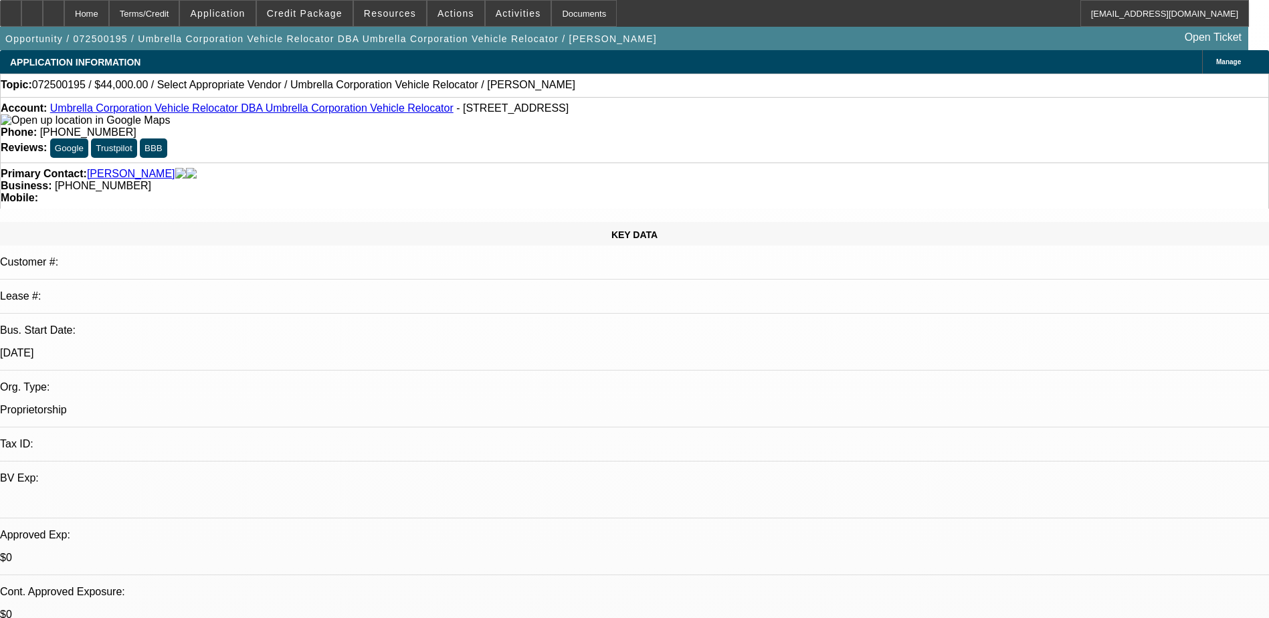
select select "0"
select select "2"
select select "0.1"
select select "4"
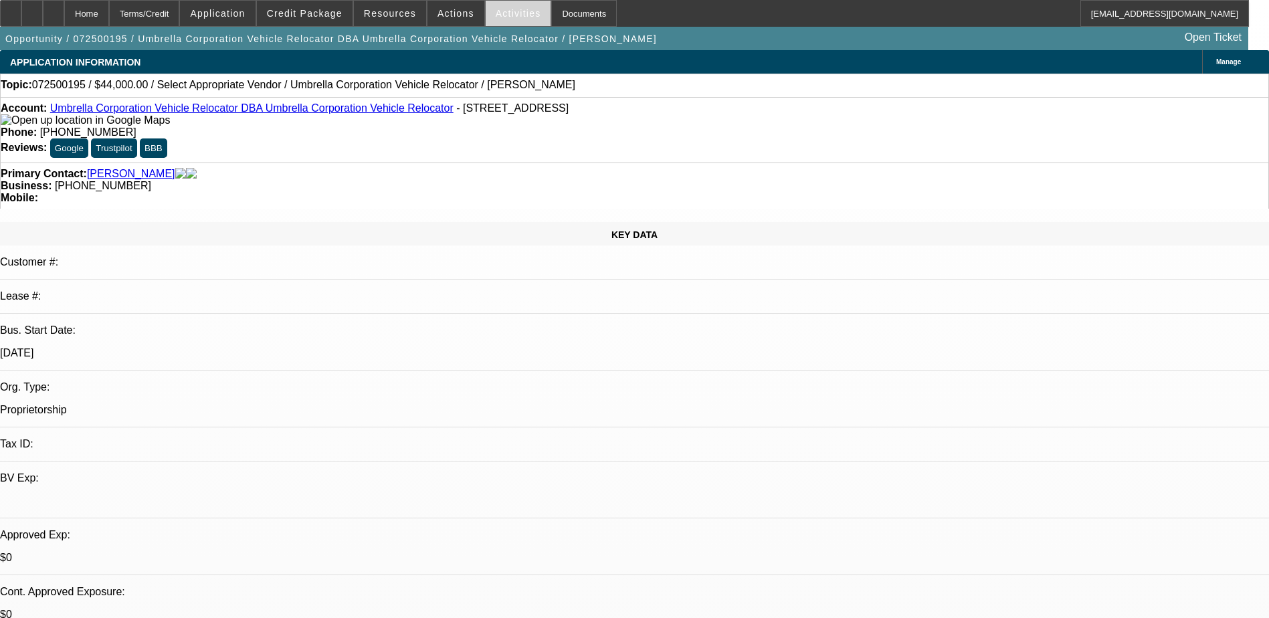
click at [496, 13] on span "Activities" at bounding box center [518, 13] width 45 height 11
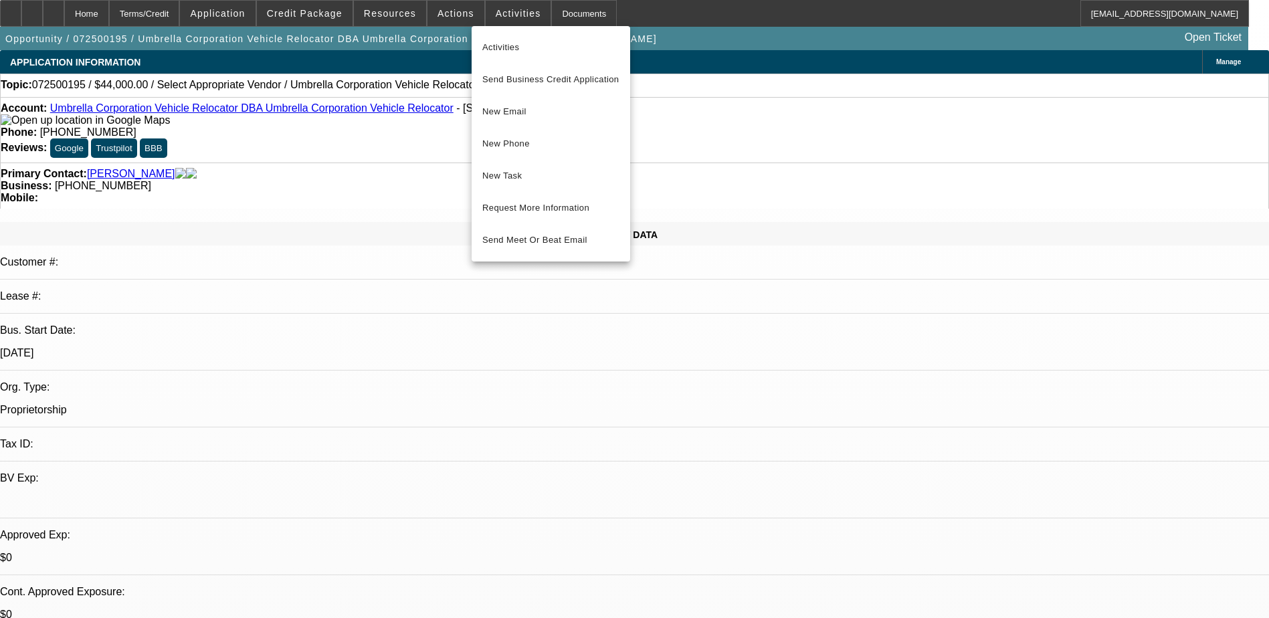
click at [438, 5] on div at bounding box center [634, 309] width 1269 height 618
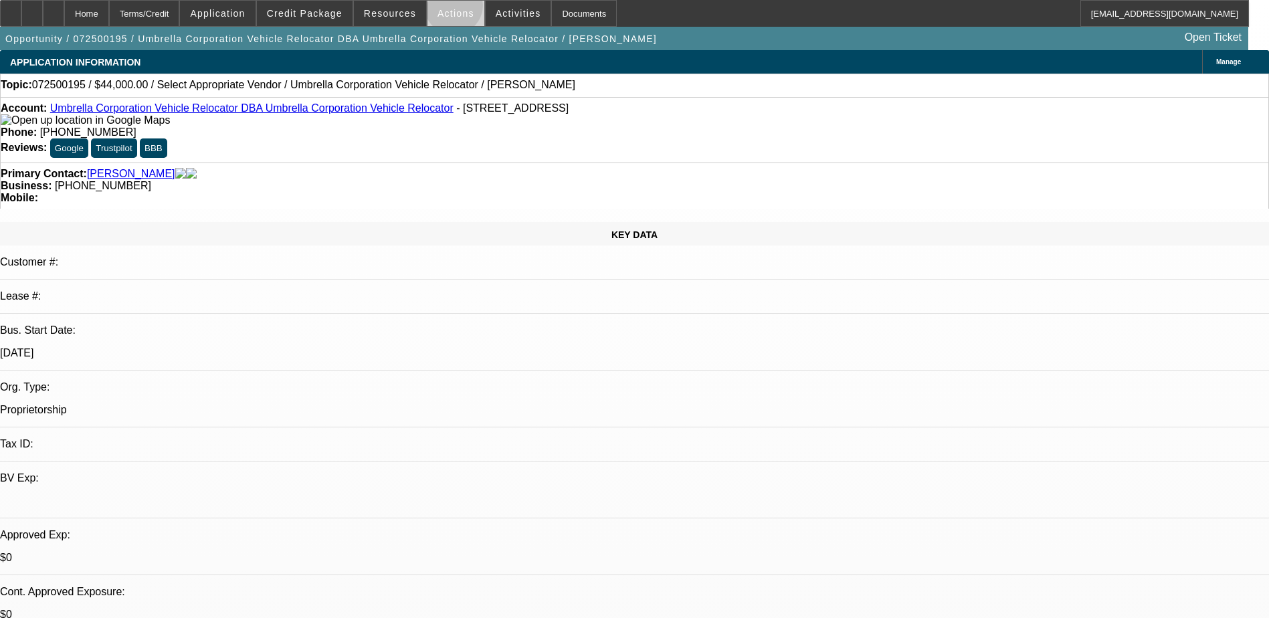
click at [448, 9] on span "Actions" at bounding box center [456, 13] width 37 height 11
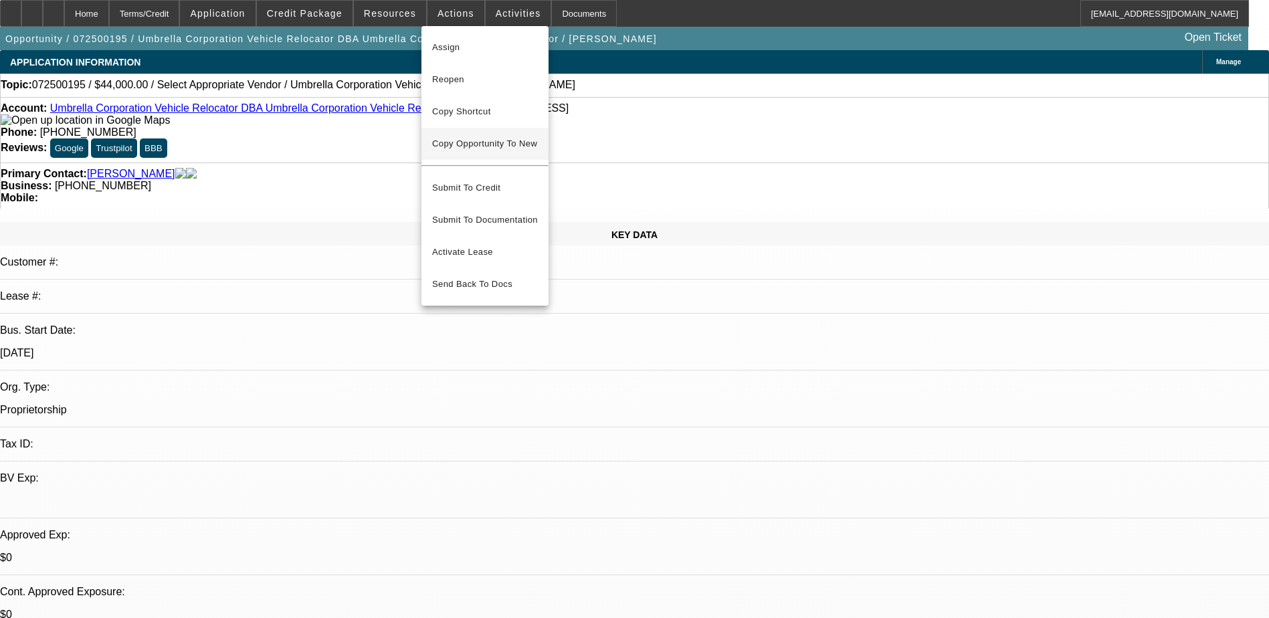
click at [486, 149] on span "Copy Opportunity To New" at bounding box center [484, 143] width 105 height 10
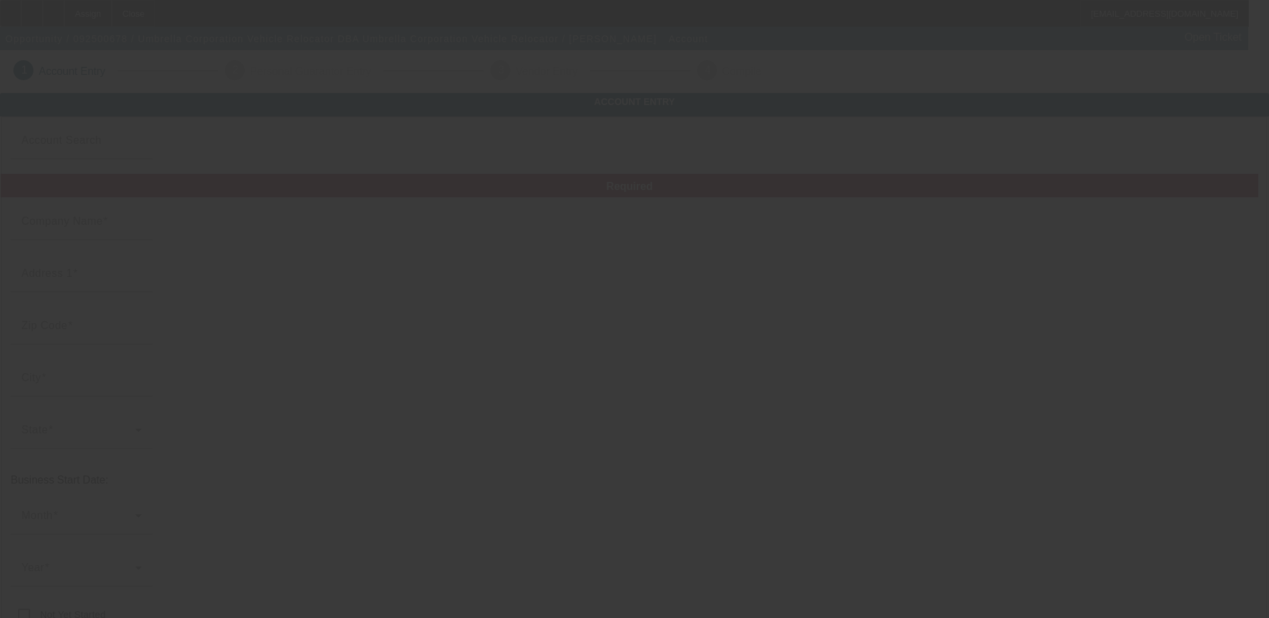
type input "Umbrella Corporation Vehicle Relocator"
type input "211 S 2nd Ave W"
type input "83639"
type input "Marsing"
type input "[PHONE_NUMBER]"
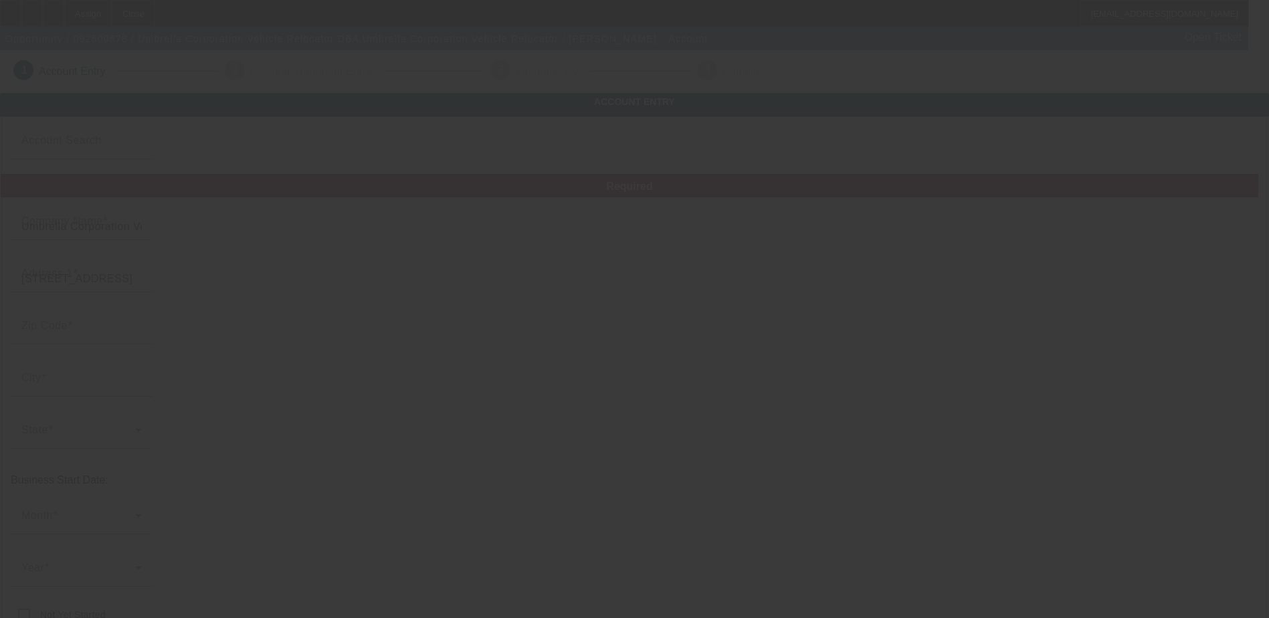
type input "Umbrella Corporation Vehicle Relocator"
type input "umbrela_auto_relocators@yahoo.com"
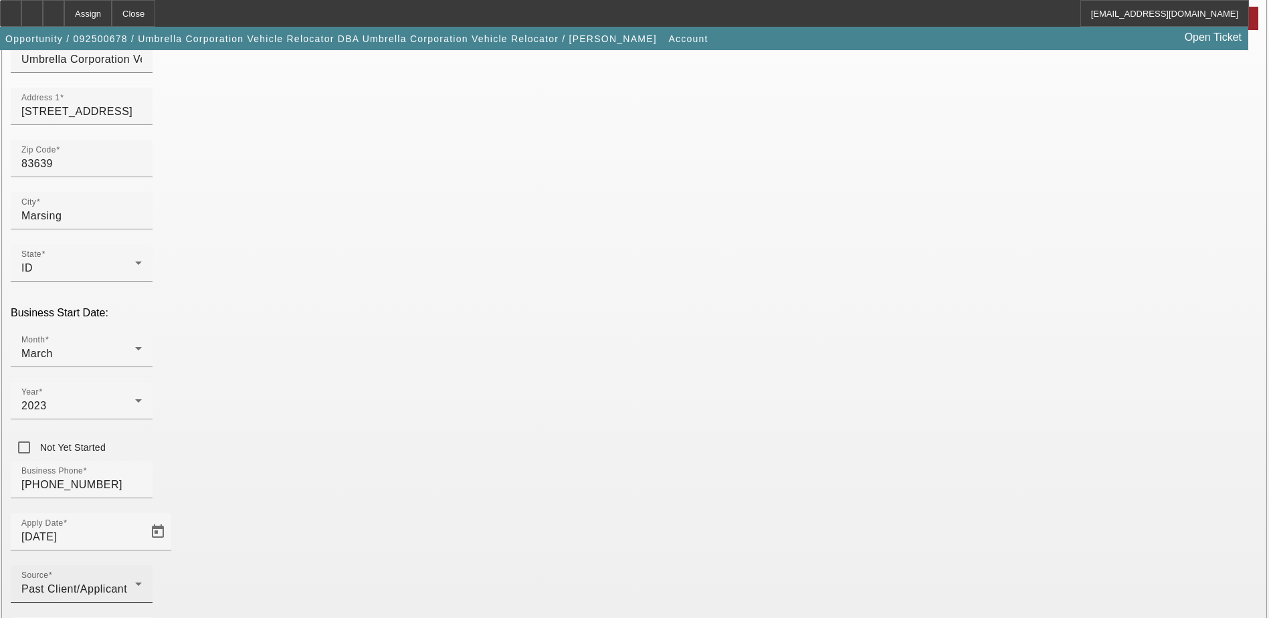
scroll to position [226, 0]
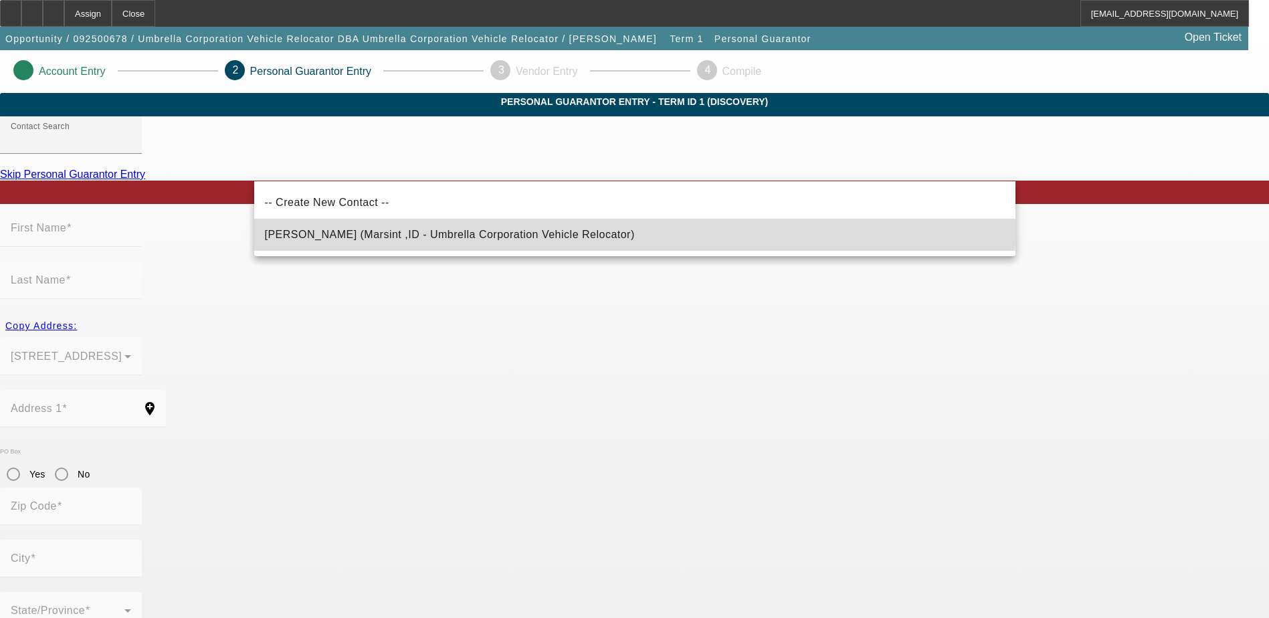
click at [451, 229] on span "Smith, Jeffrey (Marsint ,ID - Umbrella Corporation Vehicle Relocator)" at bounding box center [450, 235] width 370 height 16
type input "Smith, Jeffrey (Marsint ,ID - Umbrella Corporation Vehicle Relocator)"
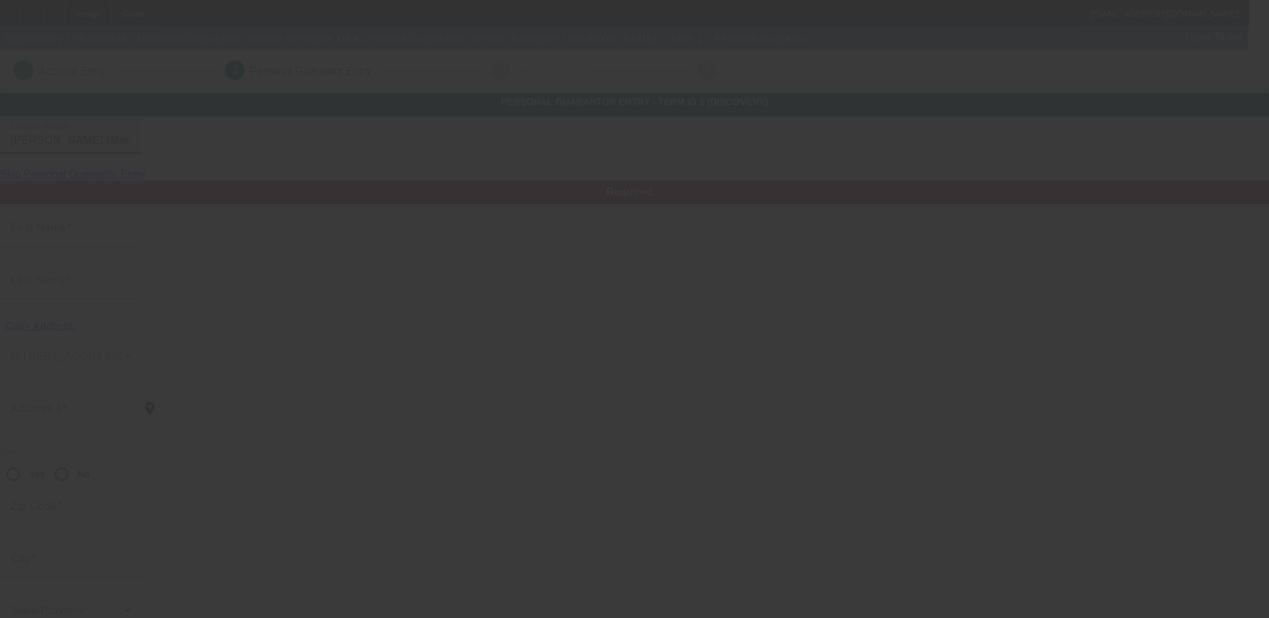
type input "Jeffrey"
type input "Smith"
type input "2011 s second avenue west"
radio input "true"
type input "83201"
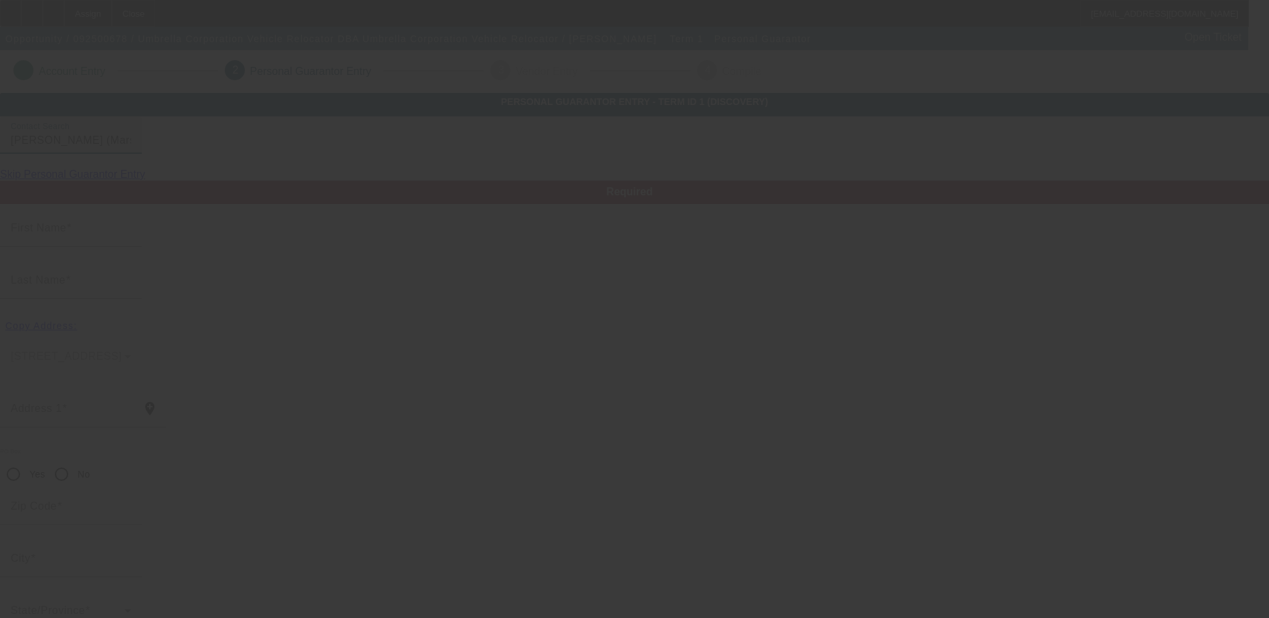
type input "Marsint"
type input "[PHONE_NUMBER]"
type input "100"
type input "518-94-9955"
type input "classic_swinger@yahoo.com"
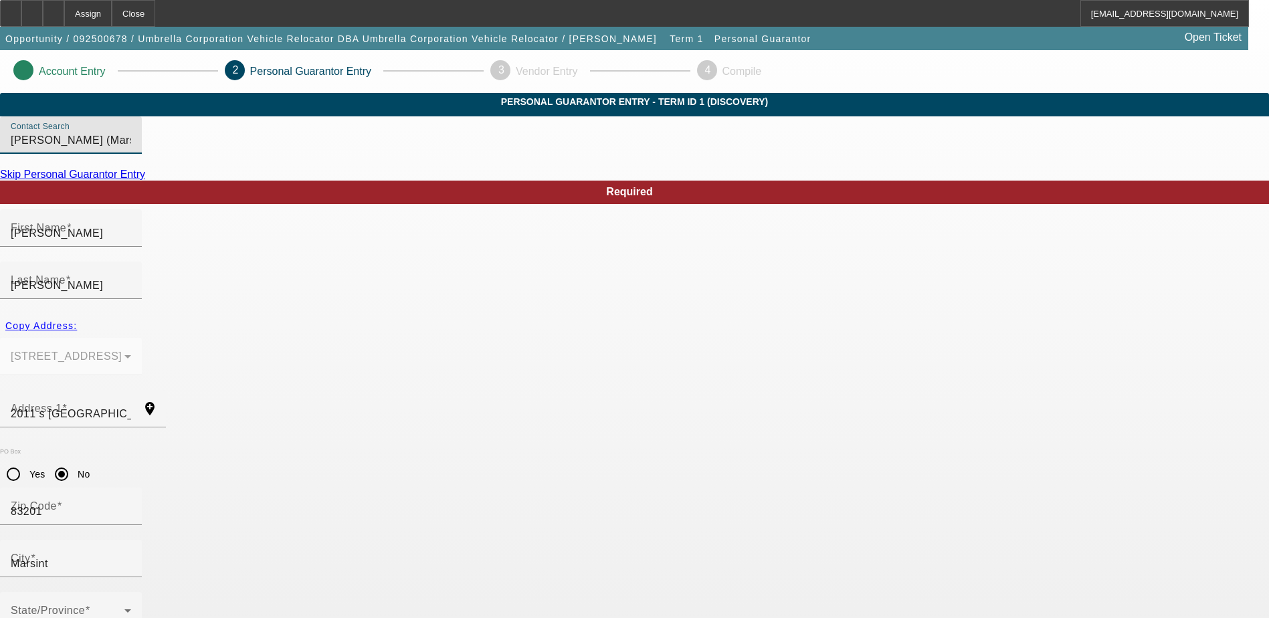
scroll to position [36, 0]
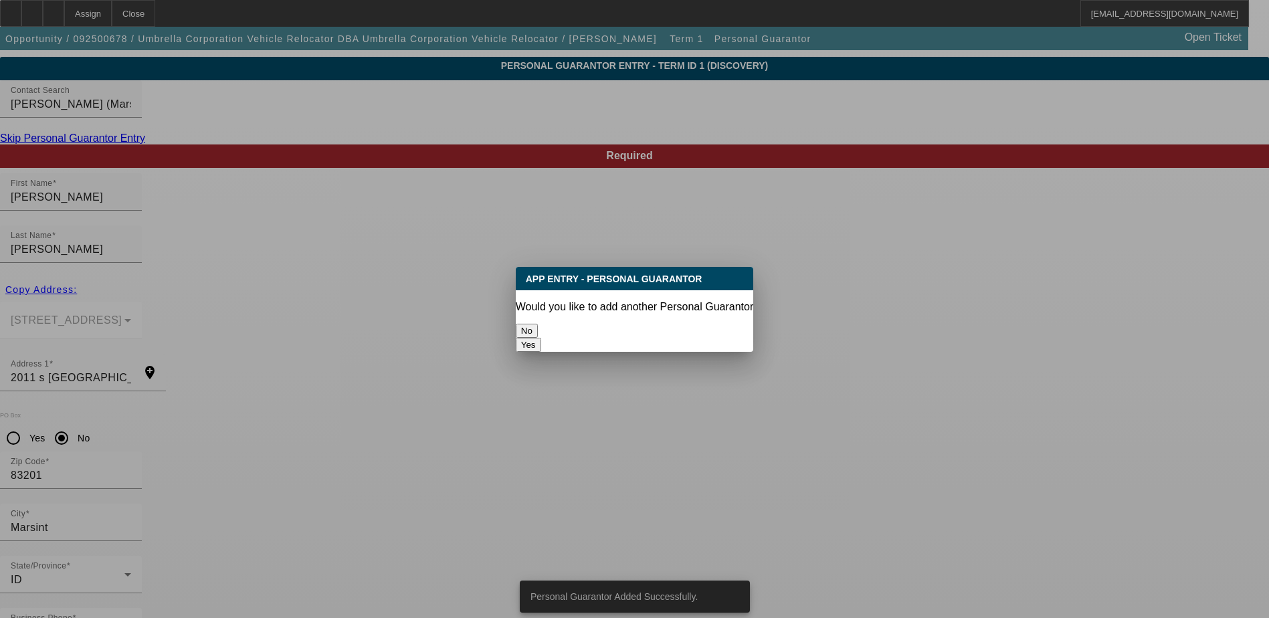
scroll to position [0, 0]
click at [538, 329] on button "No" at bounding box center [527, 331] width 22 height 14
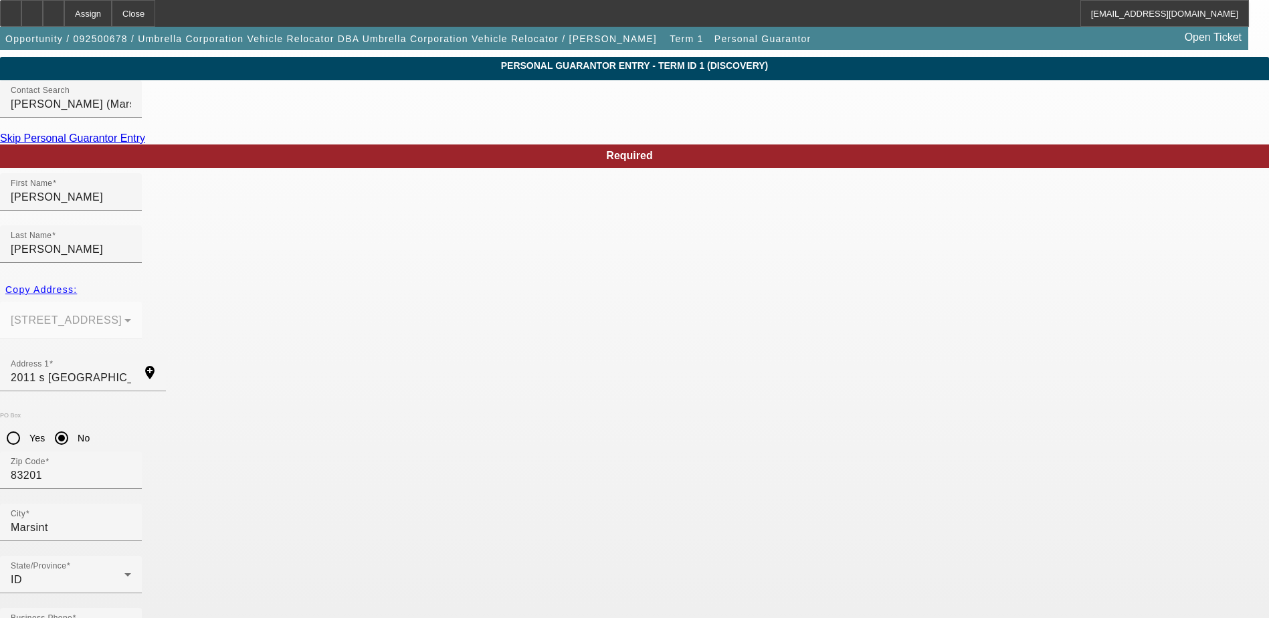
scroll to position [36, 0]
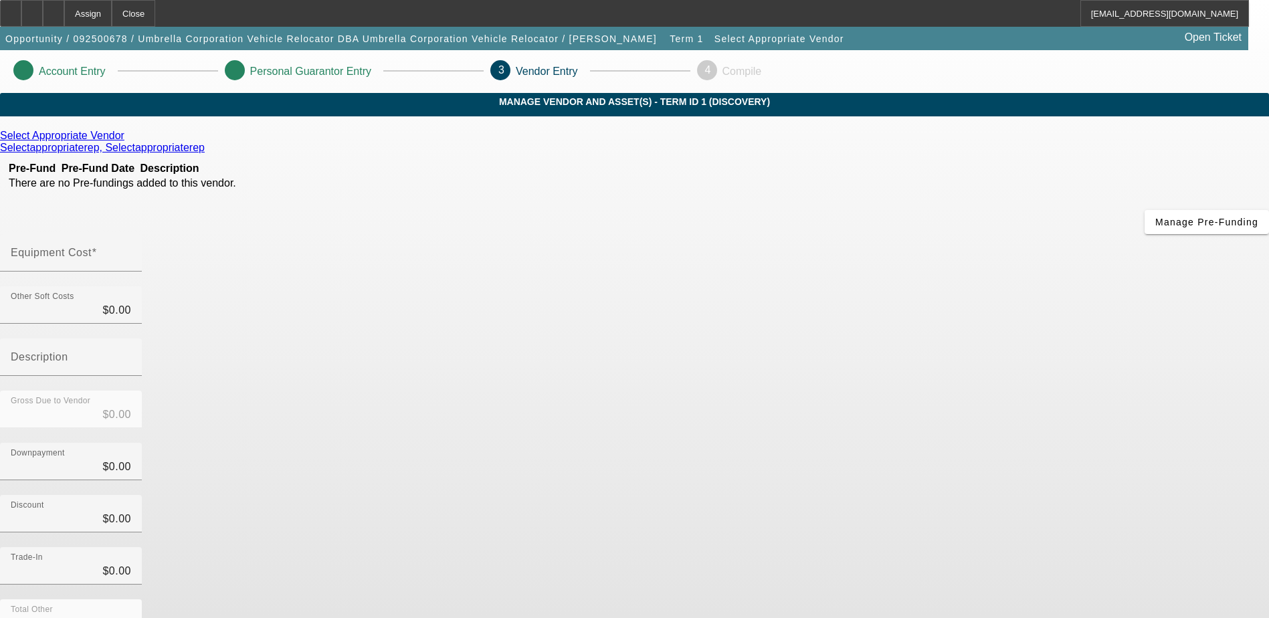
click at [128, 141] on icon at bounding box center [128, 135] width 0 height 11
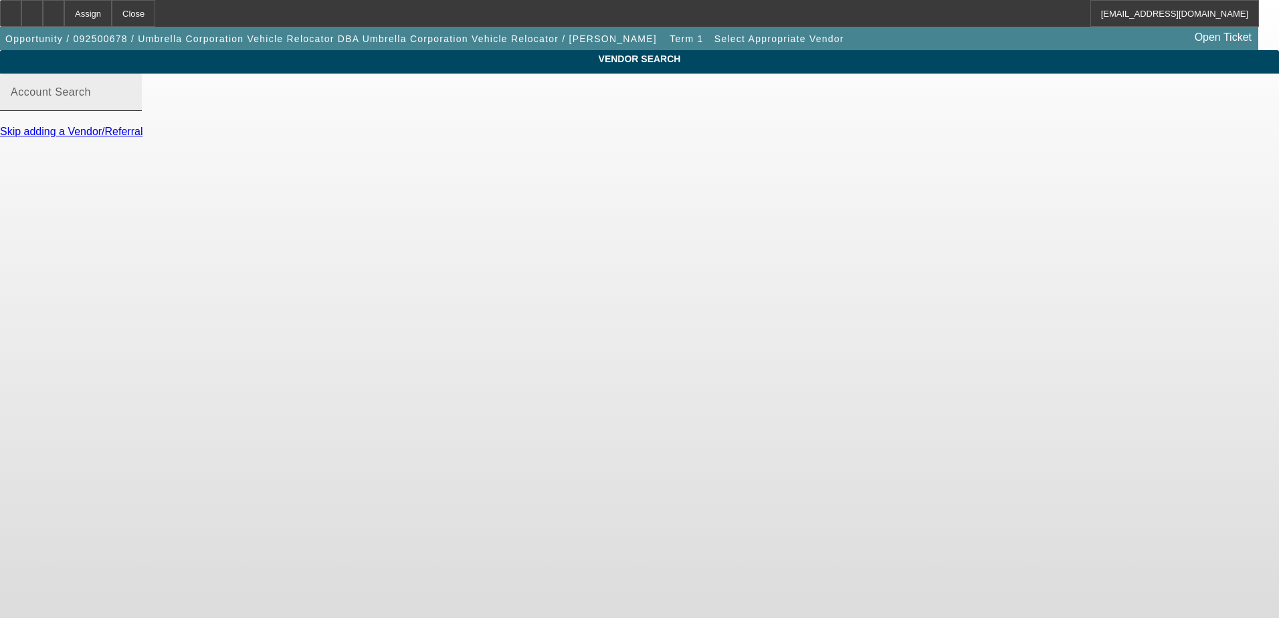
click at [131, 99] on div "Account Search" at bounding box center [71, 92] width 120 height 37
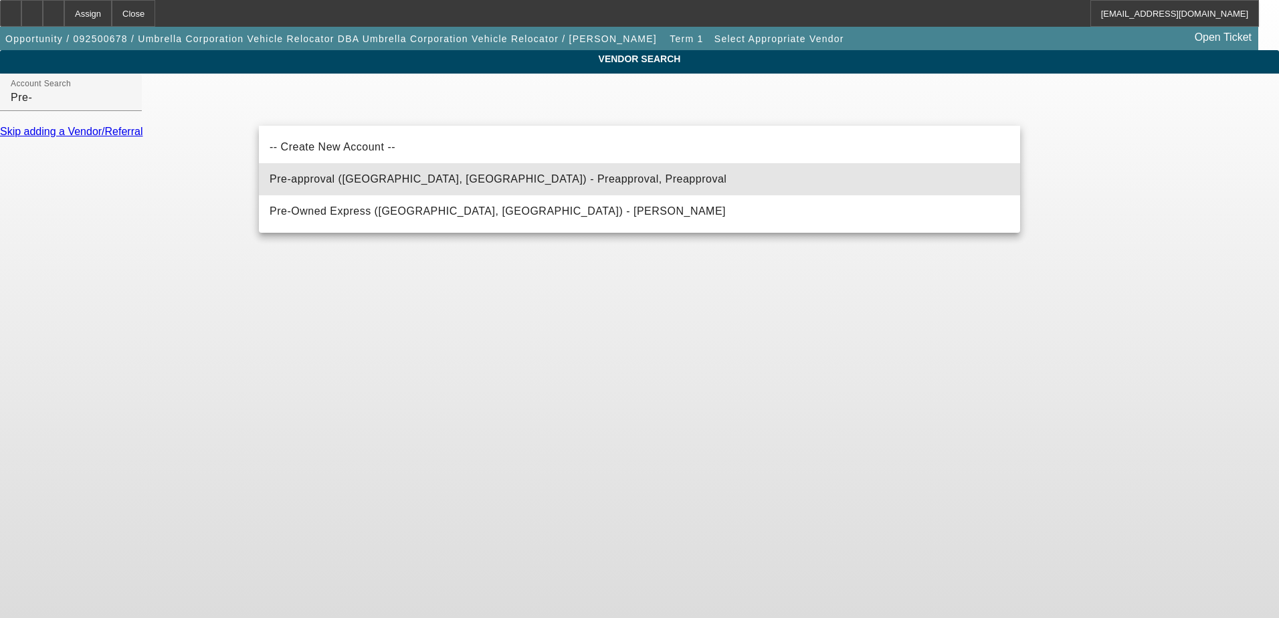
click at [395, 185] on span "Pre-approval (Northbrook, IL) - Preapproval, Preapproval" at bounding box center [498, 179] width 457 height 16
type input "Pre-approval (Northbrook, IL) - Preapproval, Preapproval"
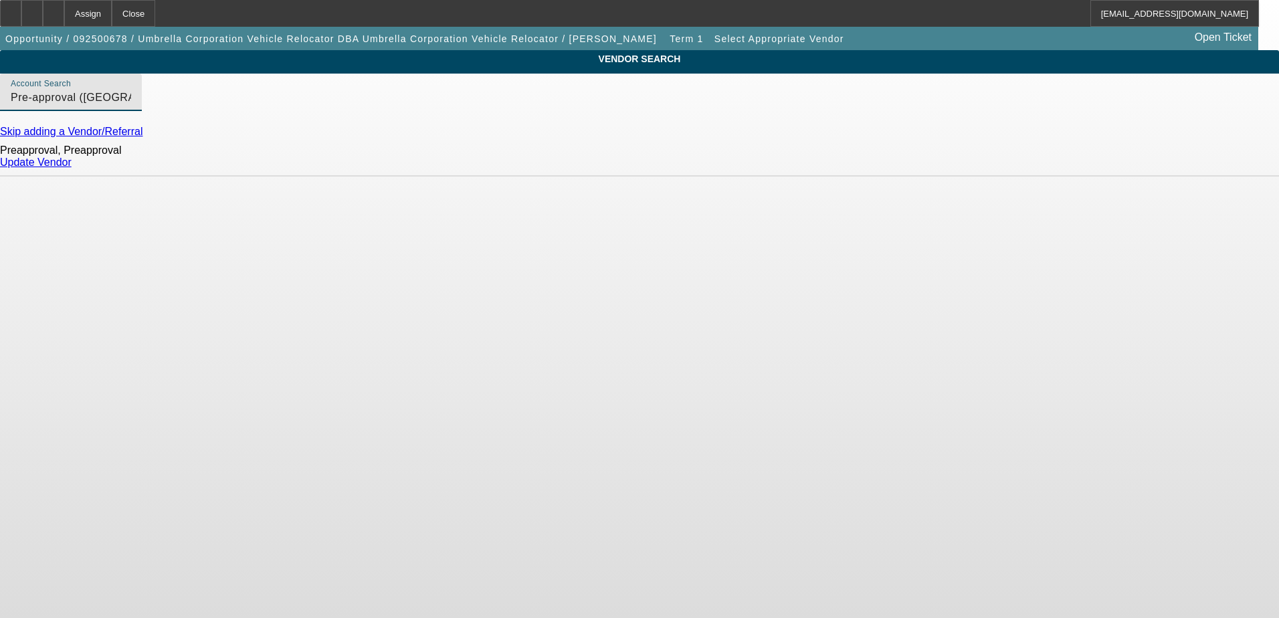
click at [72, 168] on link "Update Vendor" at bounding box center [36, 162] width 72 height 11
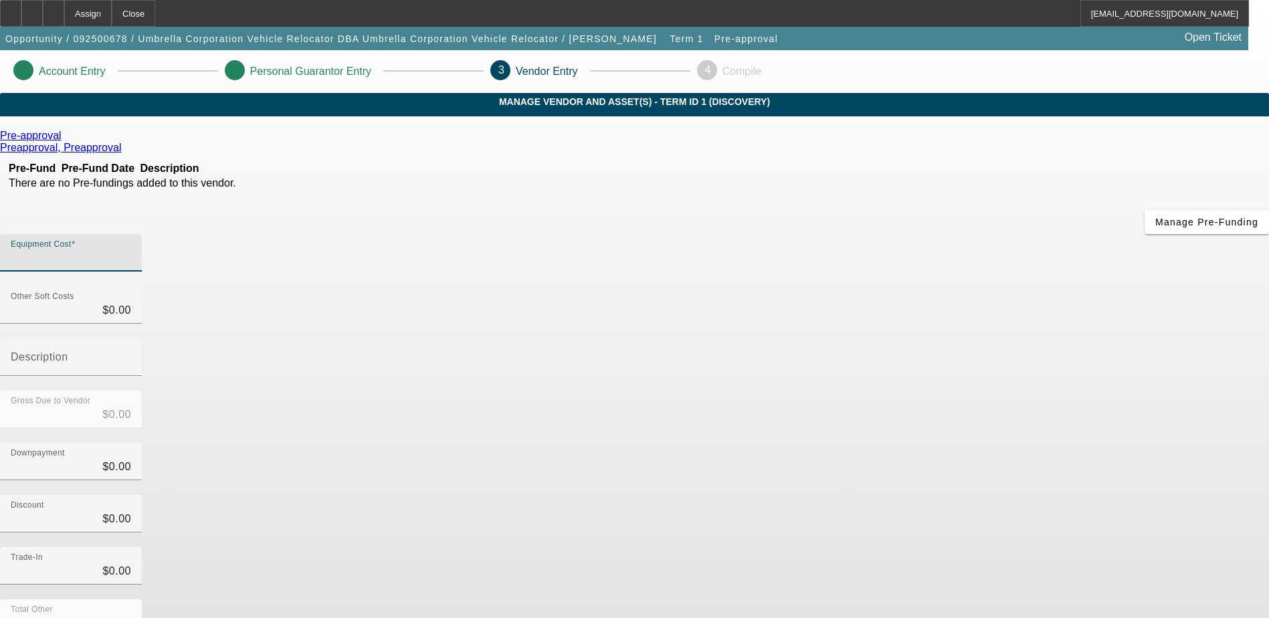
click at [131, 250] on input "Equipment Cost" at bounding box center [71, 258] width 120 height 16
type input "3"
type input "$3.00"
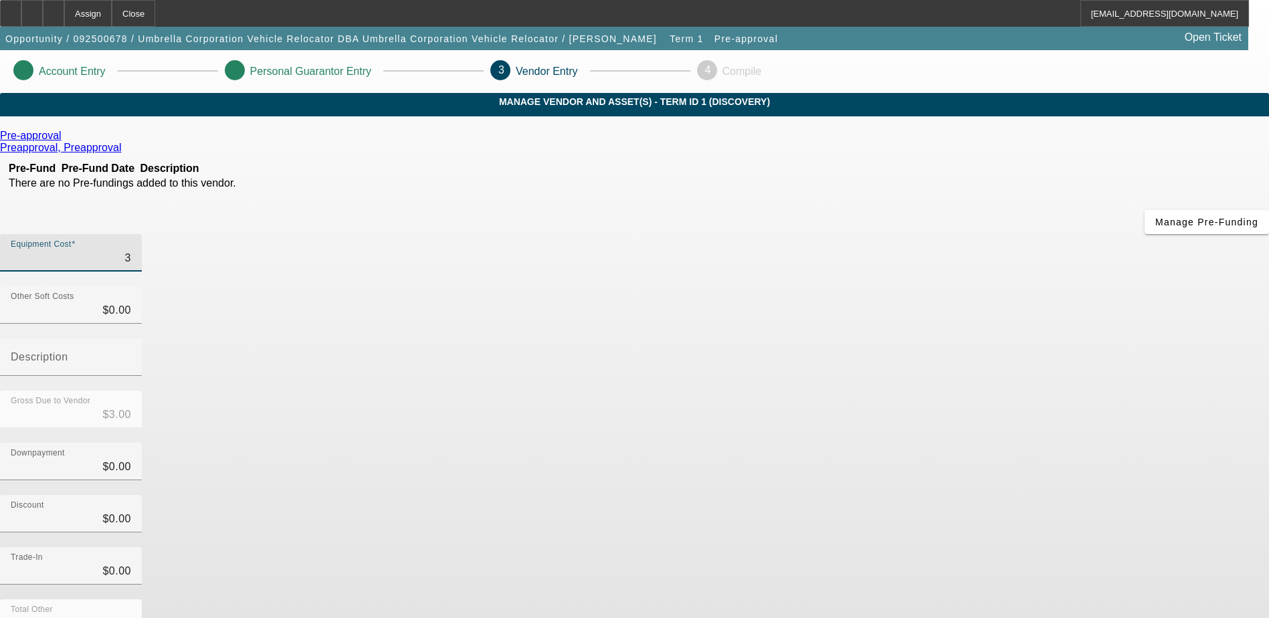
type input "38"
type input "$38.00"
type input "380"
type input "$380.00"
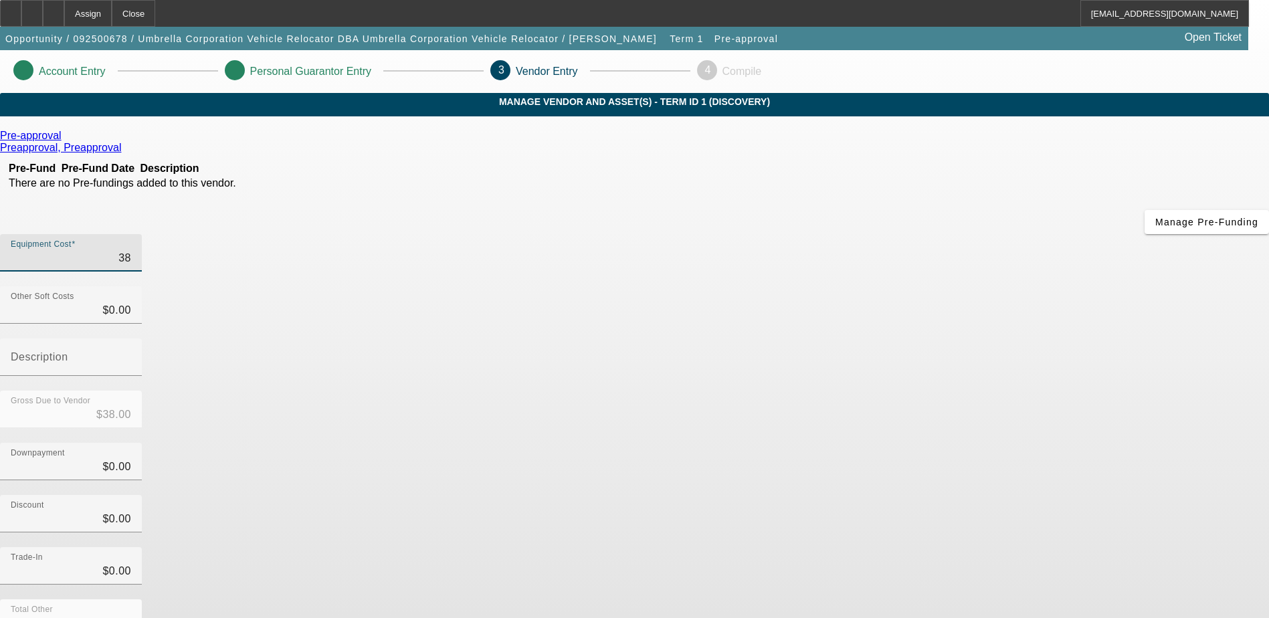
type input "$380.00"
type input "3800"
type input "$3,800.00"
type input "38000"
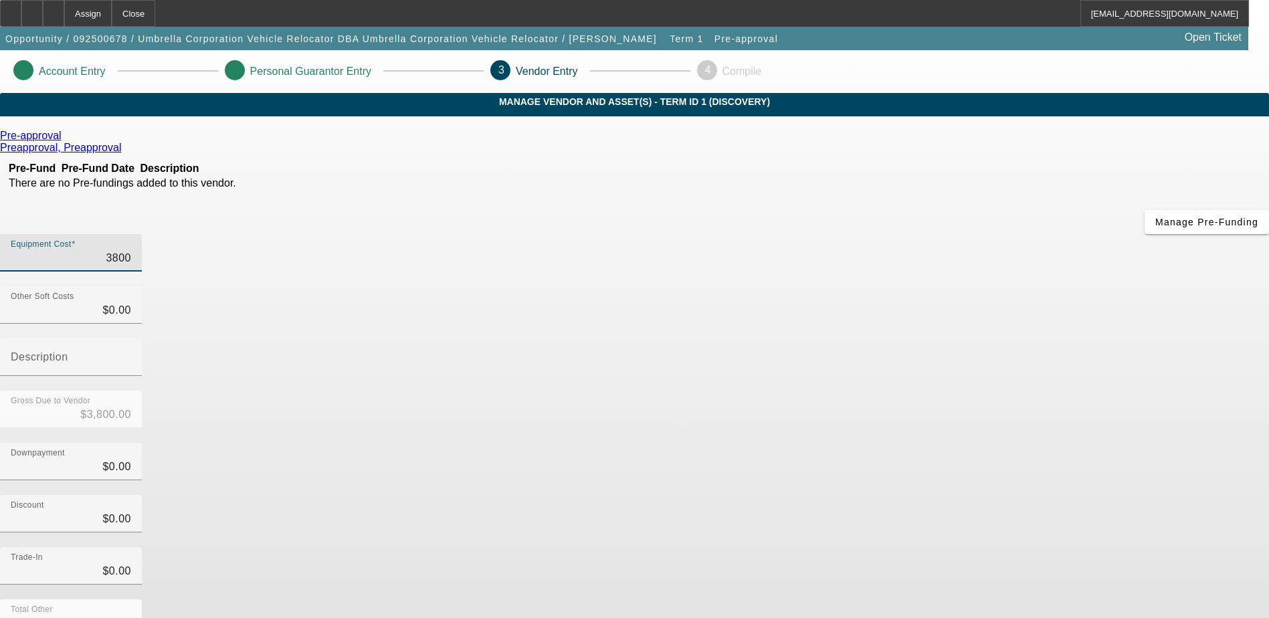
type input "$38,000.00"
click at [531, 341] on div "Pre-approval Preapproval, Preapproval Pre-Fund Pre-Fund Date Description There …" at bounding box center [634, 424] width 1269 height 588
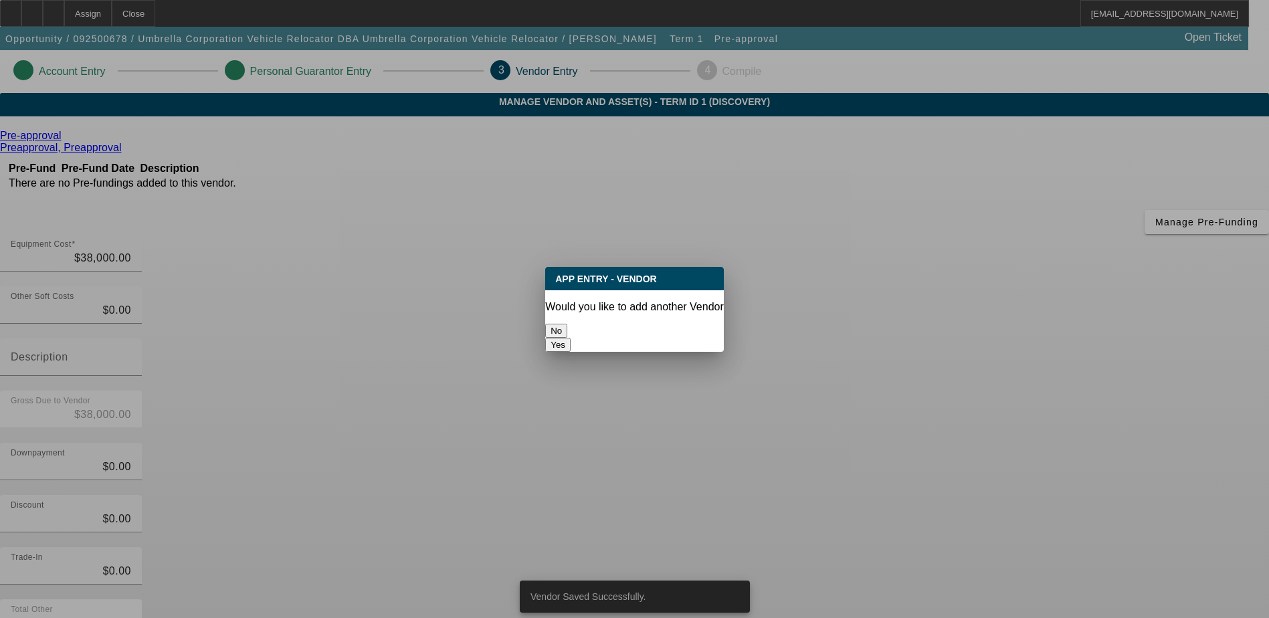
click at [567, 333] on button "No" at bounding box center [556, 331] width 22 height 14
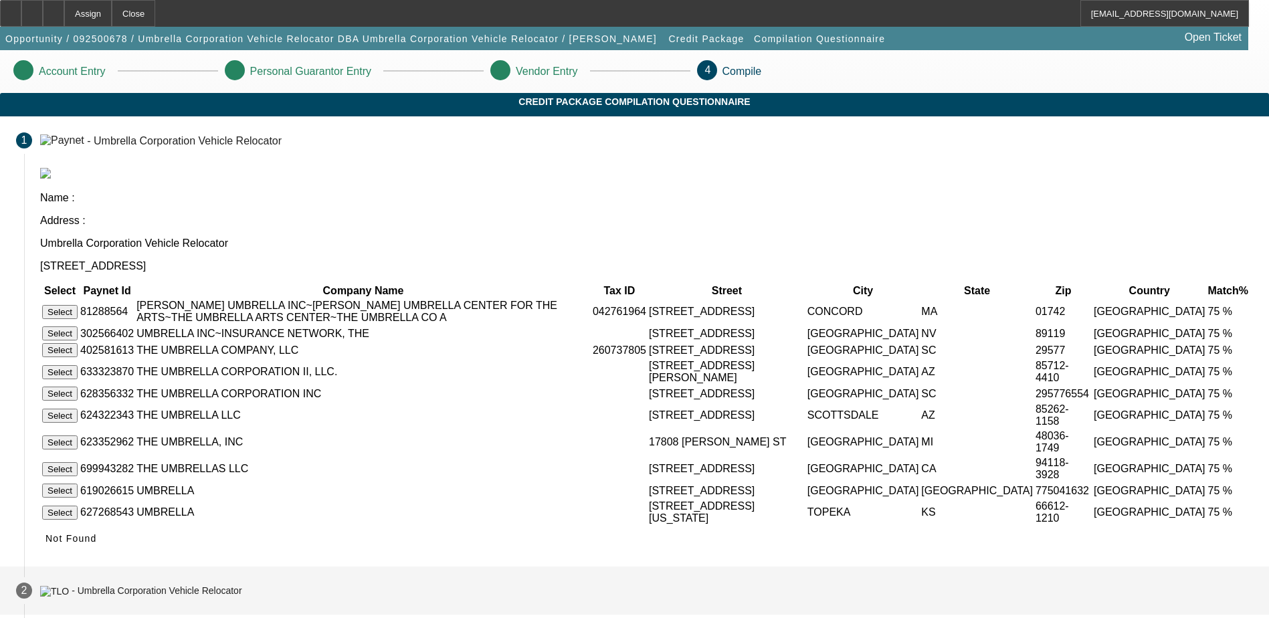
click at [242, 597] on div "- Umbrella Corporation Vehicle Relocator" at bounding box center [157, 591] width 170 height 11
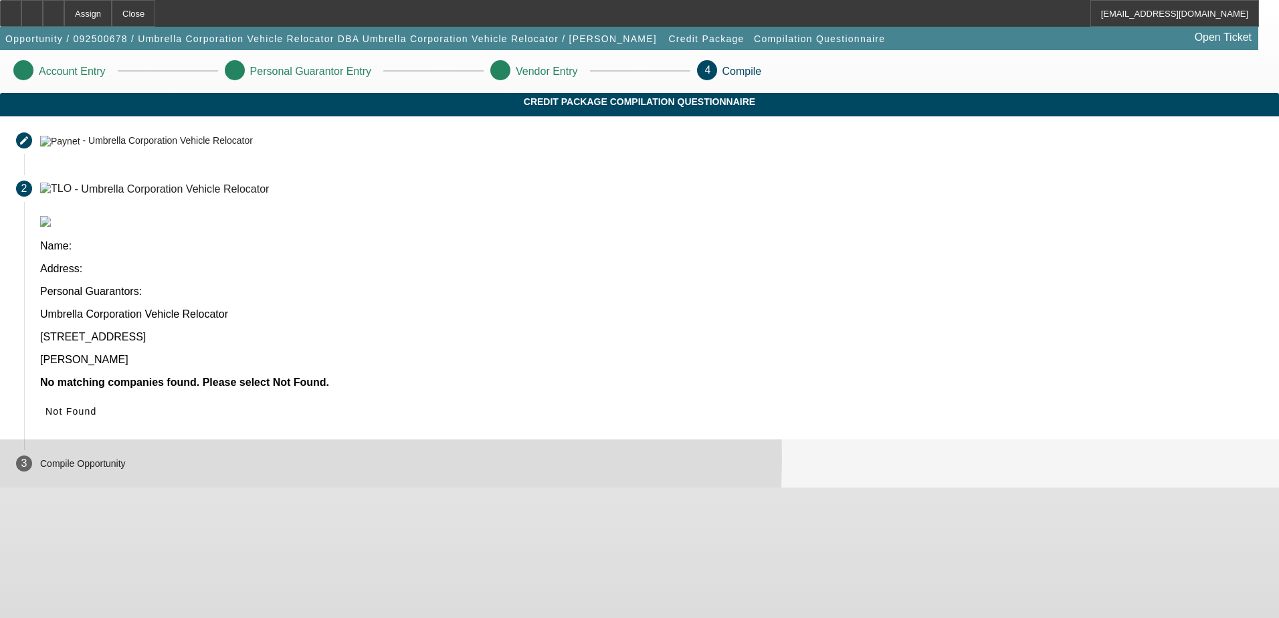
click at [403, 440] on mat-step-header "3 Compile Opportunity" at bounding box center [639, 464] width 1279 height 48
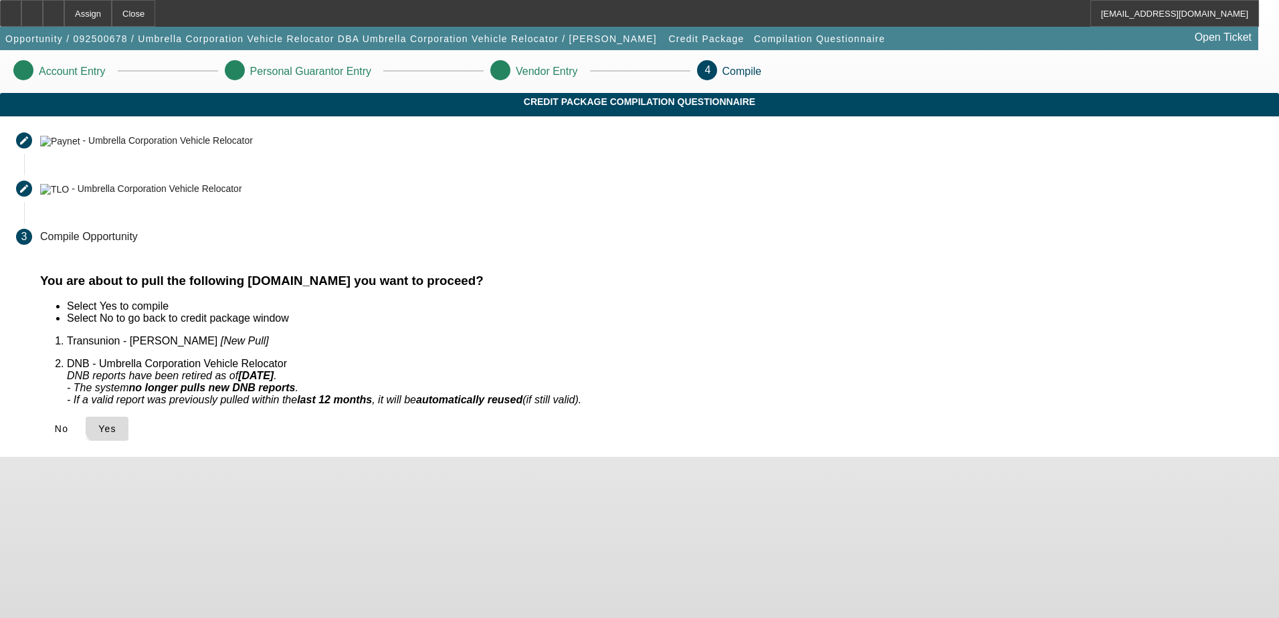
click at [116, 424] on span "Yes" at bounding box center [107, 429] width 18 height 11
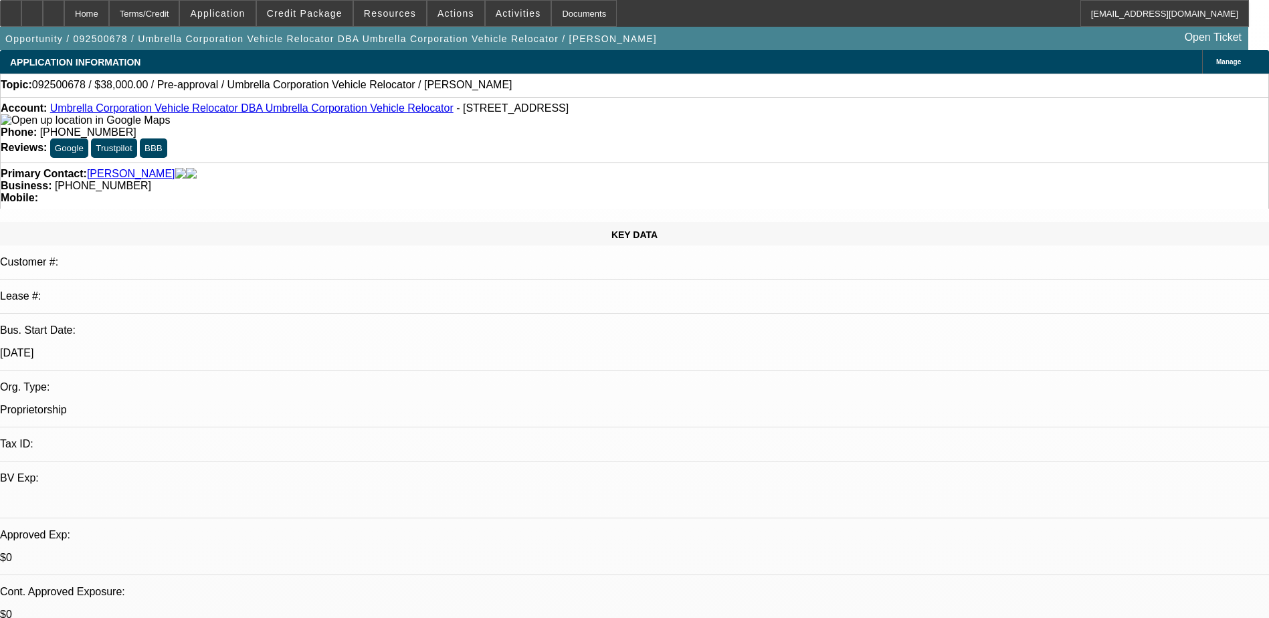
select select "0"
select select "2"
select select "0.1"
select select "4"
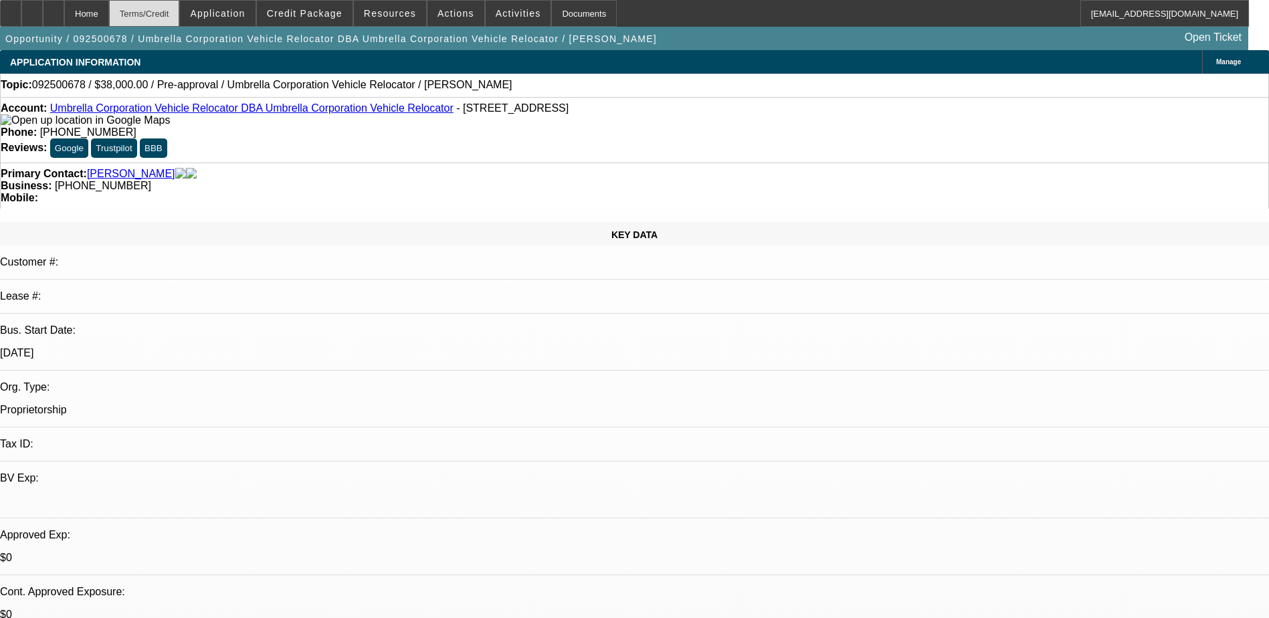
click at [180, 8] on div "Terms/Credit" at bounding box center [144, 13] width 71 height 27
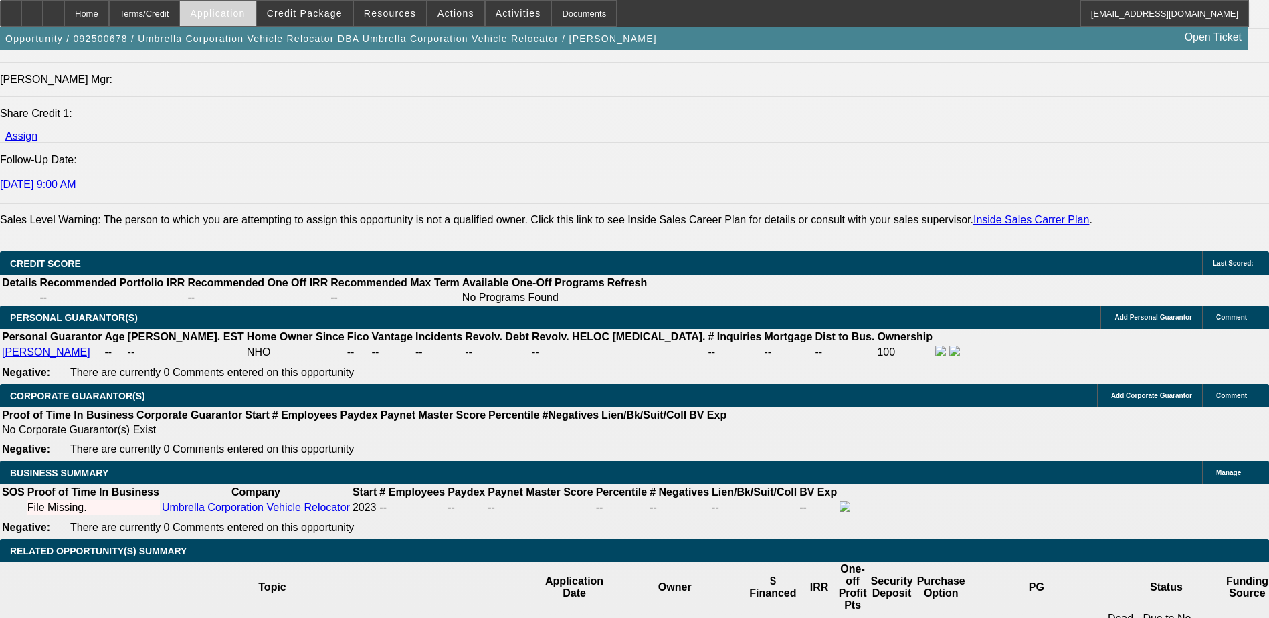
click at [245, 13] on span "Application" at bounding box center [217, 13] width 55 height 11
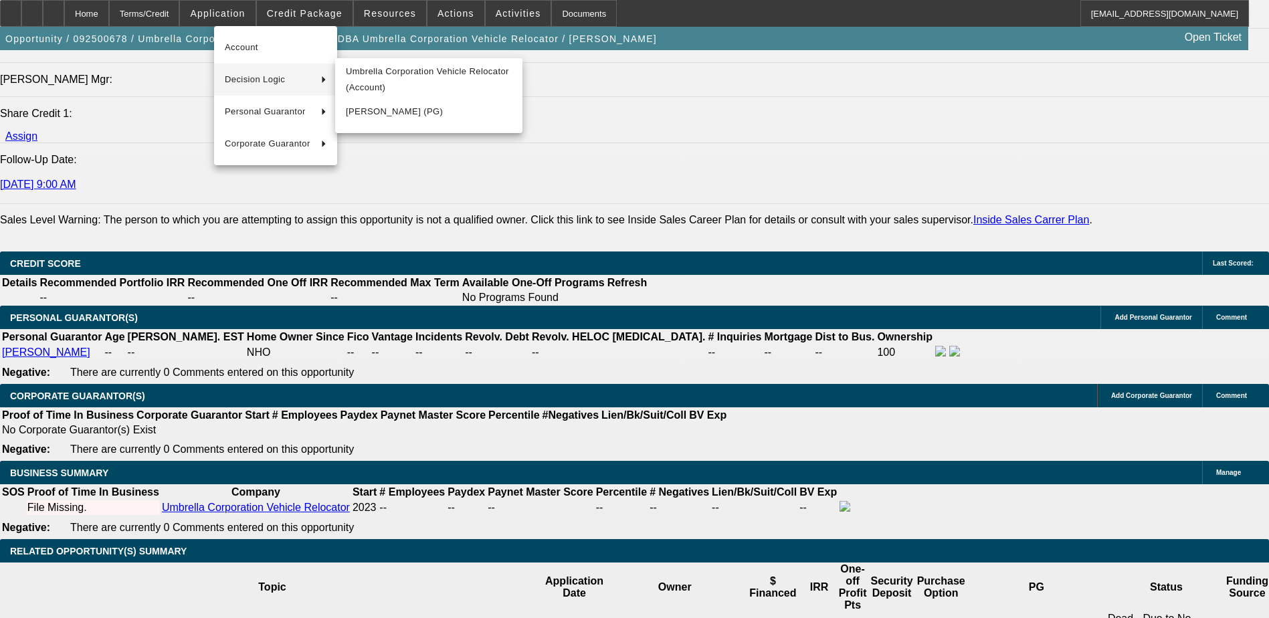
click at [284, 78] on span "Decision Logic" at bounding box center [268, 80] width 86 height 16
click at [403, 77] on span "Umbrella Corporation Vehicle Relocator (Account)" at bounding box center [429, 80] width 166 height 32
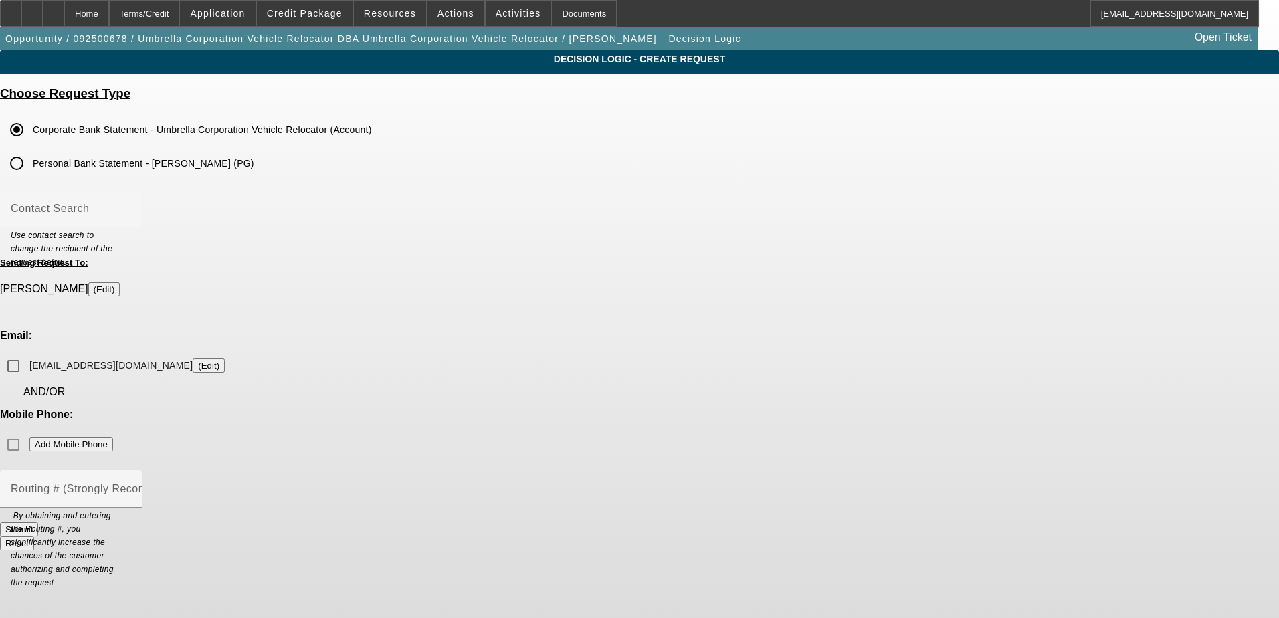
click at [779, 409] on div "Mobile Phone: Add Mobile Phone" at bounding box center [639, 434] width 1279 height 50
click at [89, 208] on mat-label "Contact Search" at bounding box center [50, 208] width 78 height 11
click at [131, 208] on input "Contact Search" at bounding box center [71, 214] width 120 height 16
click at [406, 324] on div "Decision Logic - Create Request Choose Request Type Corporate Bank Statement - …" at bounding box center [639, 306] width 1279 height 512
click at [225, 359] on button "(Edit)" at bounding box center [209, 366] width 32 height 14
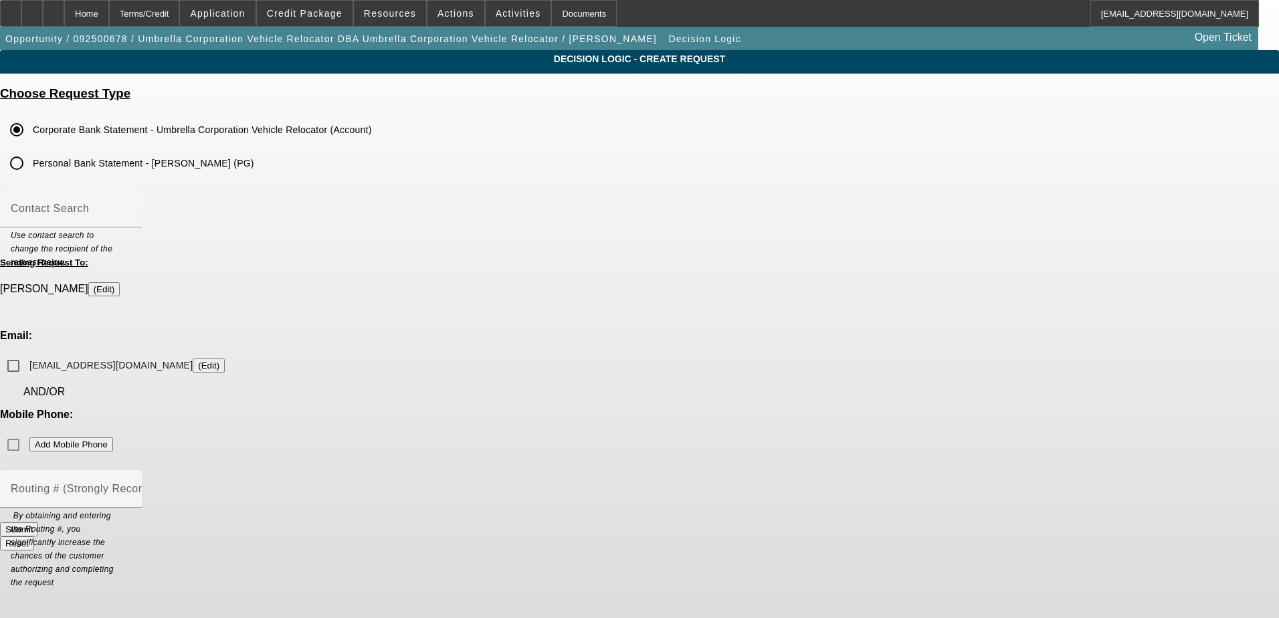
click at [225, 359] on button "(Edit)" at bounding box center [209, 366] width 32 height 14
click at [27, 353] on input "umbrela_auto_relocators@yahoo.com (Edit)" at bounding box center [13, 366] width 27 height 27
click at [424, 323] on div "Decision Logic - Create Request Choose Request Type Corporate Bank Statement - …" at bounding box center [639, 306] width 1279 height 512
click at [38, 523] on button "Submit" at bounding box center [19, 530] width 38 height 14
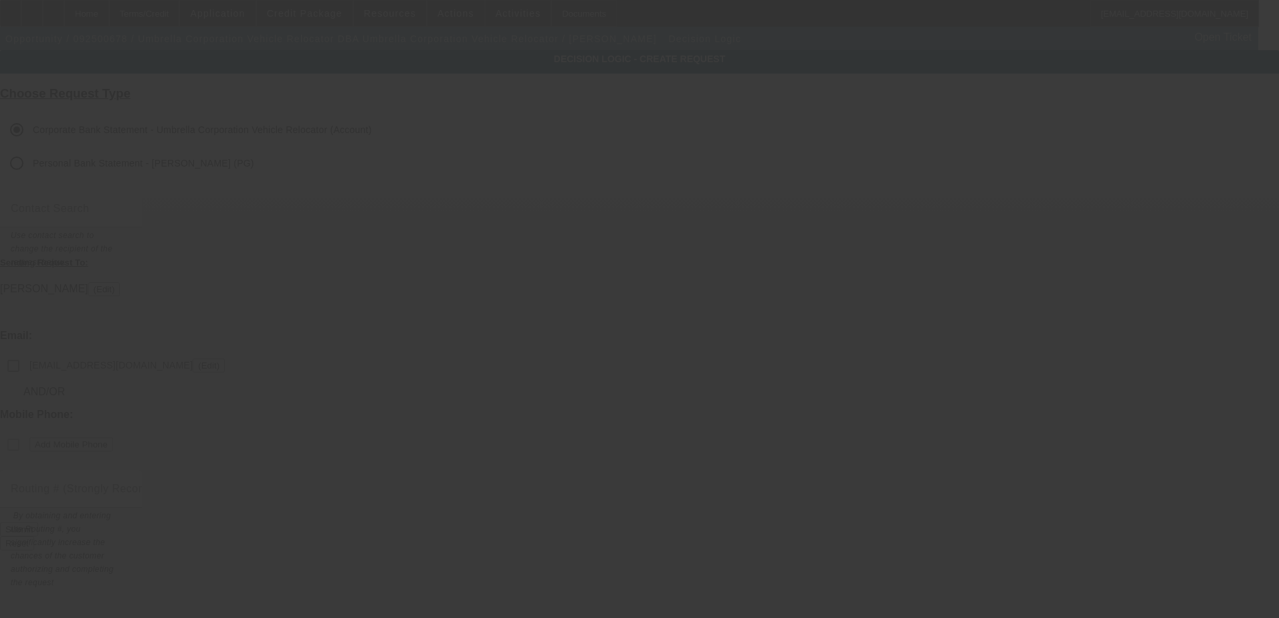
checkbox input "false"
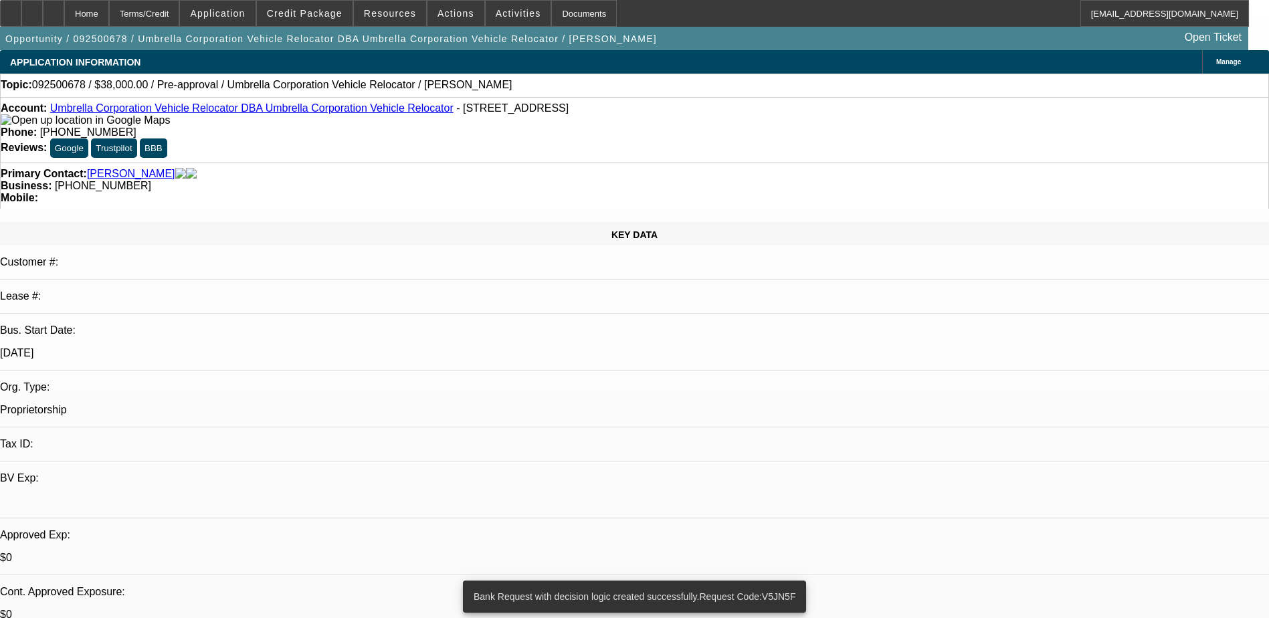
select select "0"
select select "2"
select select "0.1"
select select "4"
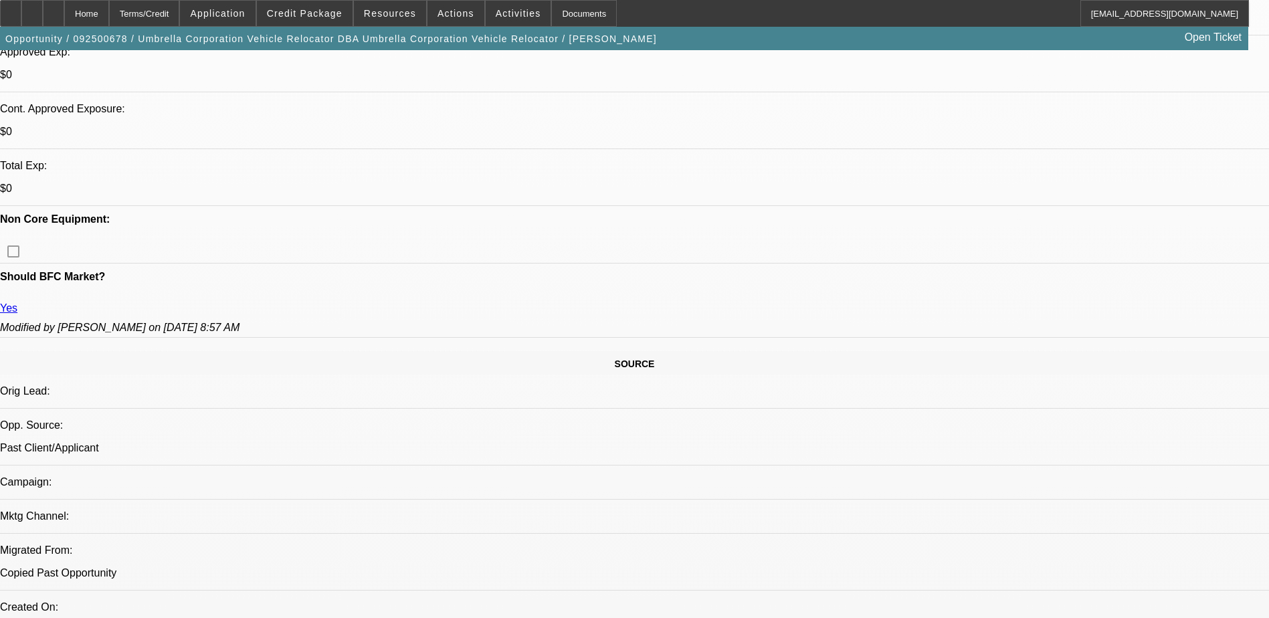
scroll to position [335, 0]
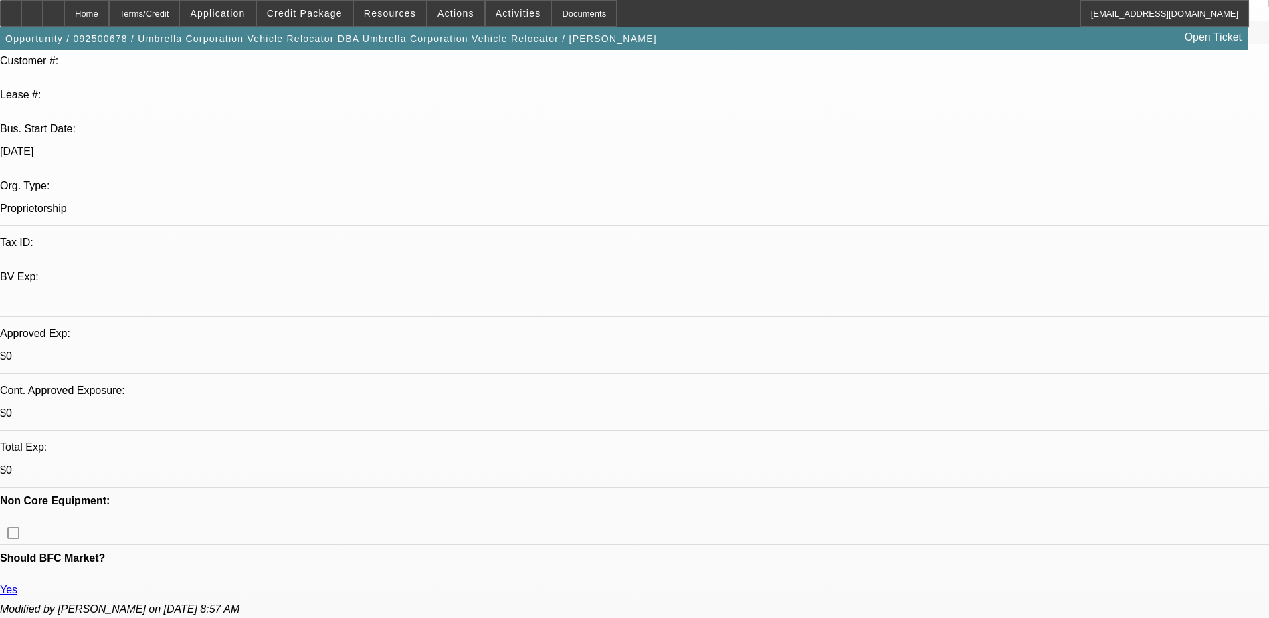
scroll to position [201, 0]
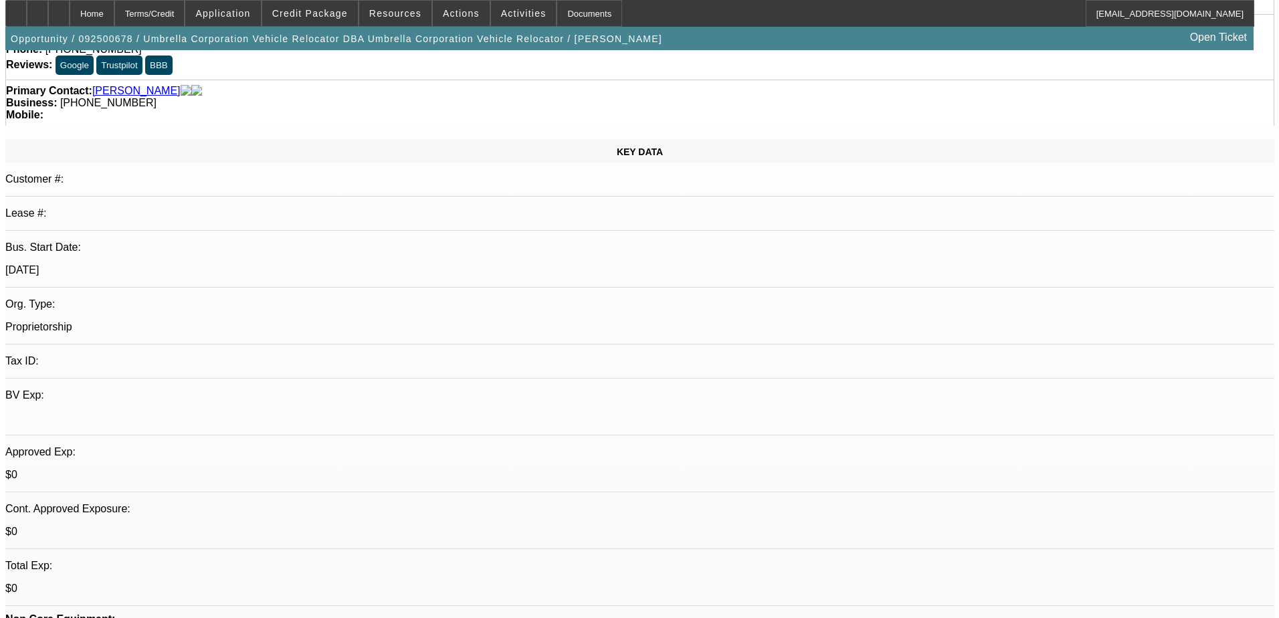
scroll to position [0, 0]
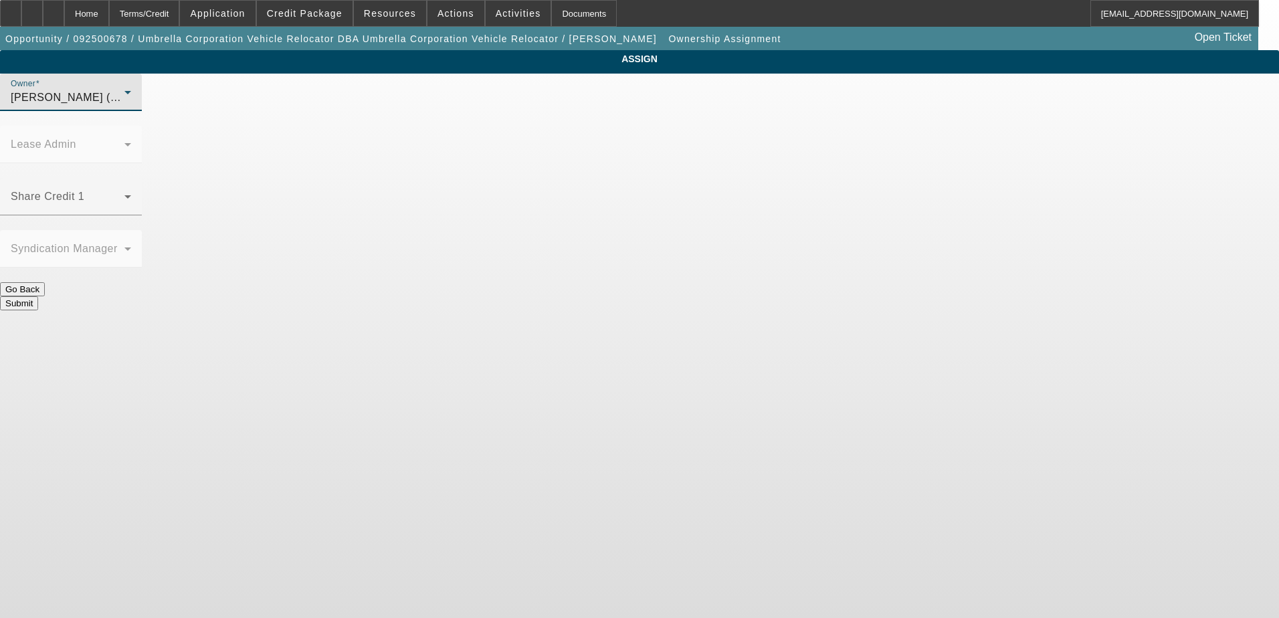
click at [124, 106] on div "O'Malley, Ryan (Lvl 1)" at bounding box center [68, 98] width 114 height 16
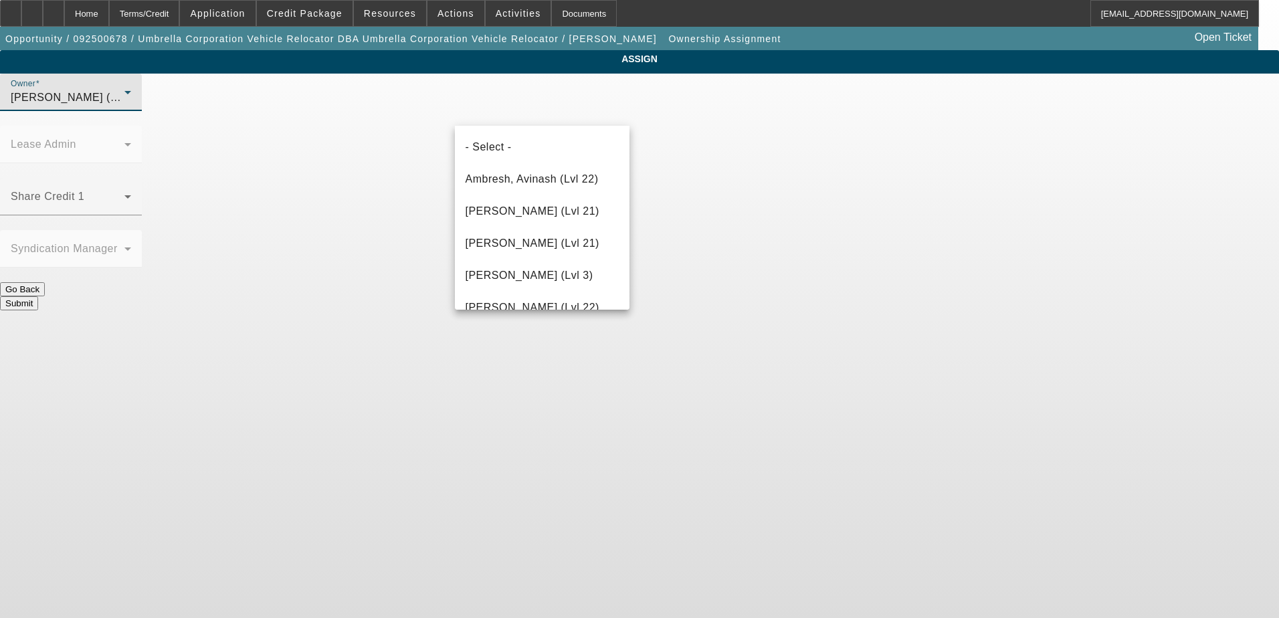
scroll to position [1170, 0]
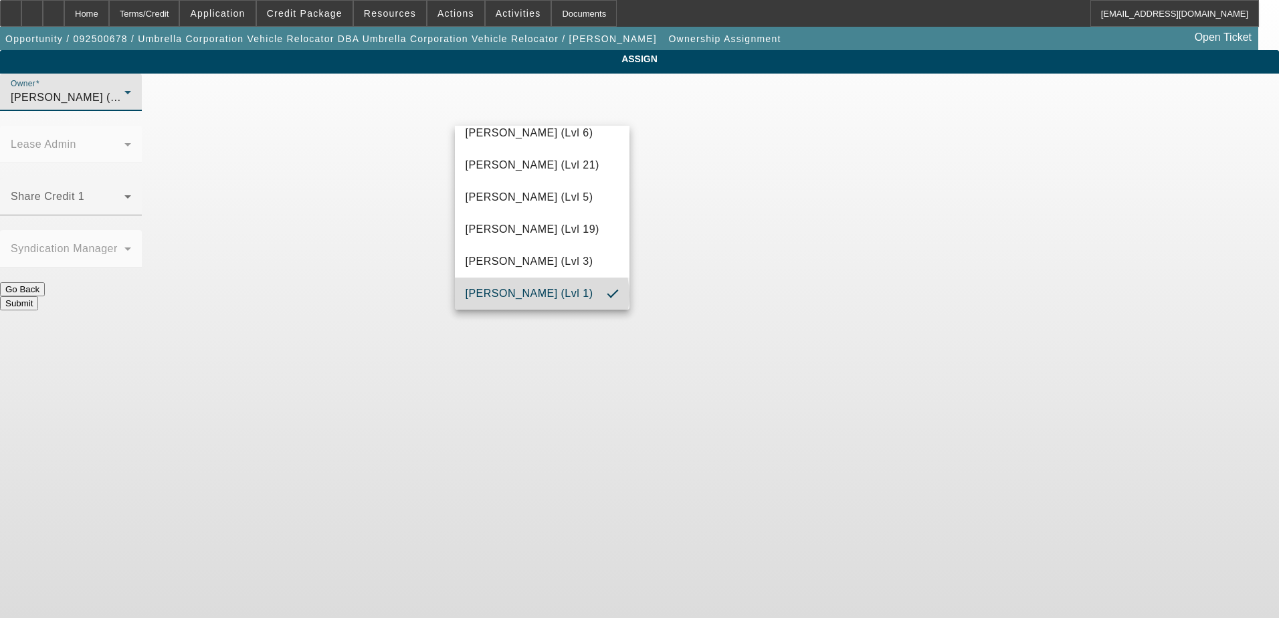
click at [541, 295] on span "O'Malley, Ryan (Lvl 1)" at bounding box center [530, 294] width 128 height 16
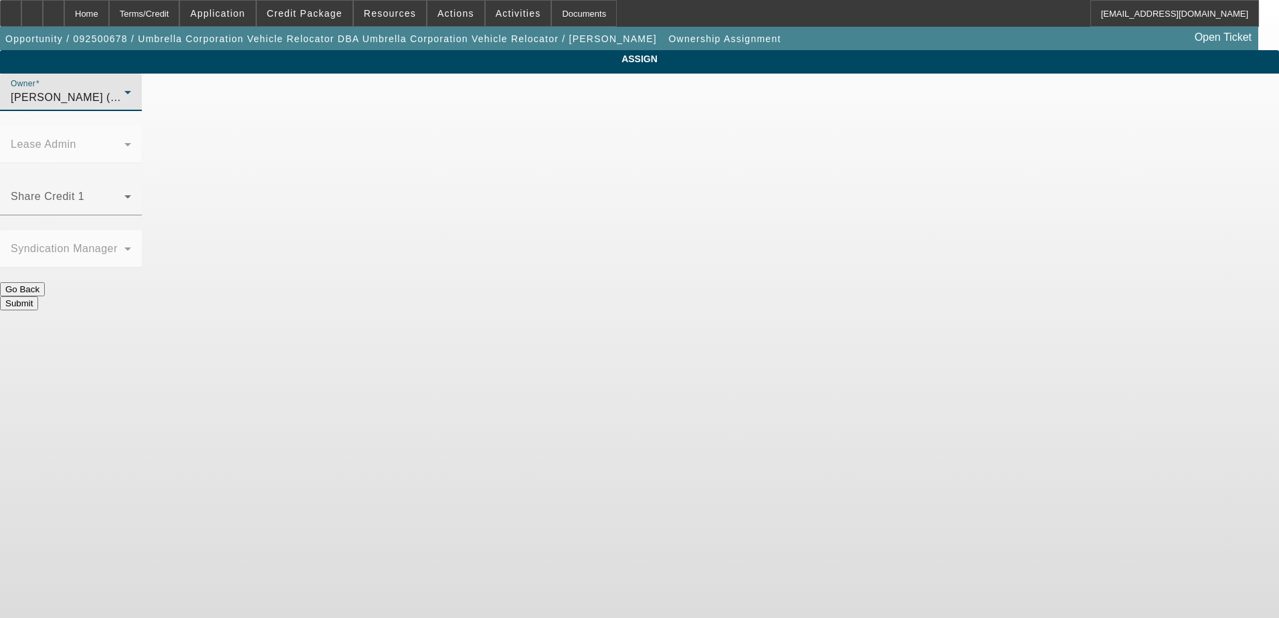
click at [138, 103] on span "O'Malley, Ryan (Lvl 1)" at bounding box center [75, 97] width 128 height 11
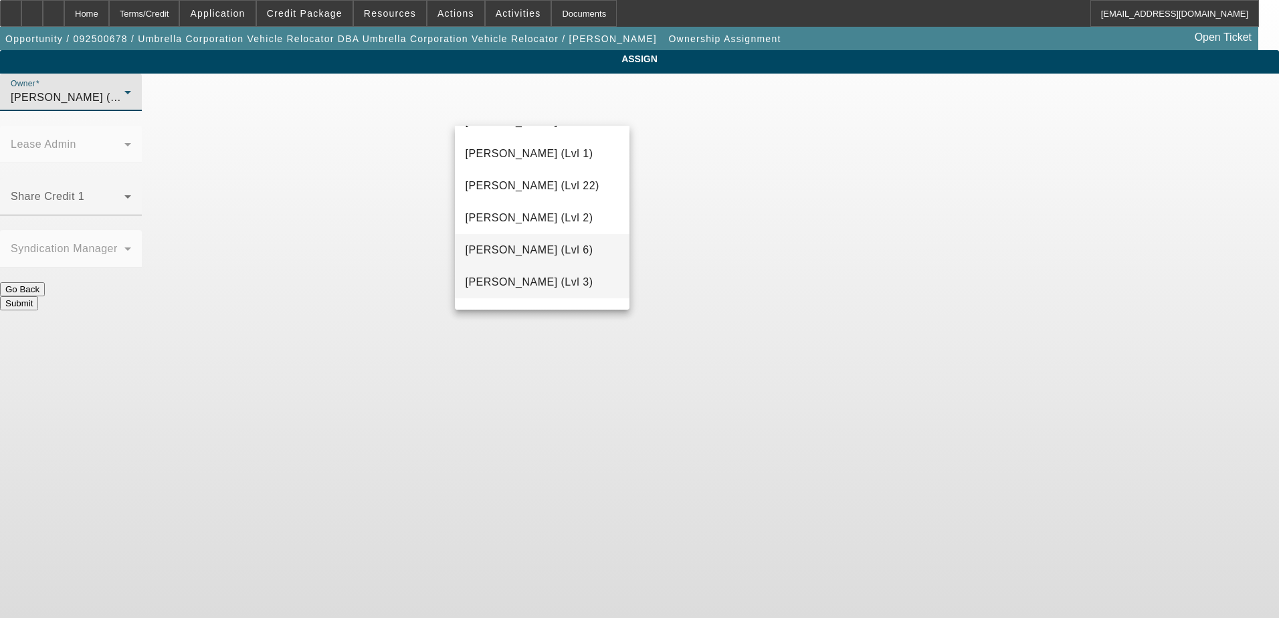
scroll to position [1847, 0]
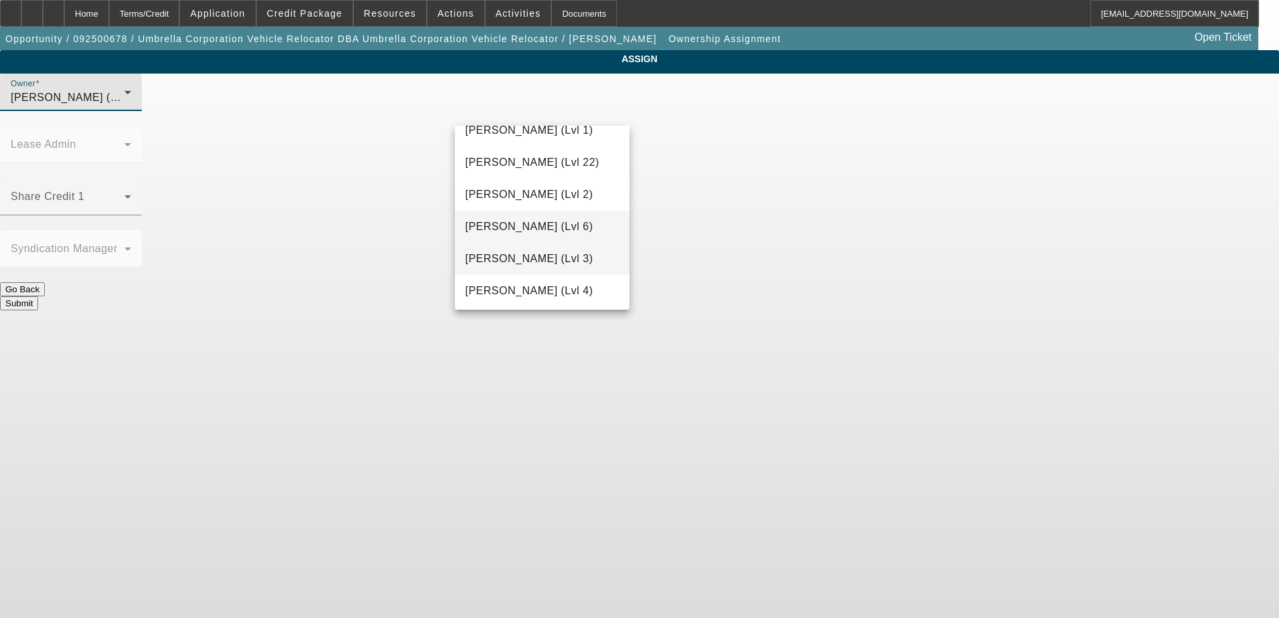
click at [520, 248] on mat-option "Wesolowski, Tyler (Lvl 3)" at bounding box center [542, 259] width 175 height 32
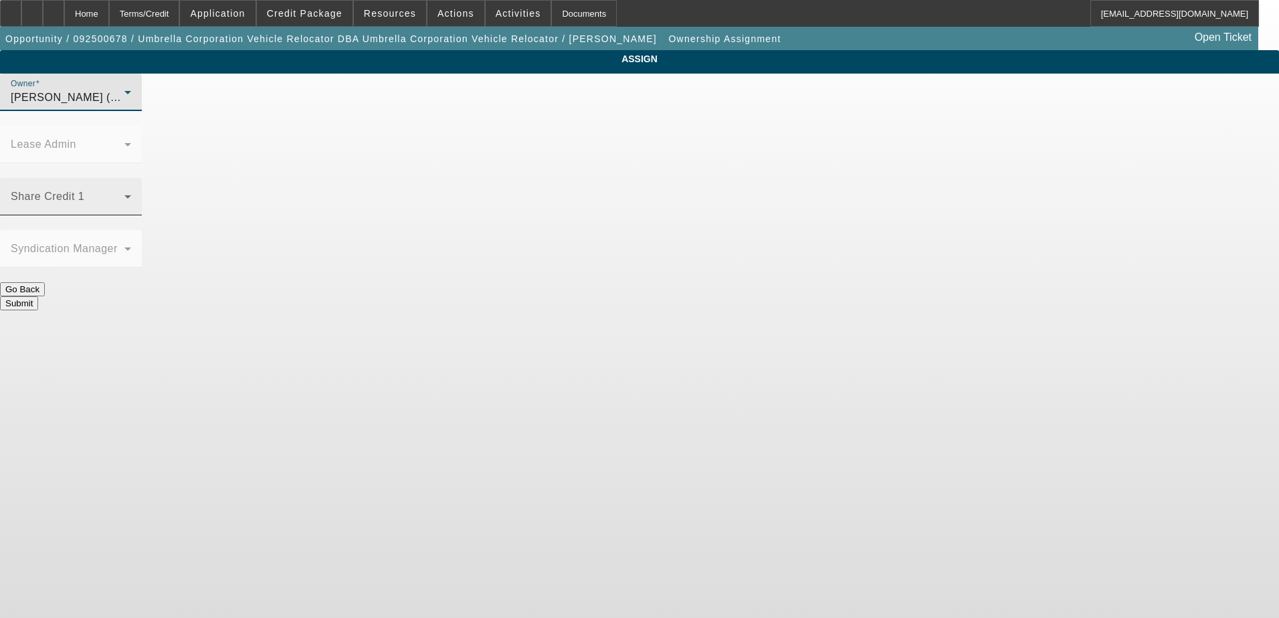
click at [84, 191] on mat-label "Share Credit 1" at bounding box center [48, 196] width 74 height 11
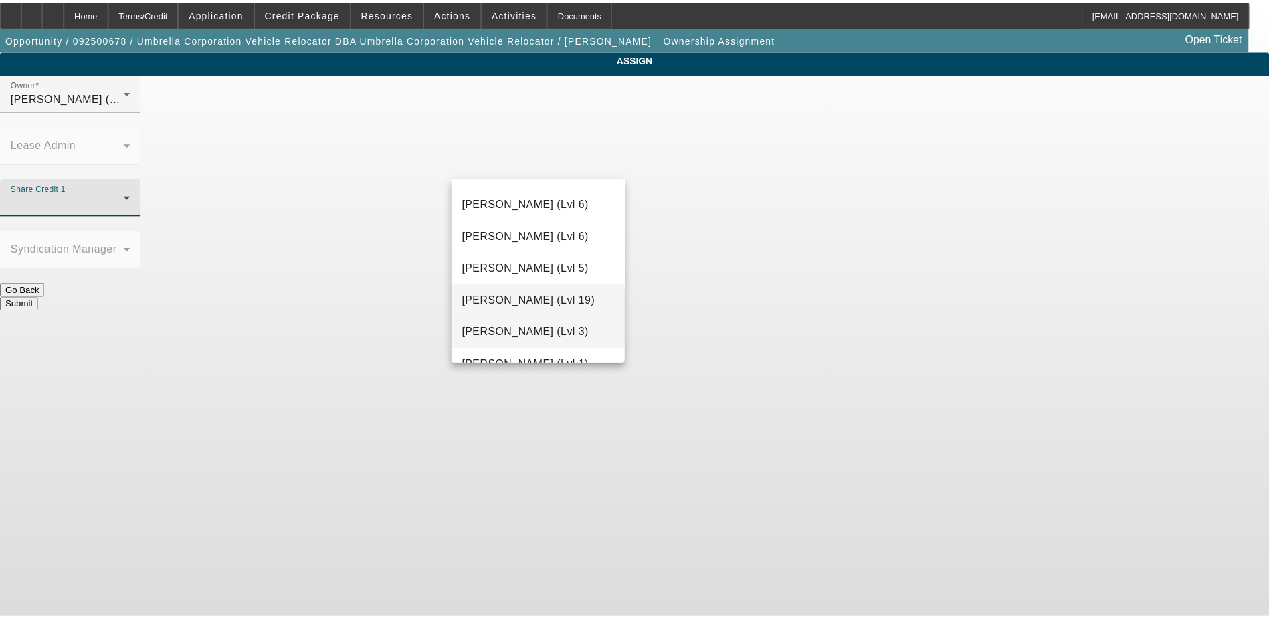
scroll to position [1109, 0]
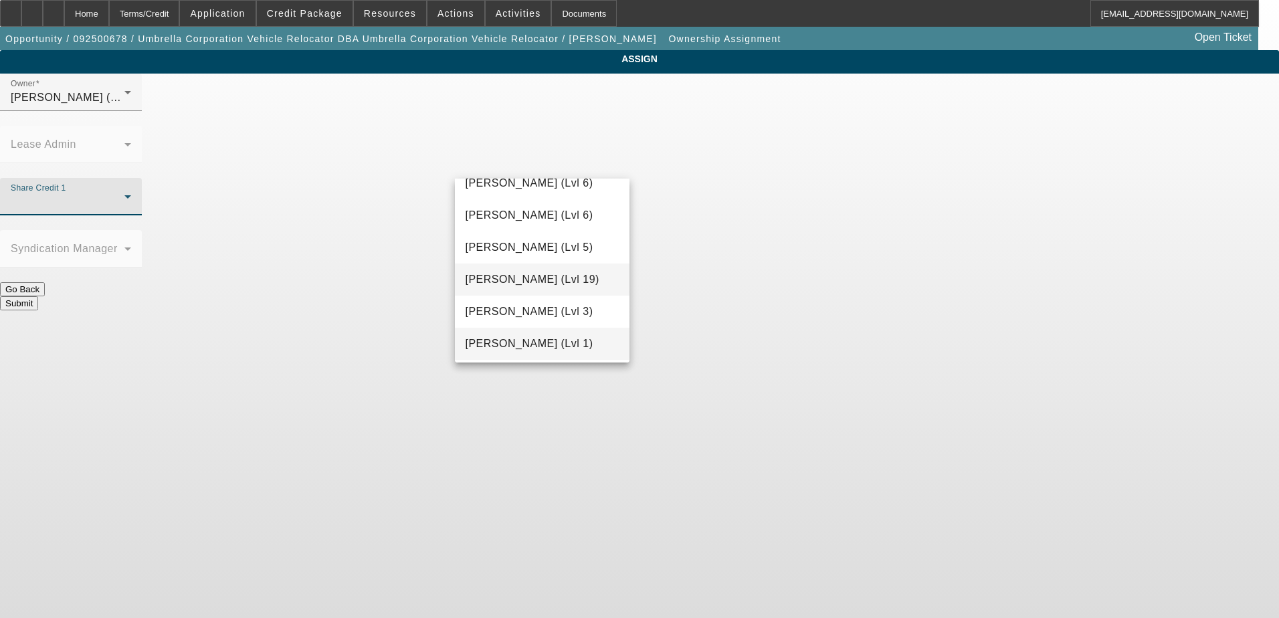
click at [519, 335] on mat-option "O'Malley, Ryan (Lvl 1)" at bounding box center [542, 344] width 175 height 32
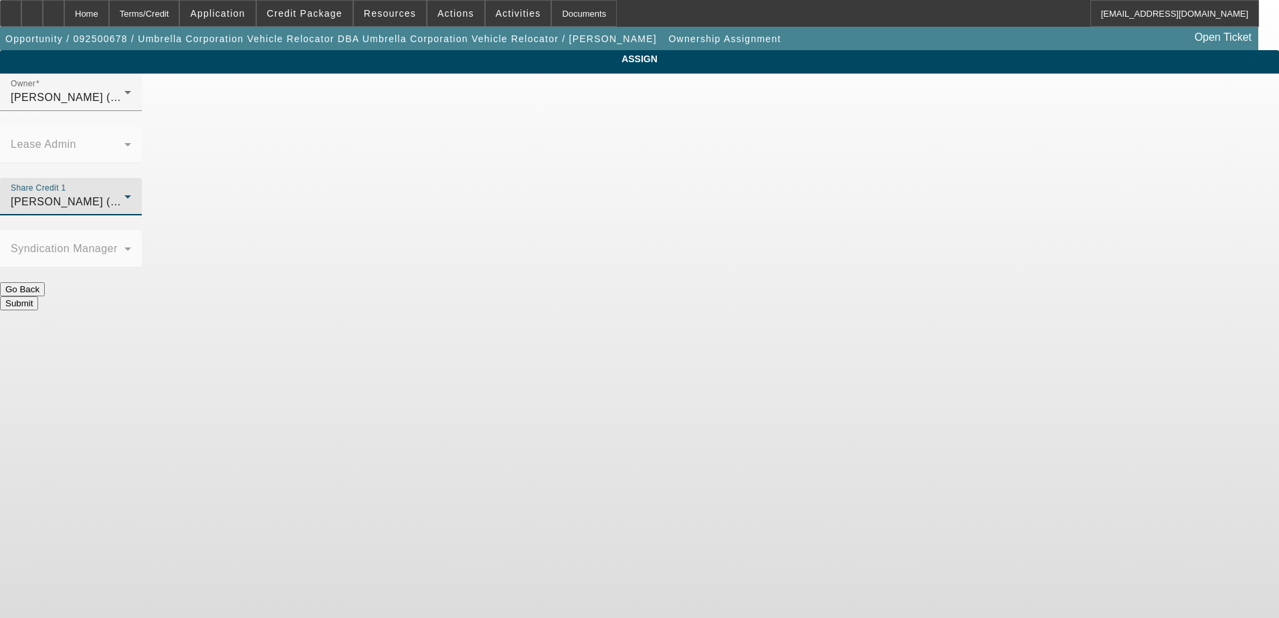
click at [38, 296] on button "Submit" at bounding box center [19, 303] width 38 height 14
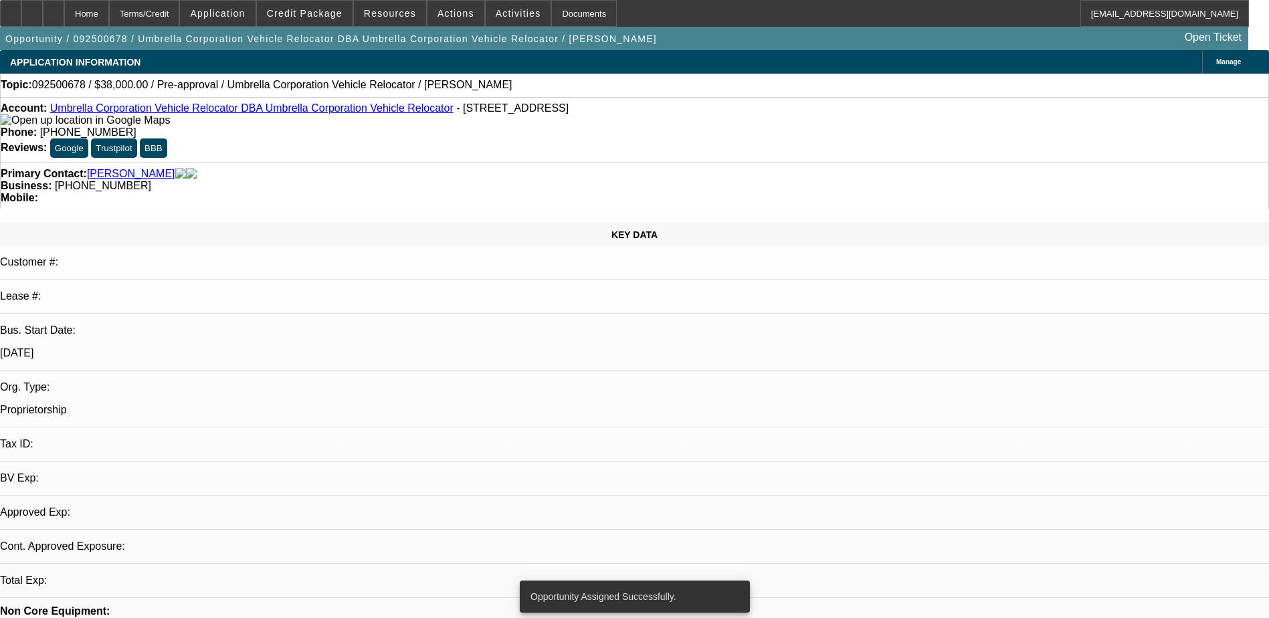
select select "0"
select select "2"
select select "0.1"
select select "4"
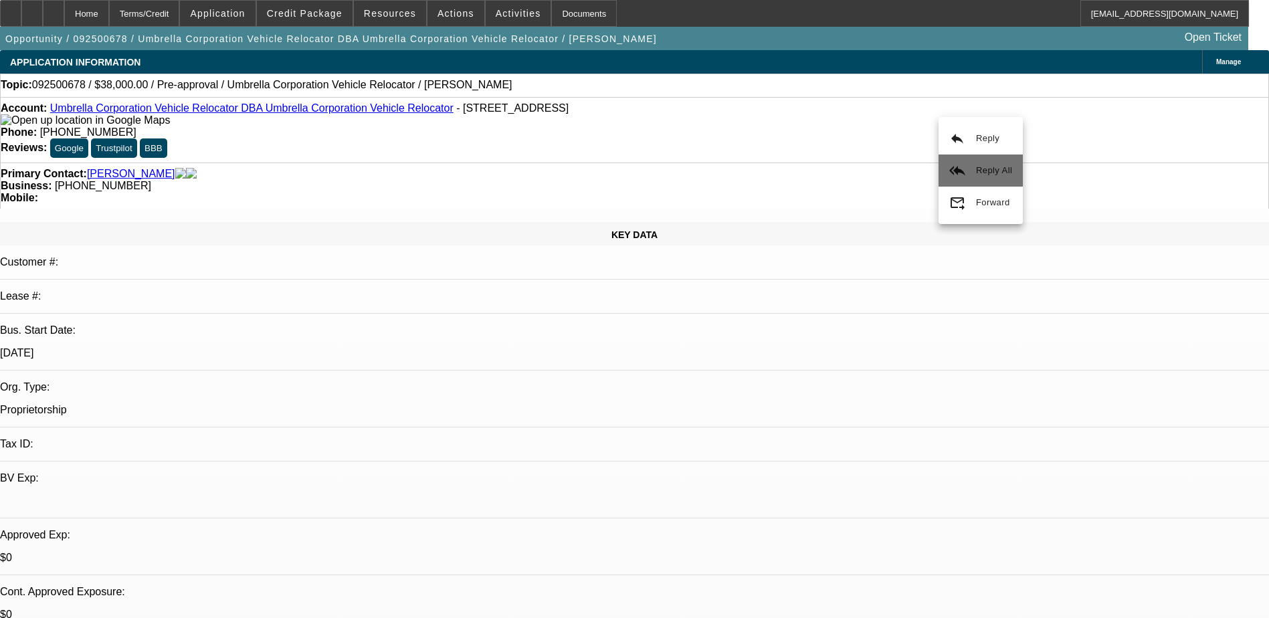
click at [986, 174] on span "Reply All" at bounding box center [994, 170] width 36 height 10
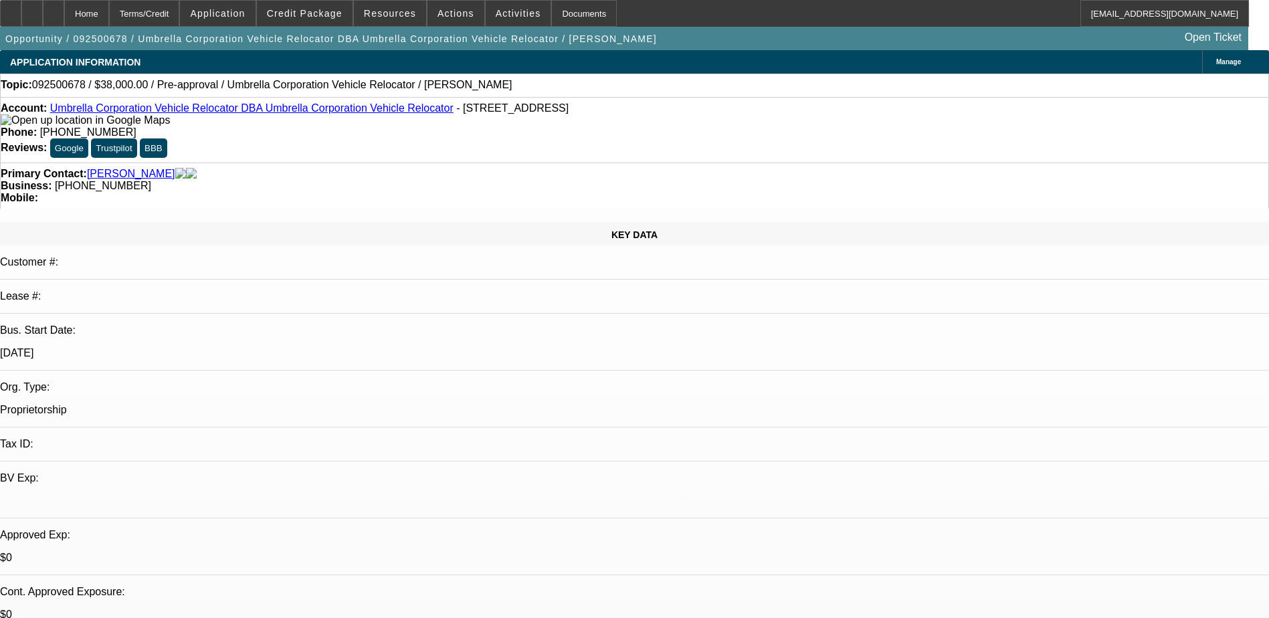
radio input "true"
paste textarea "International, crew cab, no payment, one year, personal credit, Used 2021, 38k …"
type textarea "International, crew cab, no payment, one year, personal credit, Used 2021, 38k …"
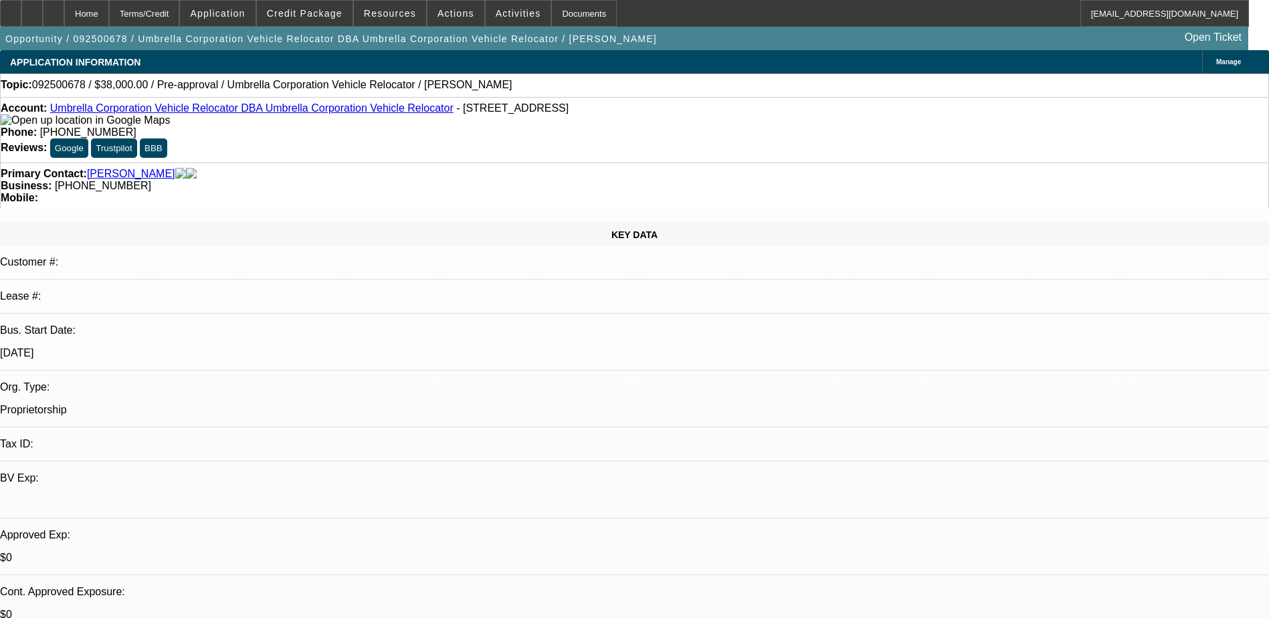
radio input "true"
drag, startPoint x: 587, startPoint y: 124, endPoint x: 577, endPoint y: 115, distance: 13.3
click at [588, 124] on div "Account: Umbrella Corporation Vehicle Relocator DBA Umbrella Corporation Vehicl…" at bounding box center [634, 130] width 1269 height 66
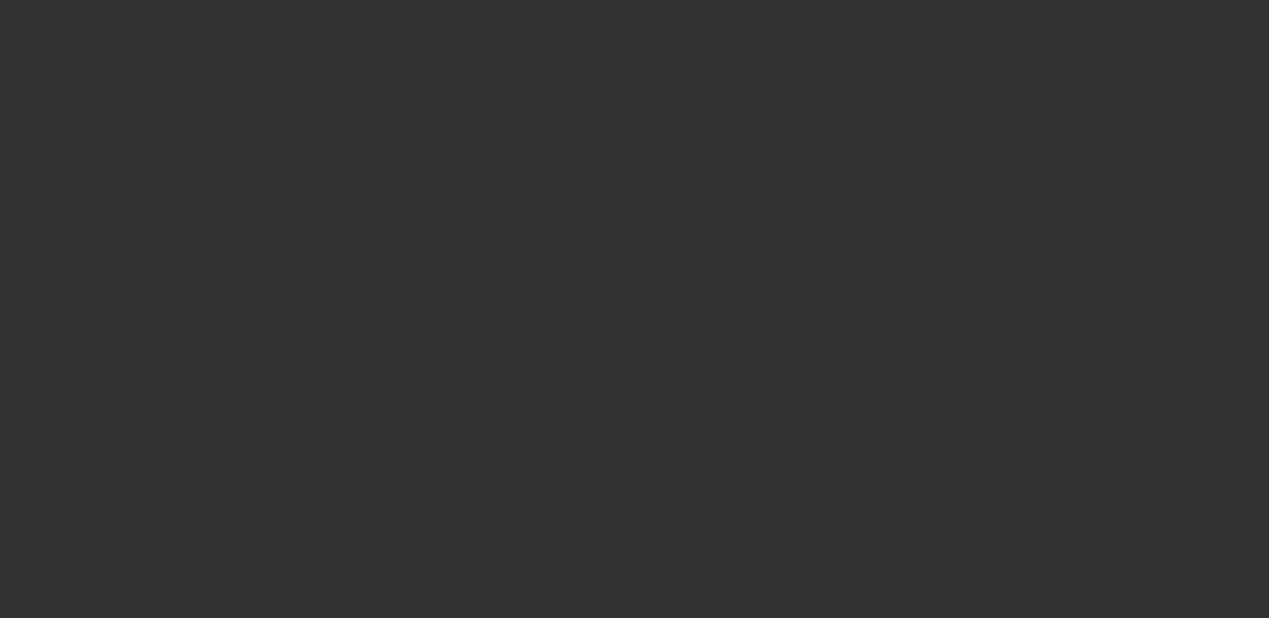
click at [549, 380] on div at bounding box center [634, 309] width 1269 height 618
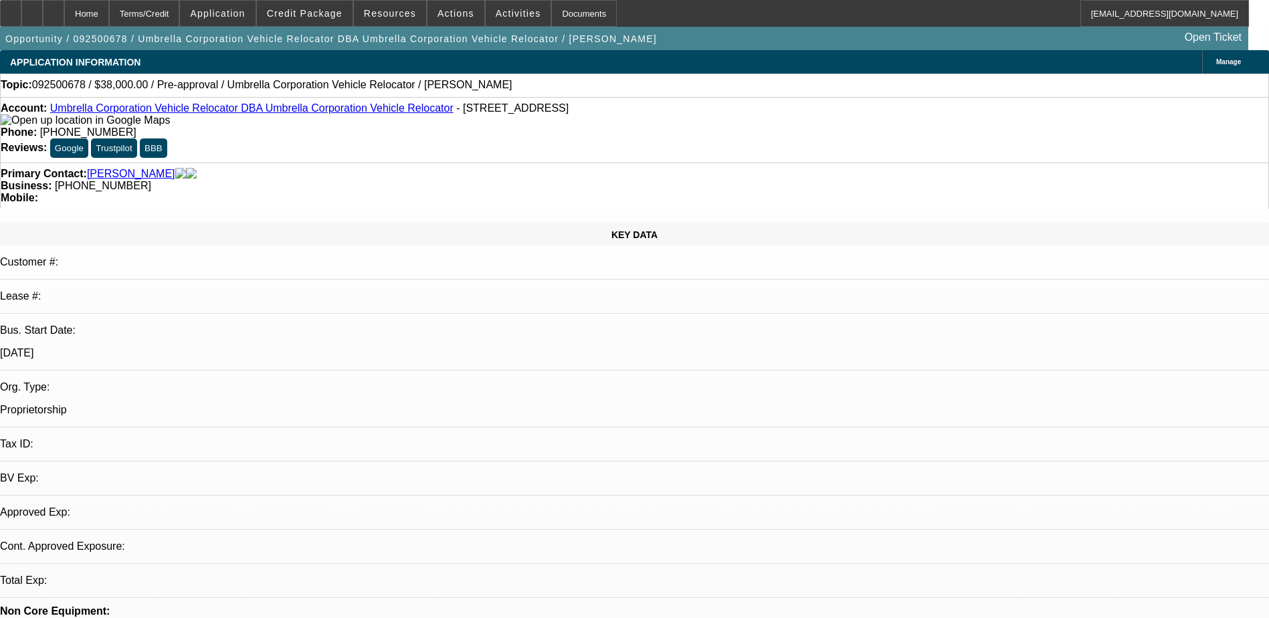
select select "0"
select select "2"
select select "0.1"
select select "4"
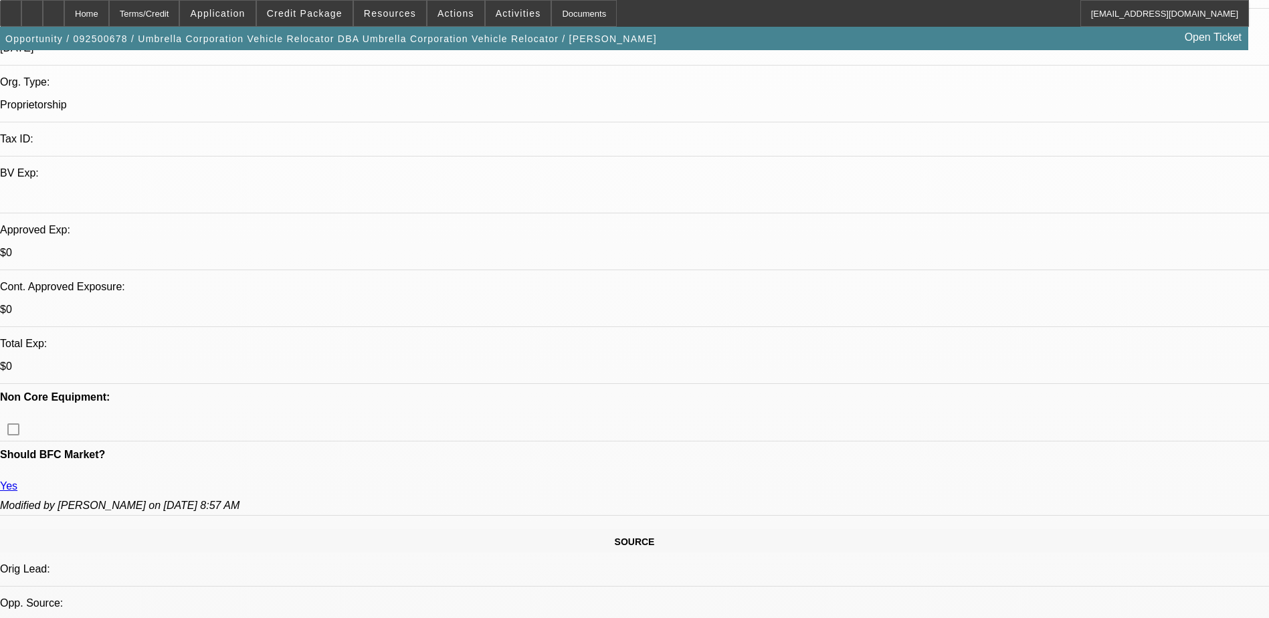
scroll to position [335, 0]
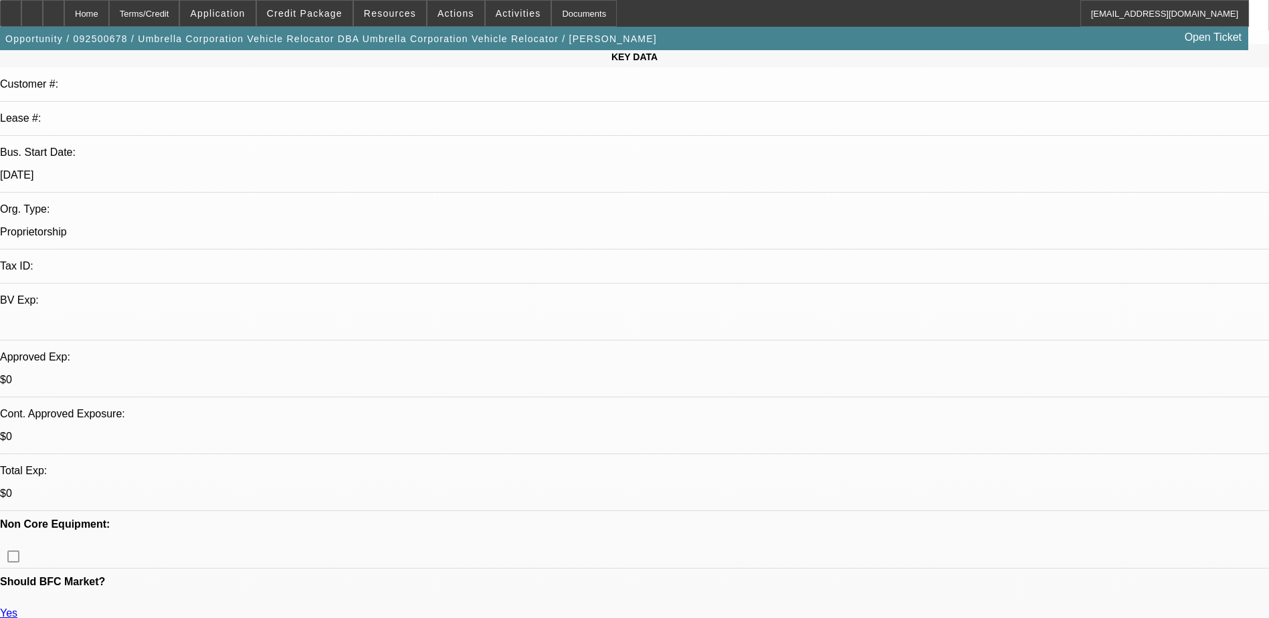
scroll to position [0, 0]
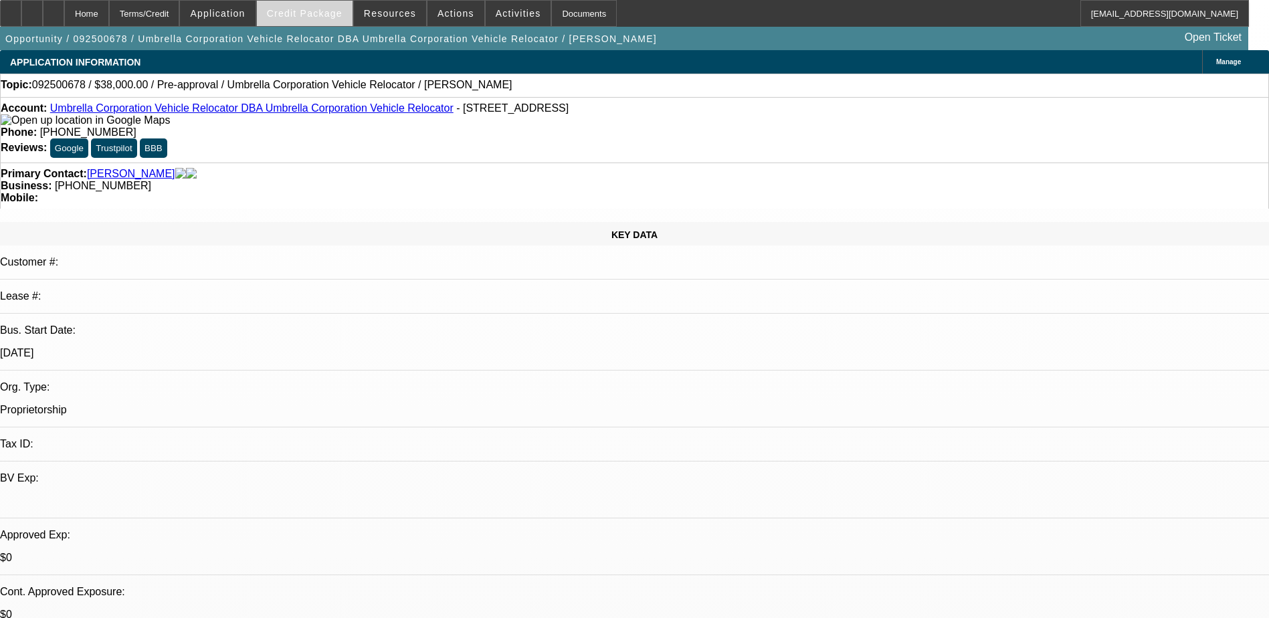
click at [333, 7] on span at bounding box center [305, 13] width 96 height 32
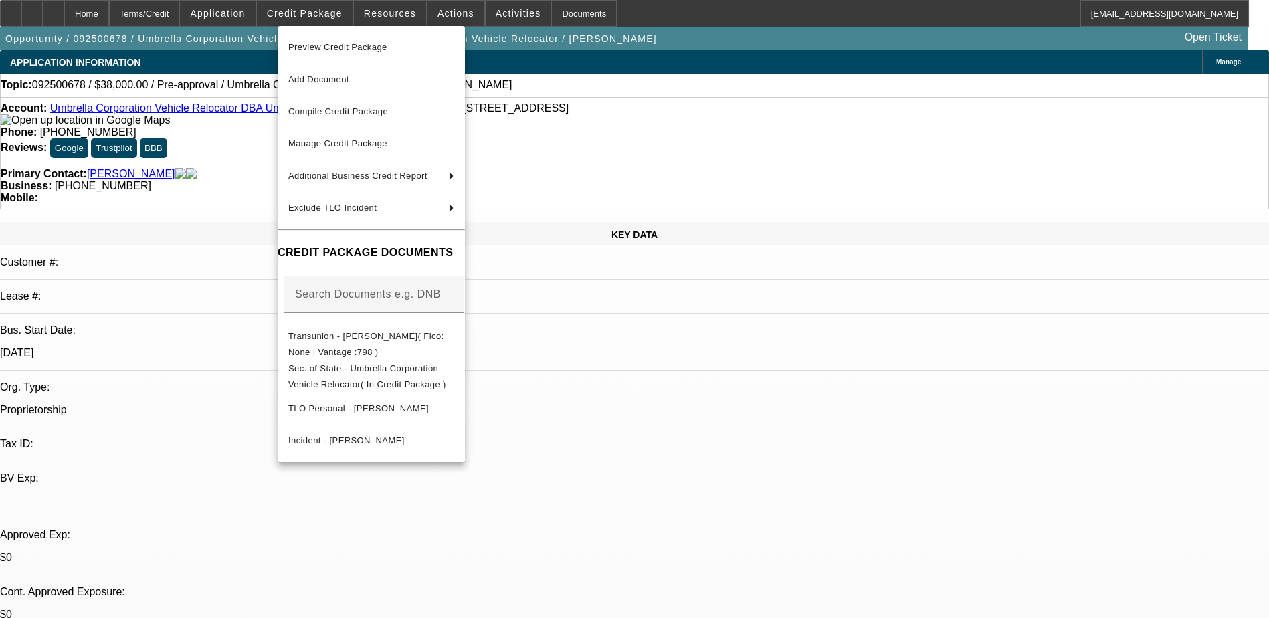
click at [222, 207] on div at bounding box center [634, 309] width 1269 height 618
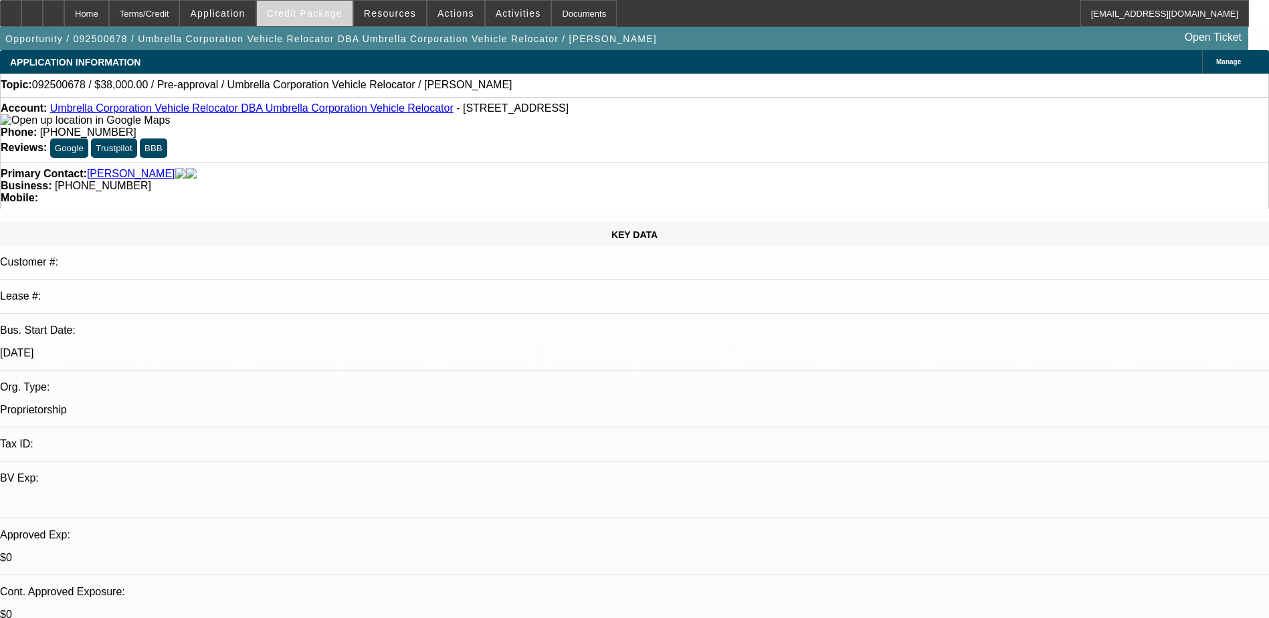
click at [329, 11] on span "Credit Package" at bounding box center [305, 13] width 76 height 11
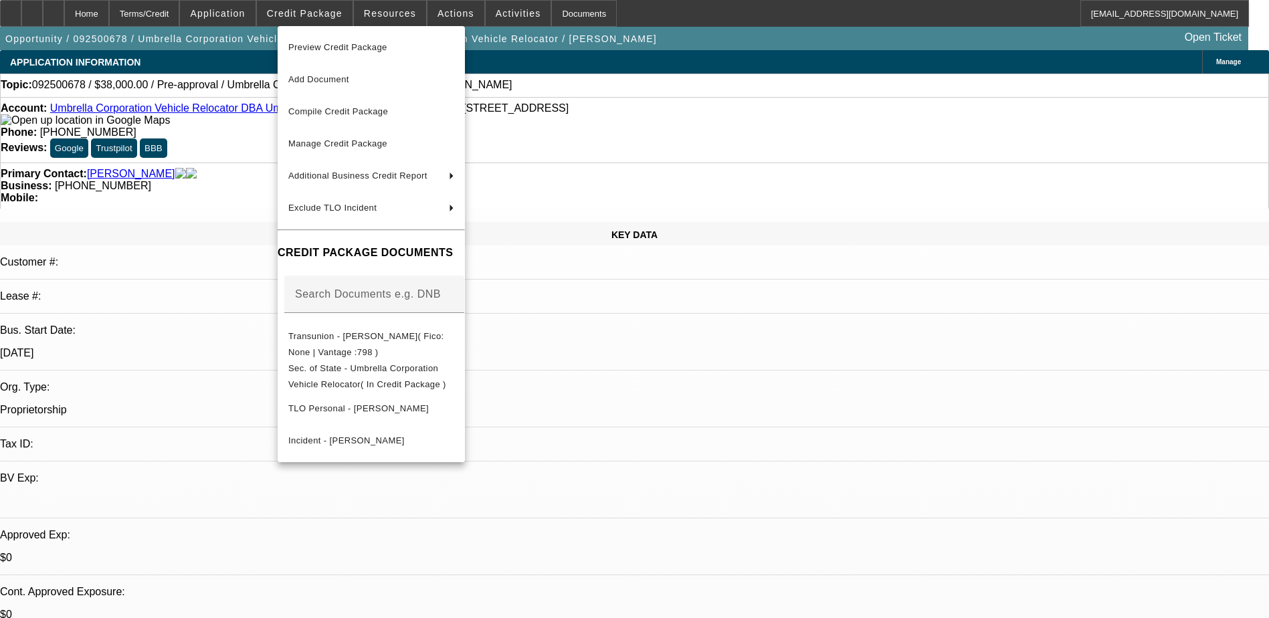
click at [252, 169] on div at bounding box center [634, 309] width 1269 height 618
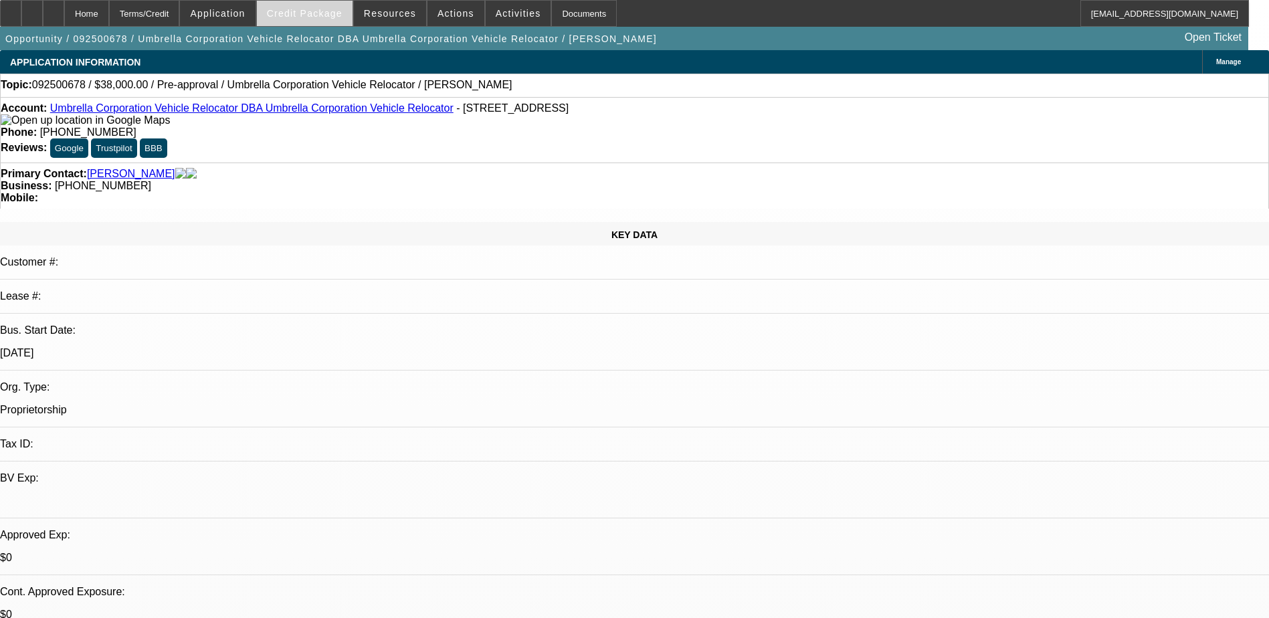
click at [337, 12] on span "Credit Package" at bounding box center [305, 13] width 76 height 11
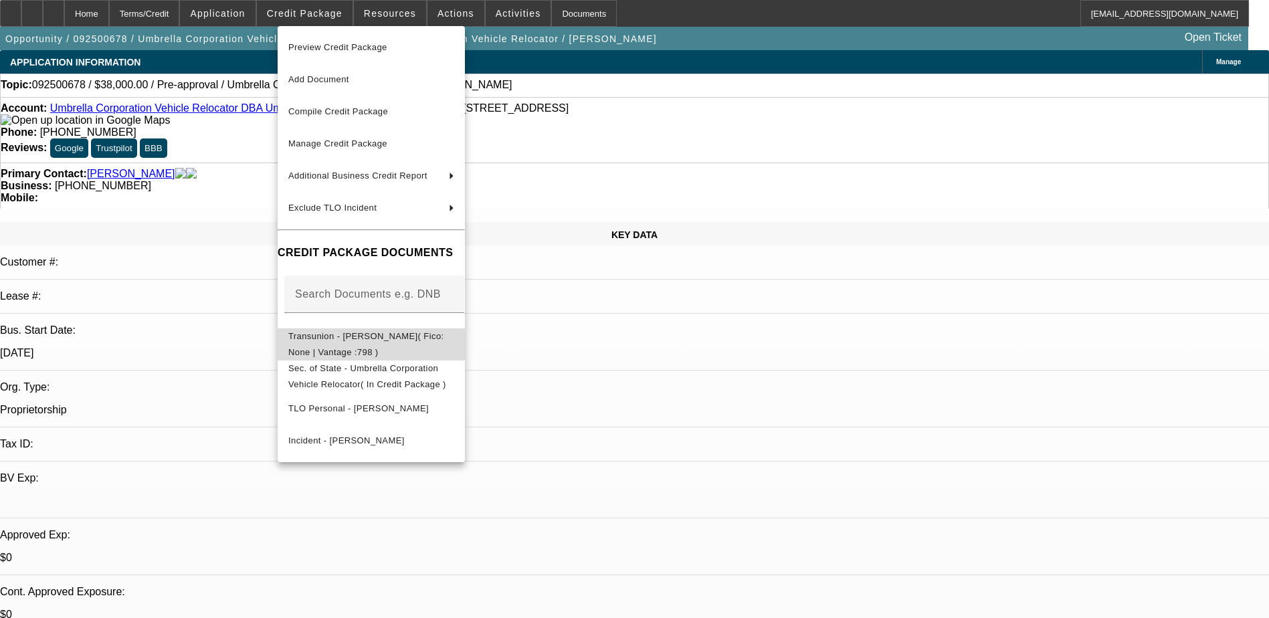
click at [410, 333] on span "Transunion - Smith, Jeffrey( Fico: None | Vantage :798 )" at bounding box center [371, 345] width 166 height 32
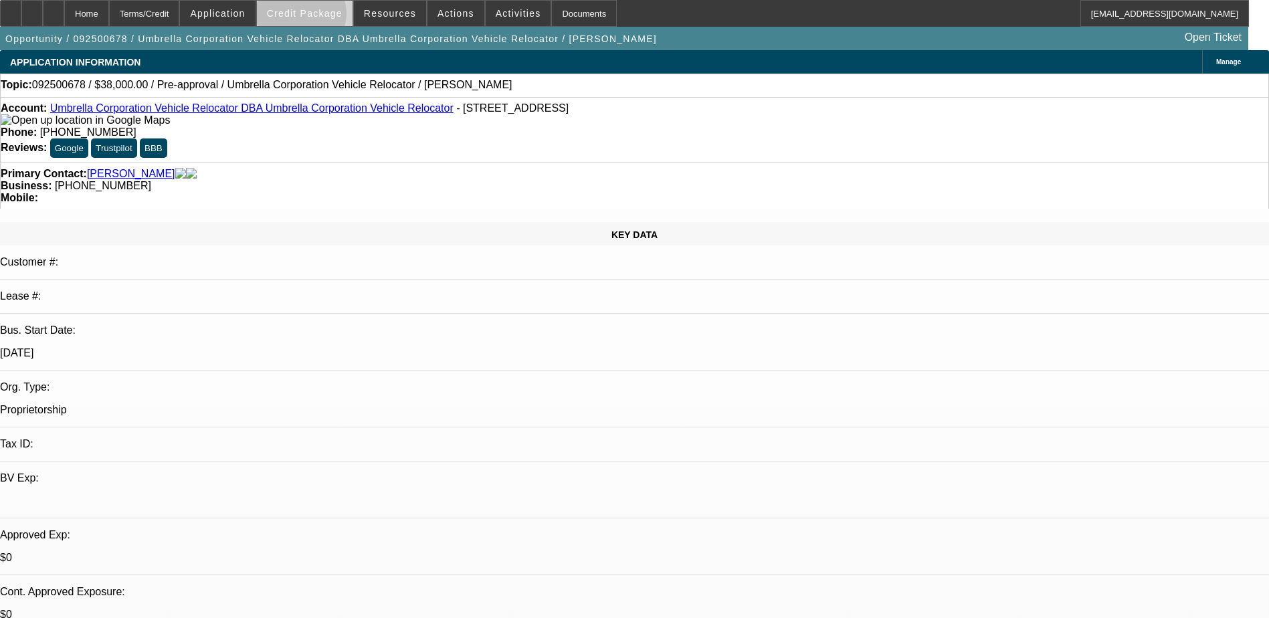
click at [321, 17] on span "Credit Package" at bounding box center [305, 13] width 76 height 11
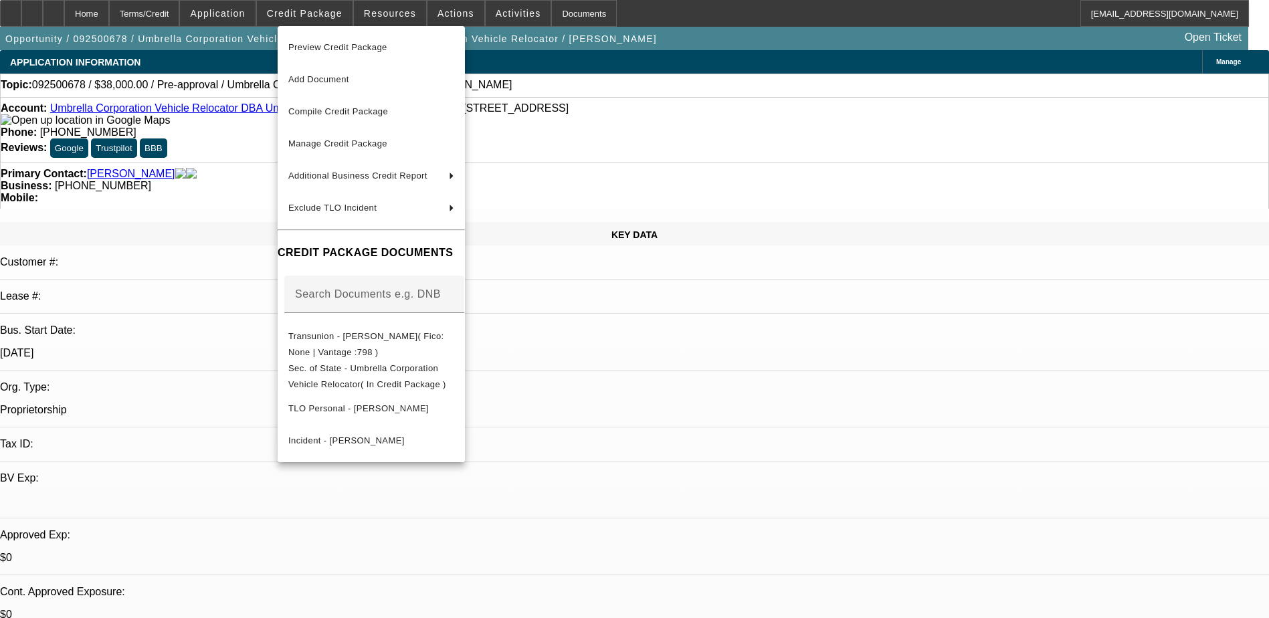
click at [226, 281] on div at bounding box center [634, 309] width 1269 height 618
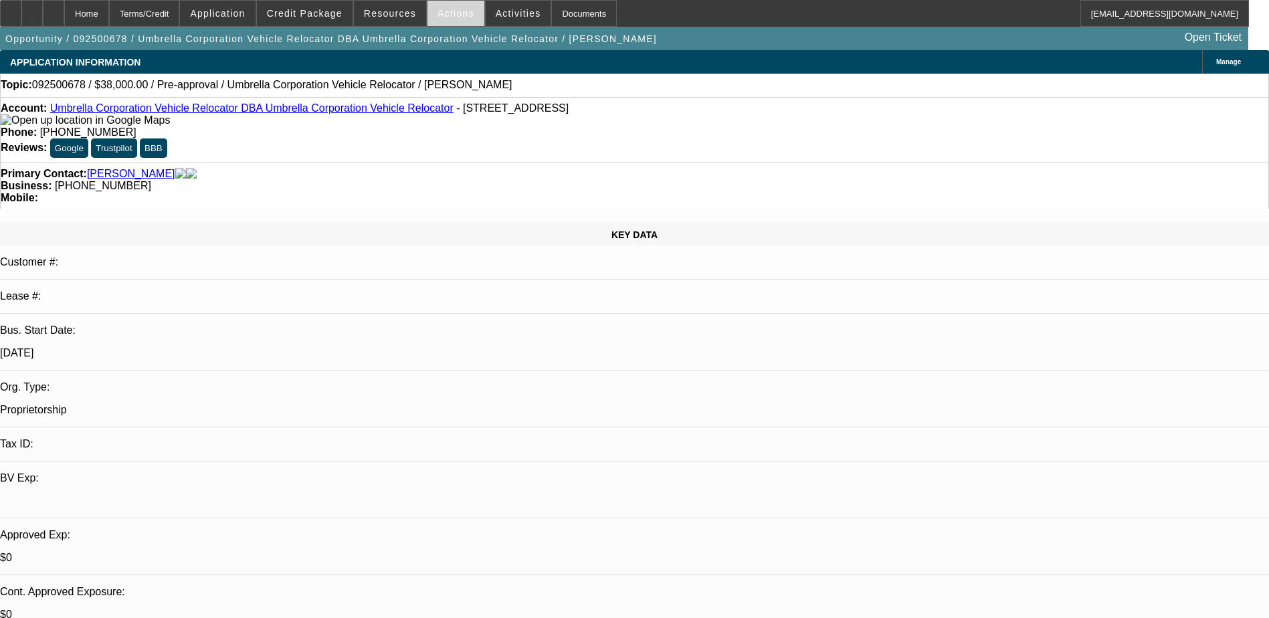
click at [448, 11] on span "Actions" at bounding box center [456, 13] width 37 height 11
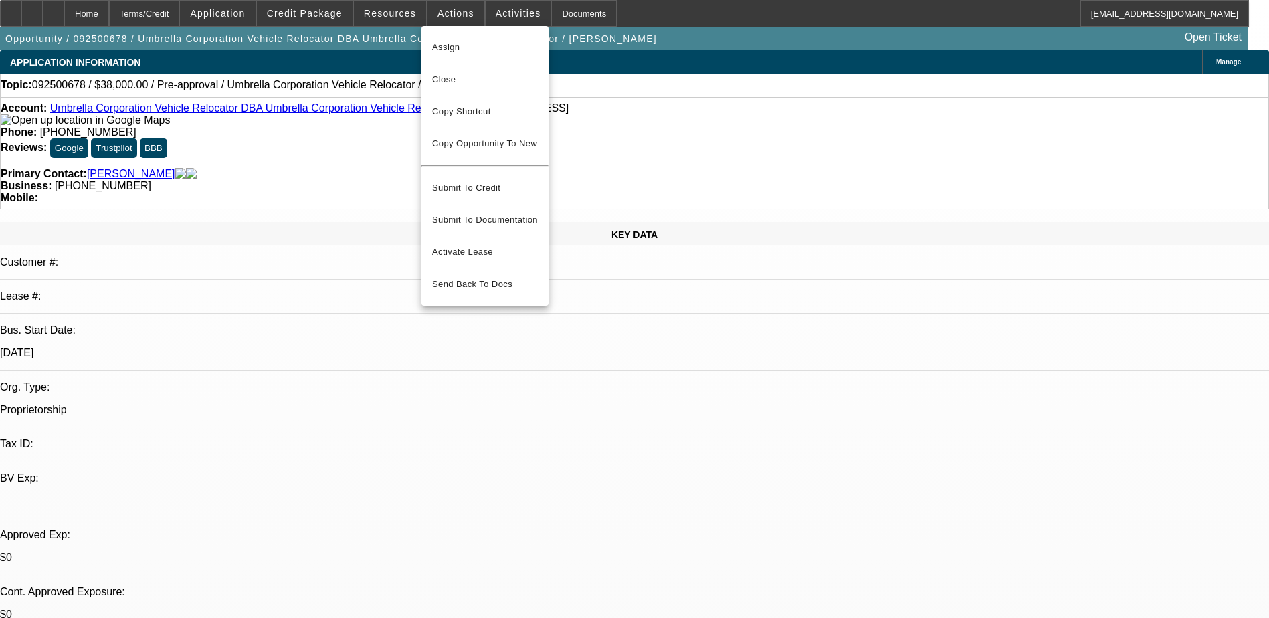
click at [610, 128] on div at bounding box center [634, 309] width 1269 height 618
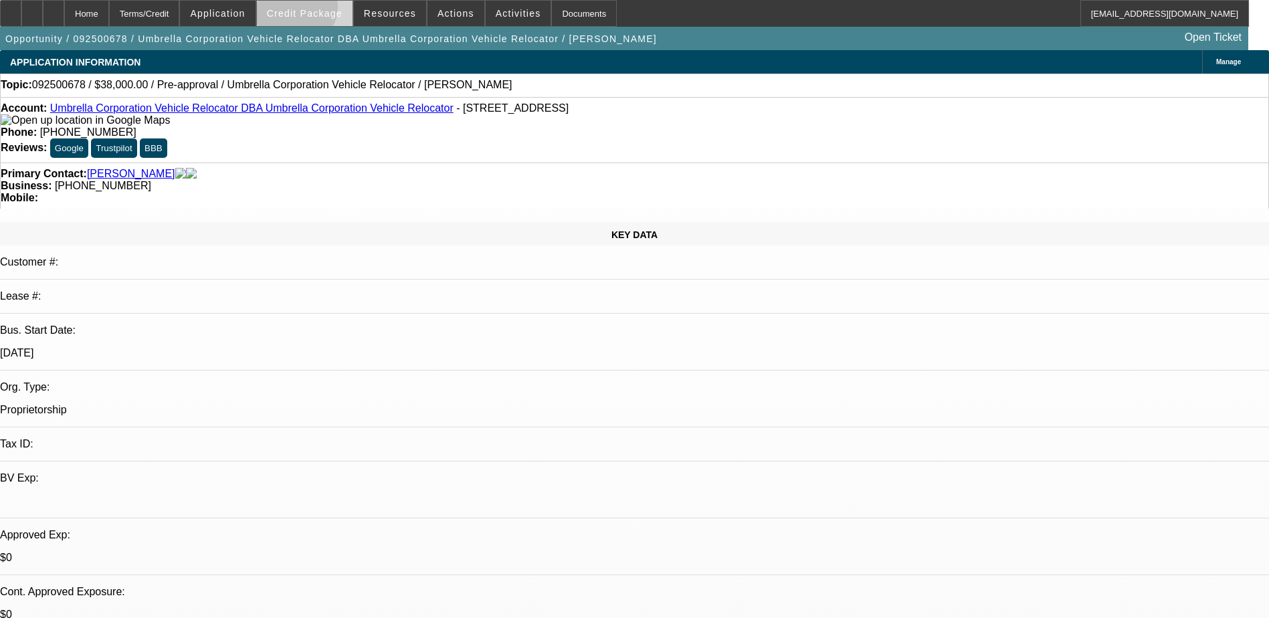
click at [316, 10] on span "Credit Package" at bounding box center [305, 13] width 76 height 11
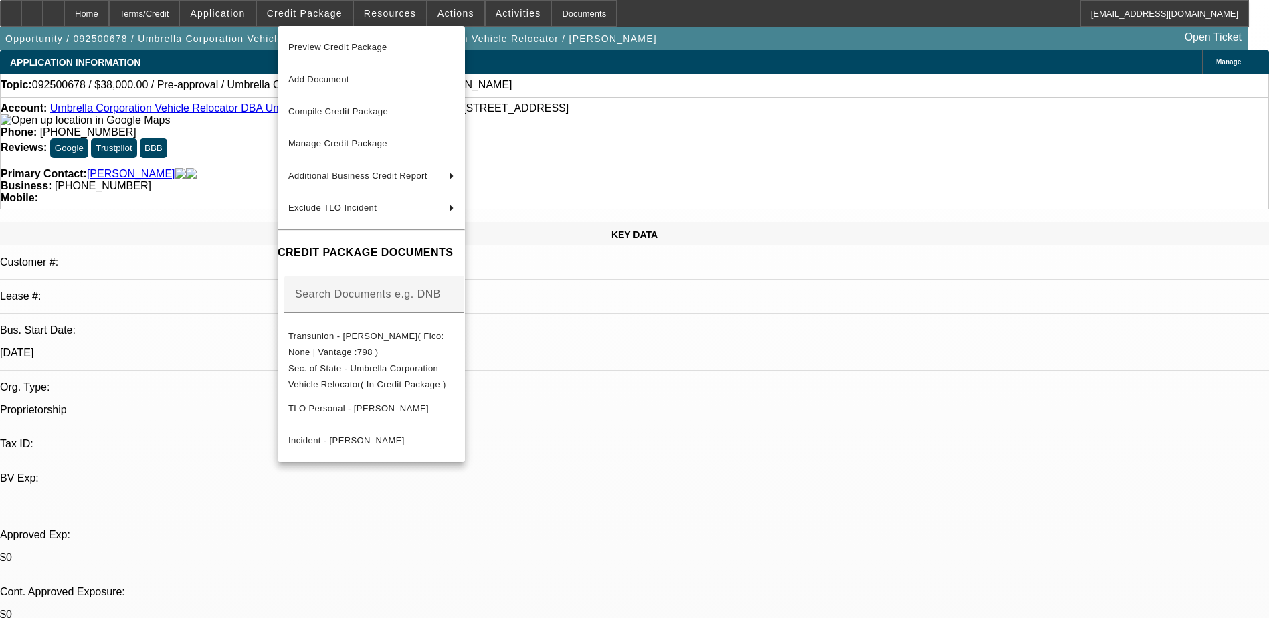
click at [250, 13] on div at bounding box center [634, 309] width 1269 height 618
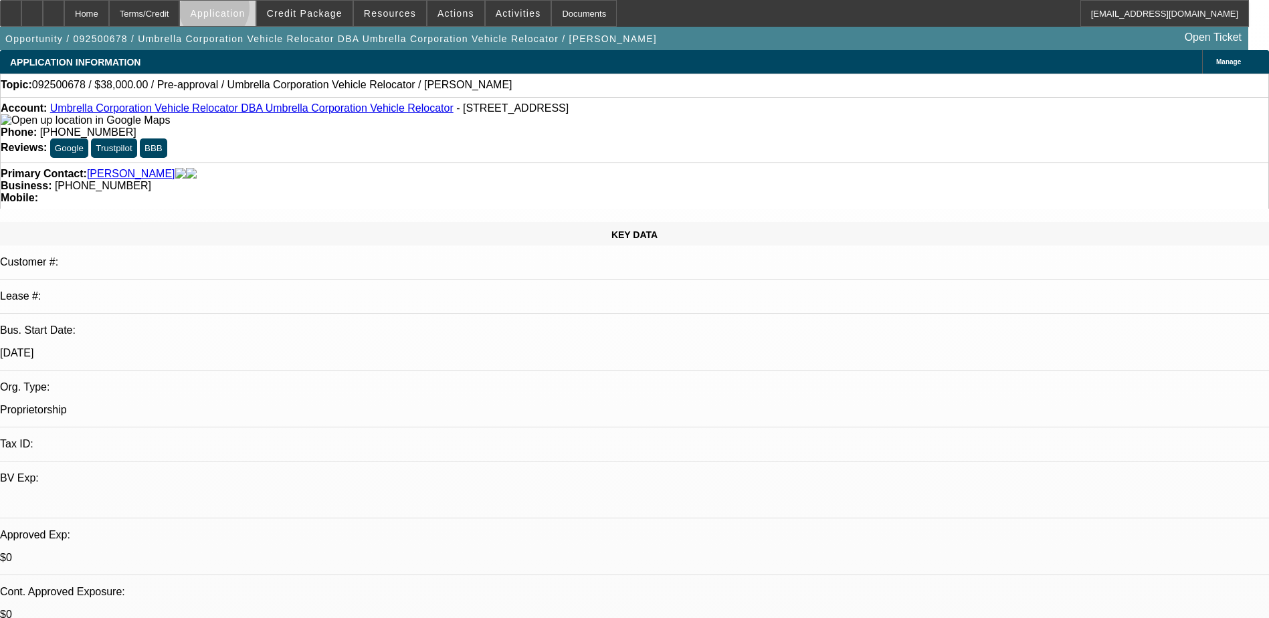
click at [245, 11] on span "Application" at bounding box center [217, 13] width 55 height 11
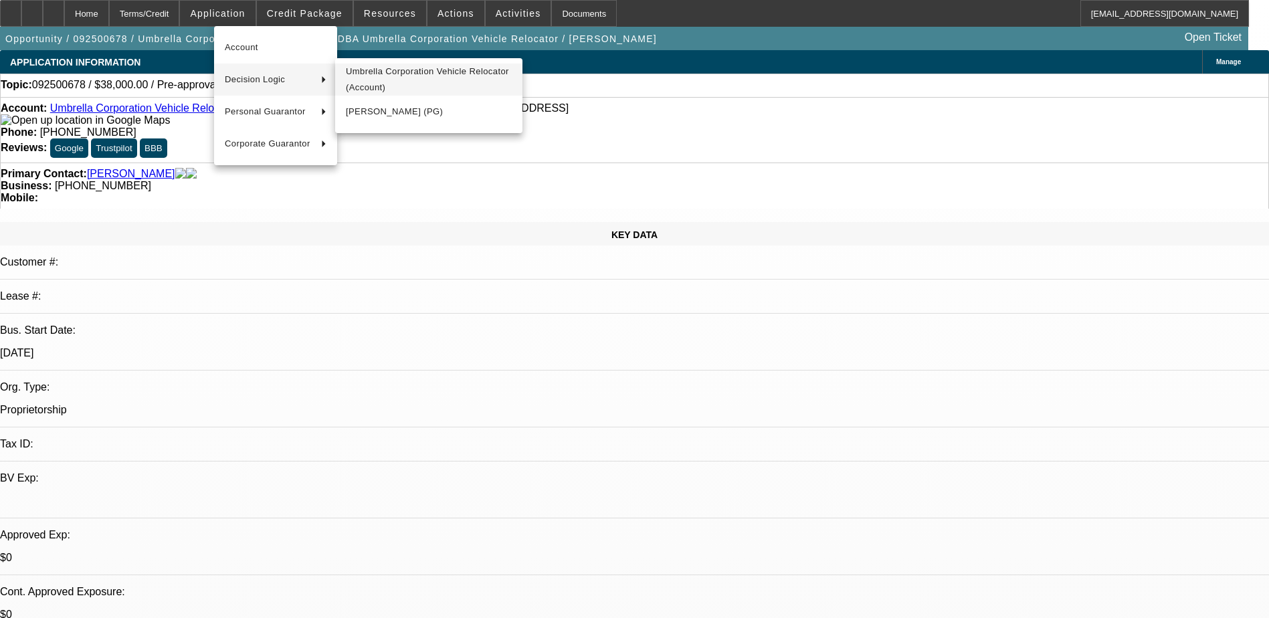
click at [395, 87] on span "Umbrella Corporation Vehicle Relocator (Account)" at bounding box center [429, 80] width 166 height 32
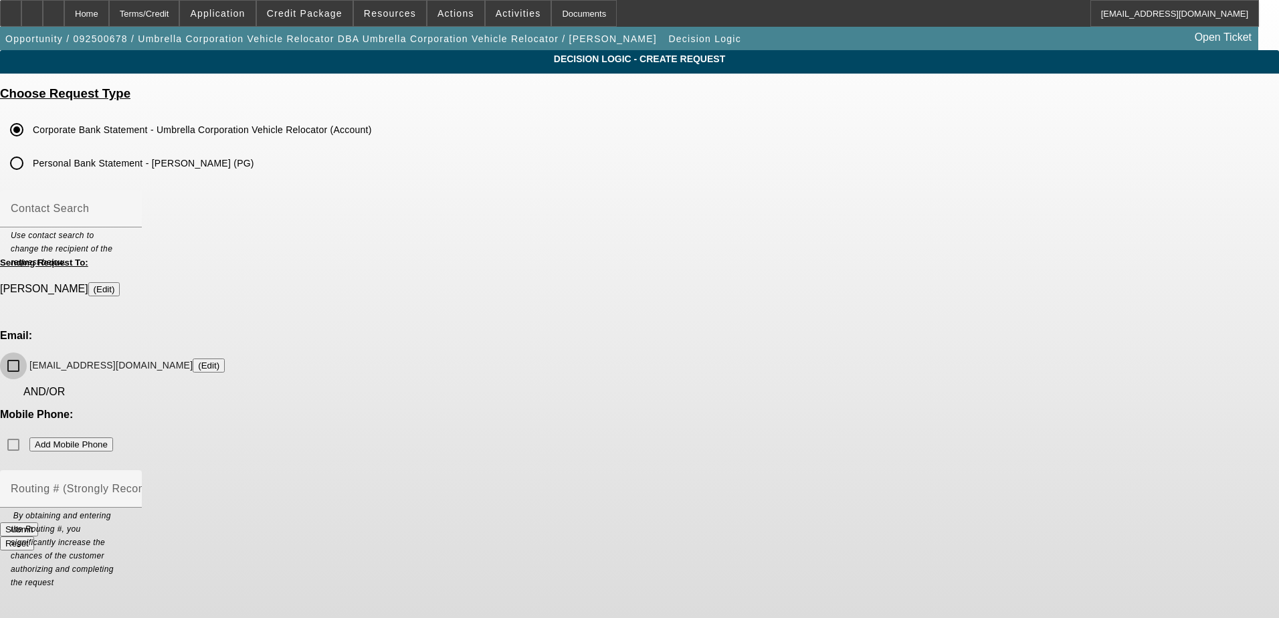
click at [27, 353] on input "umbrela_auto_relocators@yahoo.com (Edit)" at bounding box center [13, 366] width 27 height 27
click at [38, 523] on button "Submit" at bounding box center [19, 530] width 38 height 14
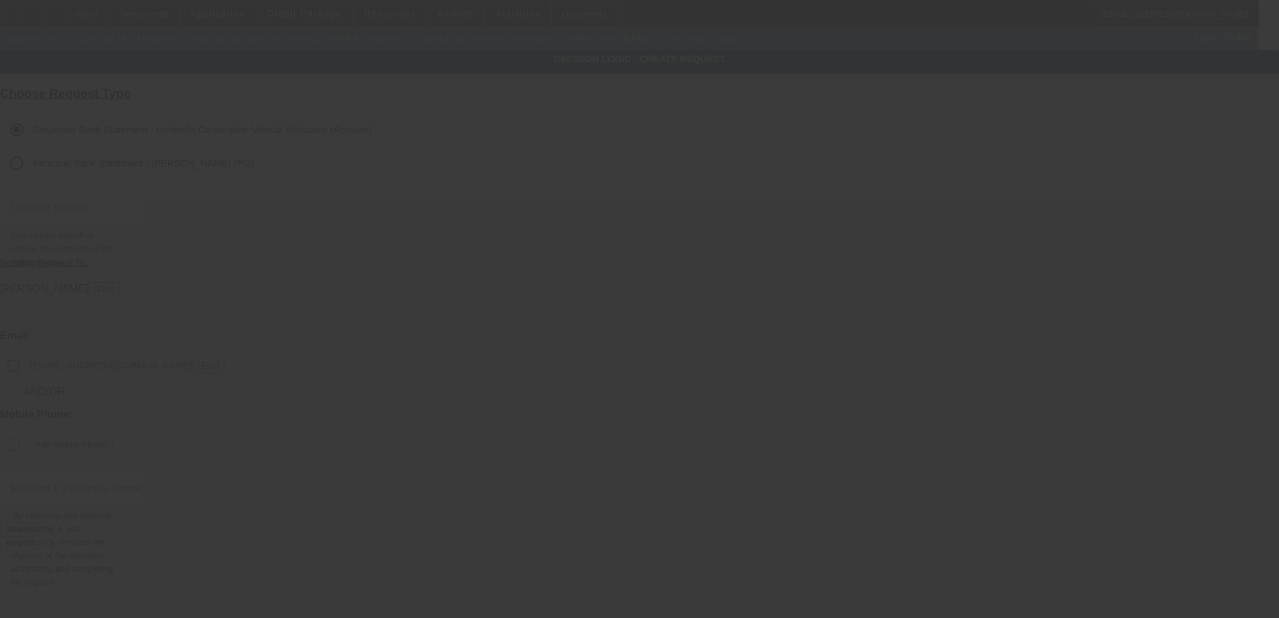
checkbox input "false"
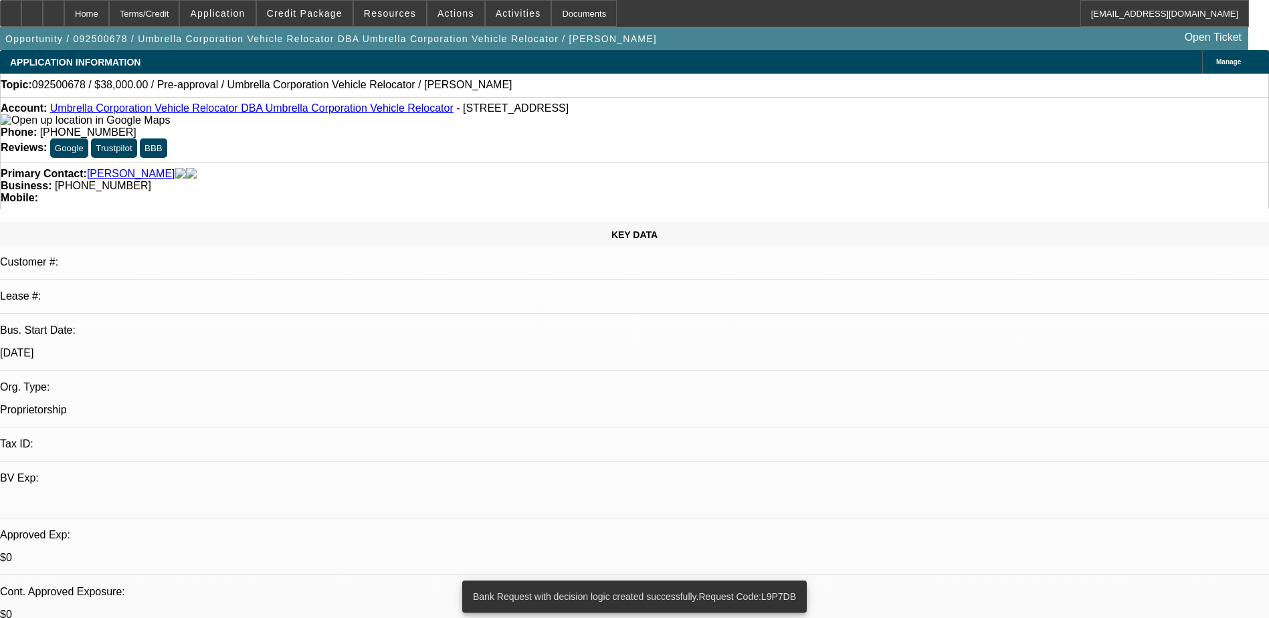
select select "0"
select select "2"
select select "0.1"
select select "4"
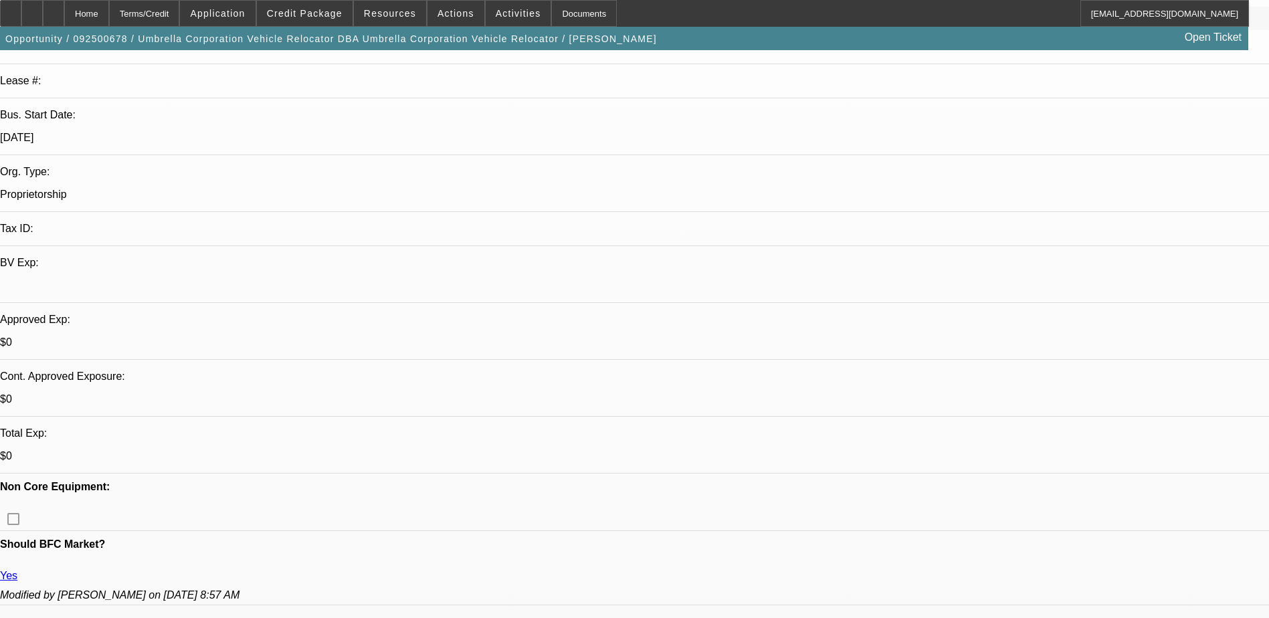
scroll to position [201, 0]
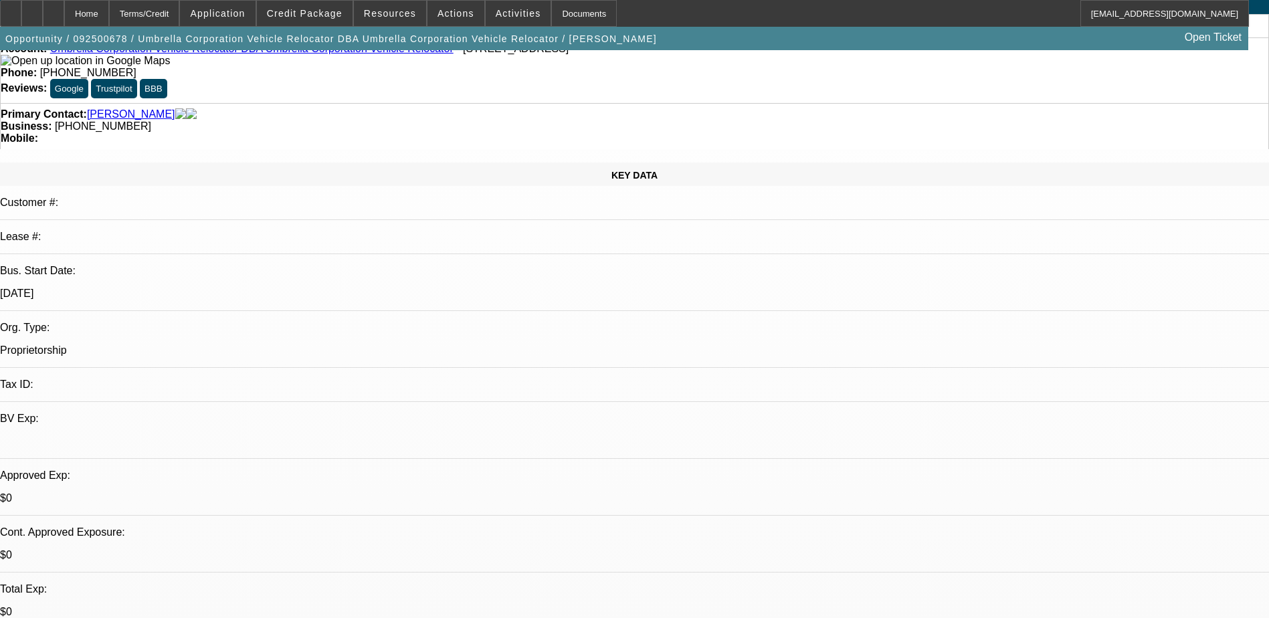
scroll to position [0, 0]
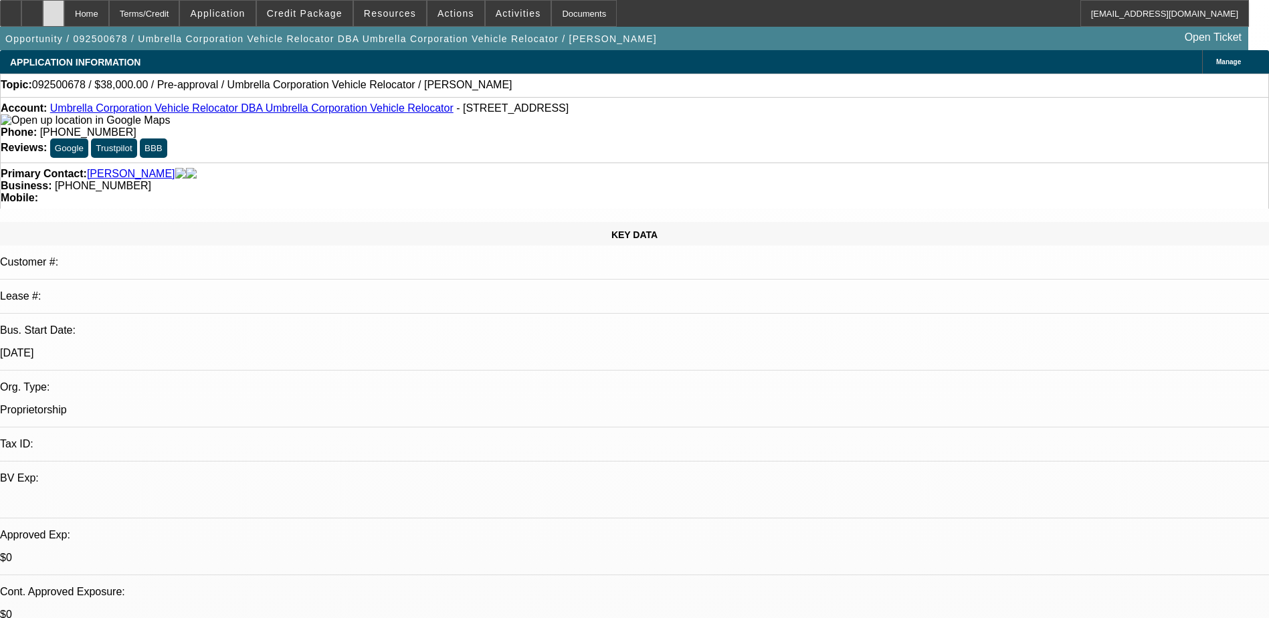
click at [64, 9] on div at bounding box center [53, 13] width 21 height 27
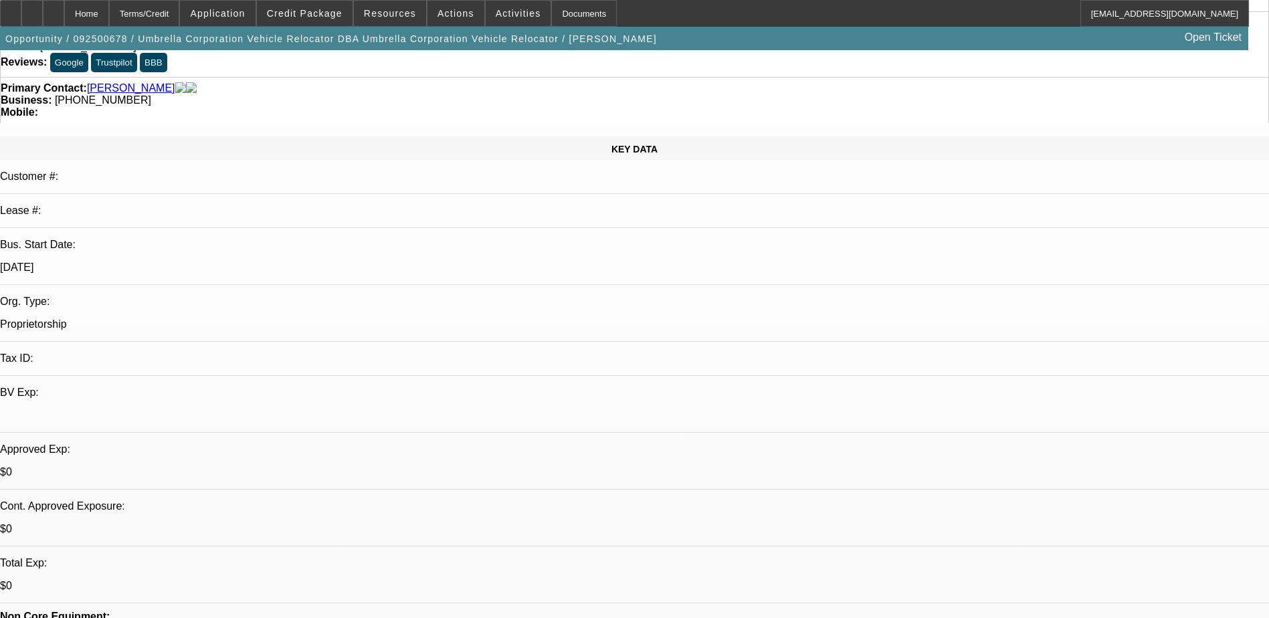
scroll to position [268, 0]
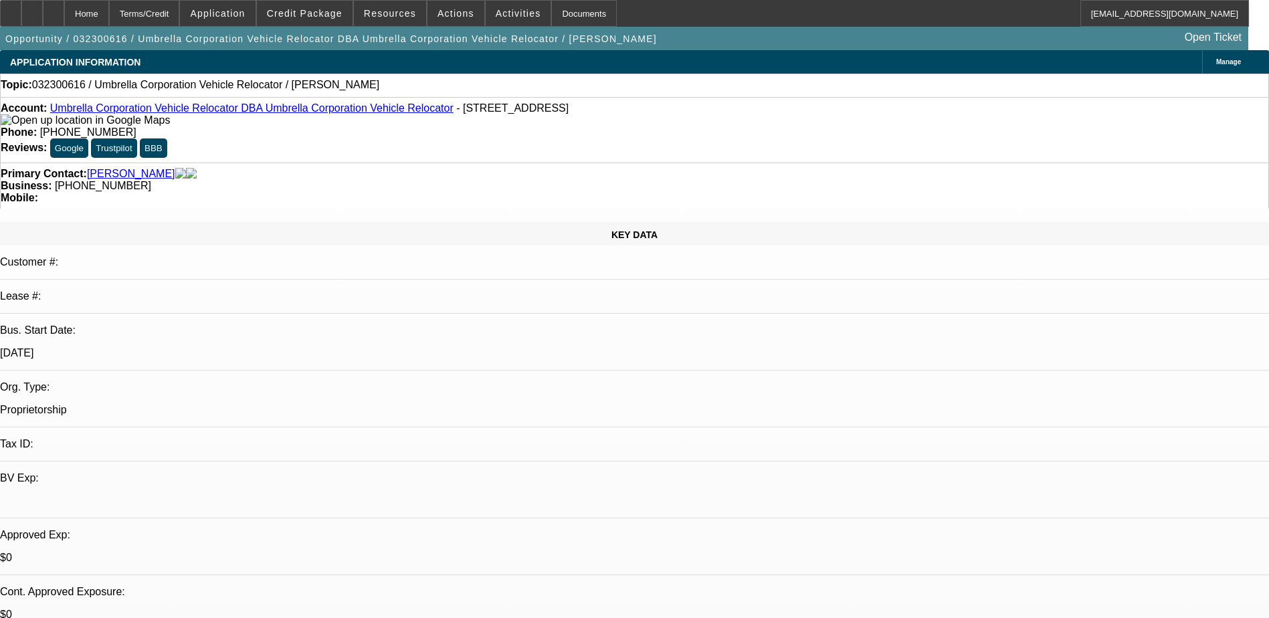
select select "0"
select select "2"
select select "0.1"
select select "1"
select select "2"
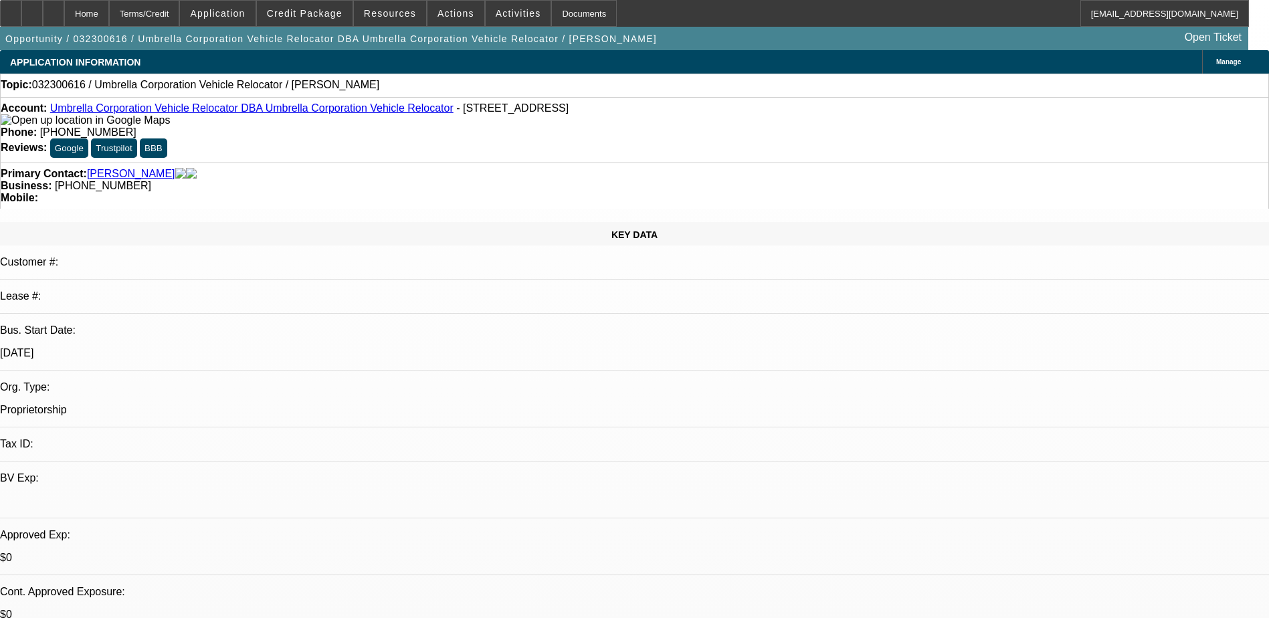
select select "4"
click at [298, 9] on span "Credit Package" at bounding box center [305, 13] width 76 height 11
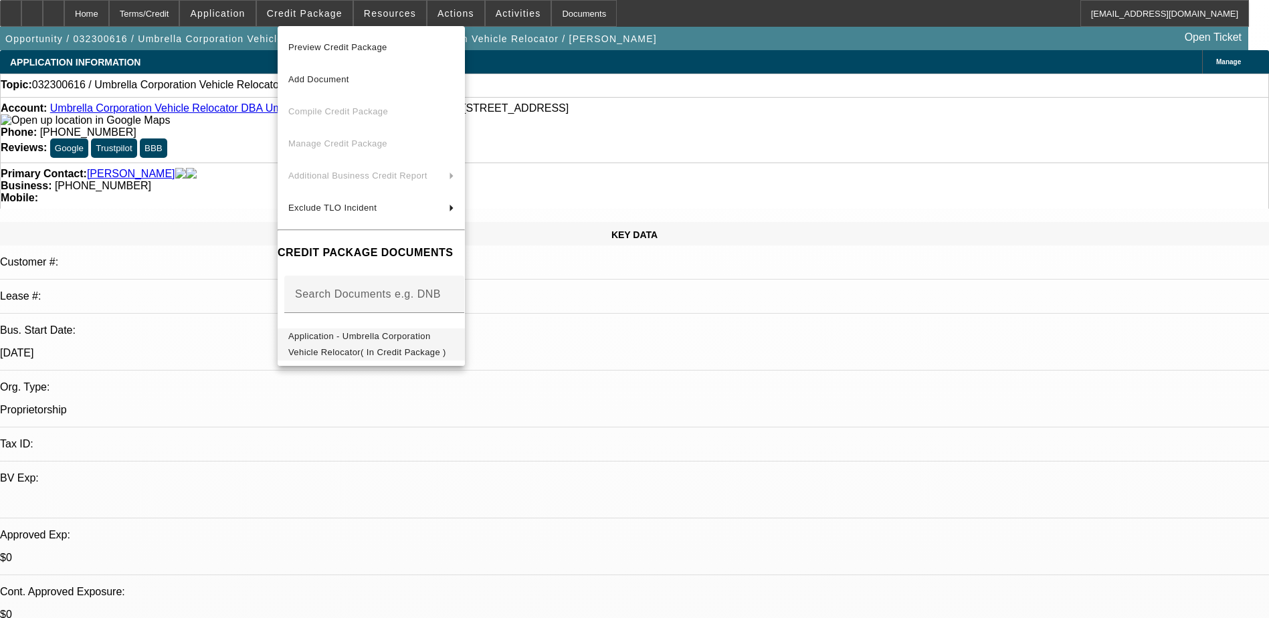
click at [446, 341] on span "Application - Umbrella Corporation Vehicle Relocator( In Credit Package )" at bounding box center [367, 344] width 158 height 26
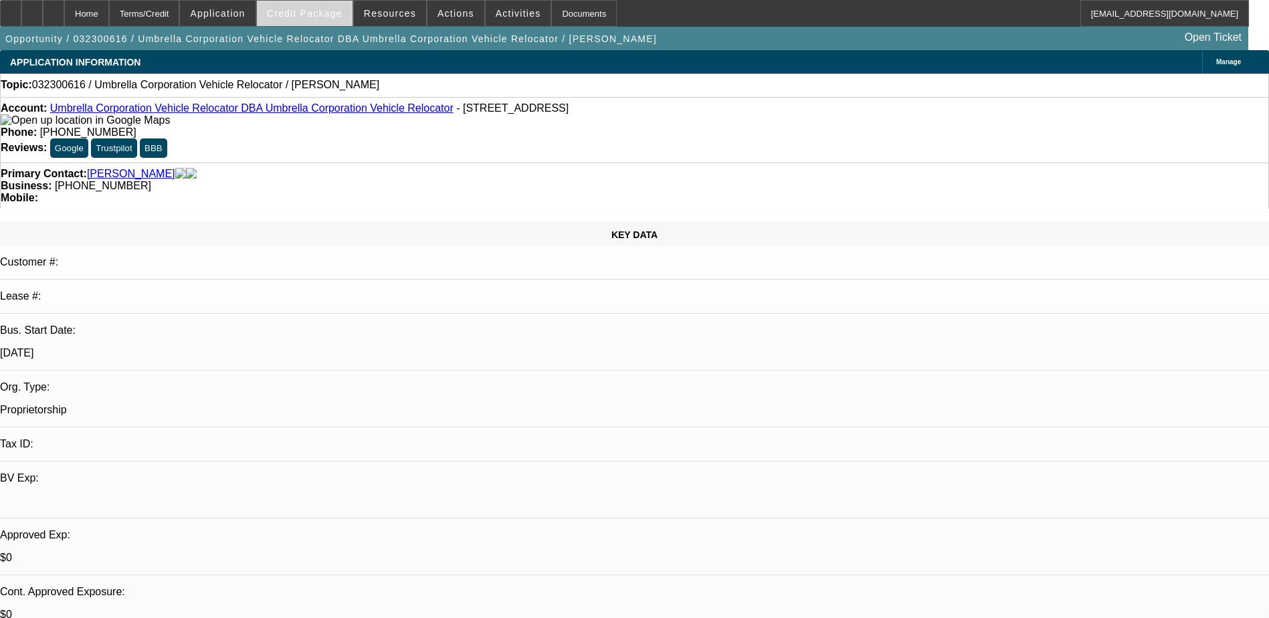
click at [303, 9] on span "Credit Package" at bounding box center [305, 13] width 76 height 11
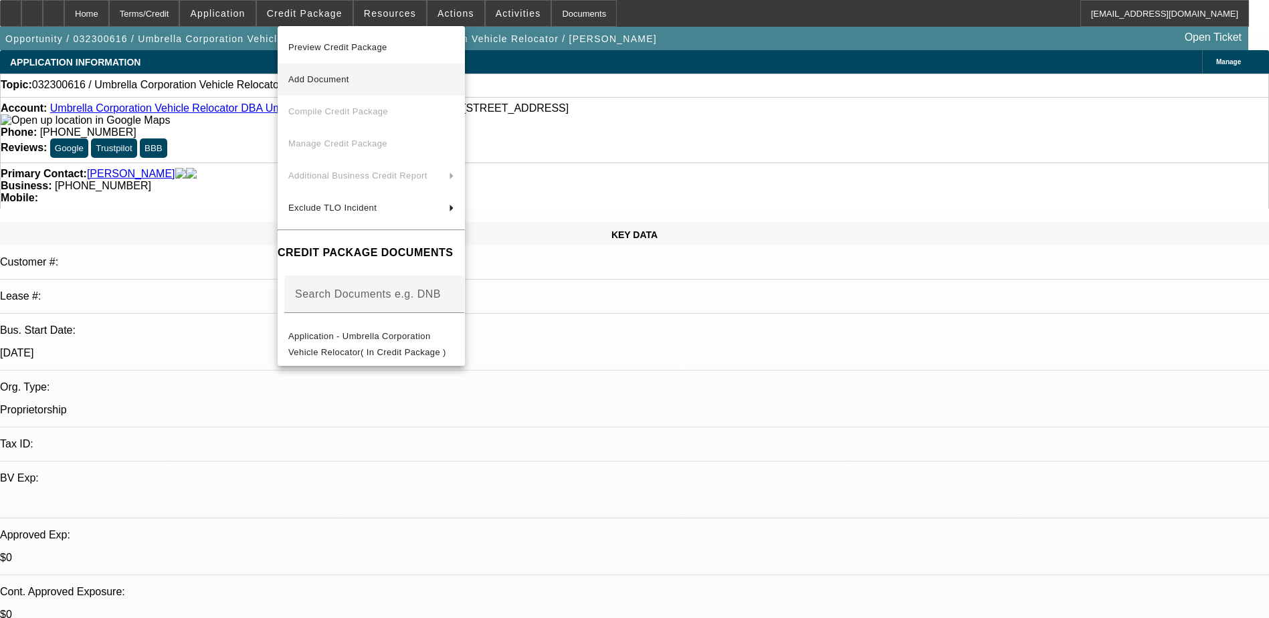
click at [333, 81] on span "Add Document" at bounding box center [318, 79] width 61 height 10
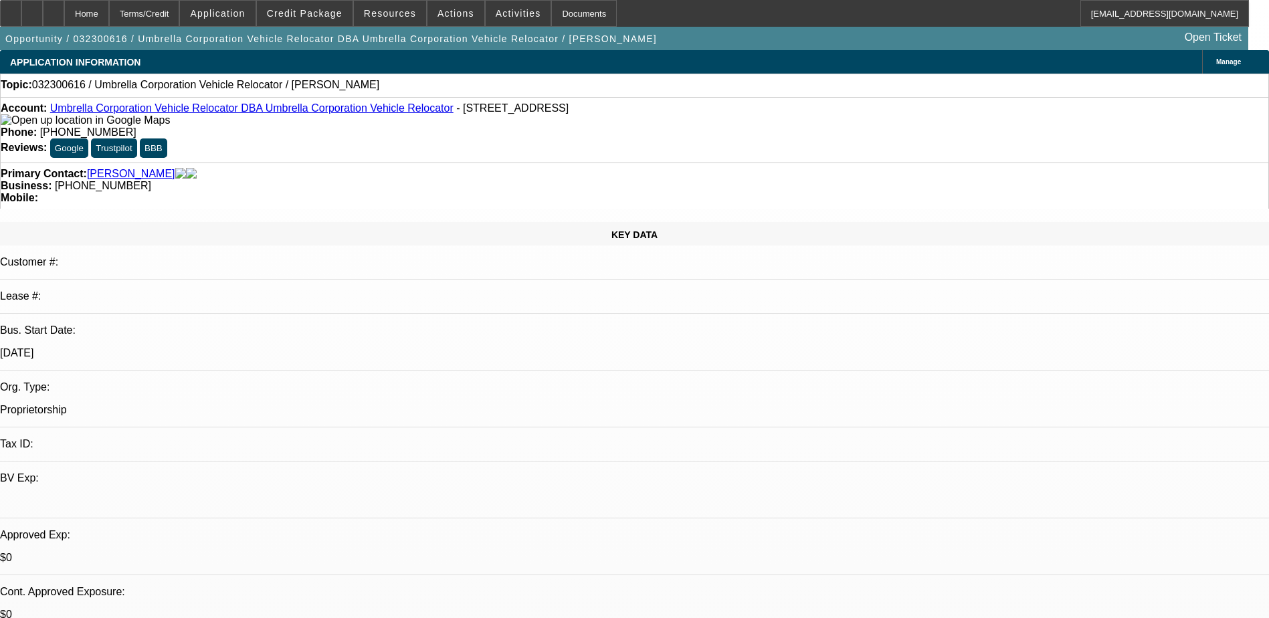
click at [825, 31] on div "Opportunity / 032300616 / Umbrella Corporation Vehicle Relocator DBA Umbrella C…" at bounding box center [624, 38] width 1248 height 23
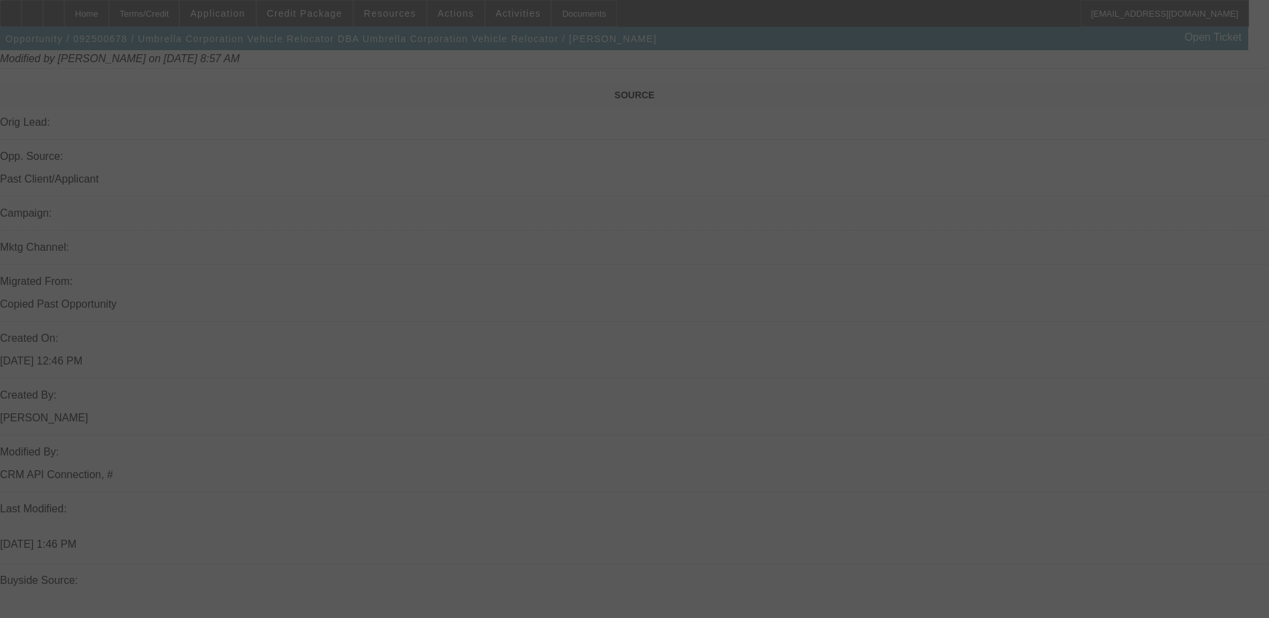
scroll to position [662, 0]
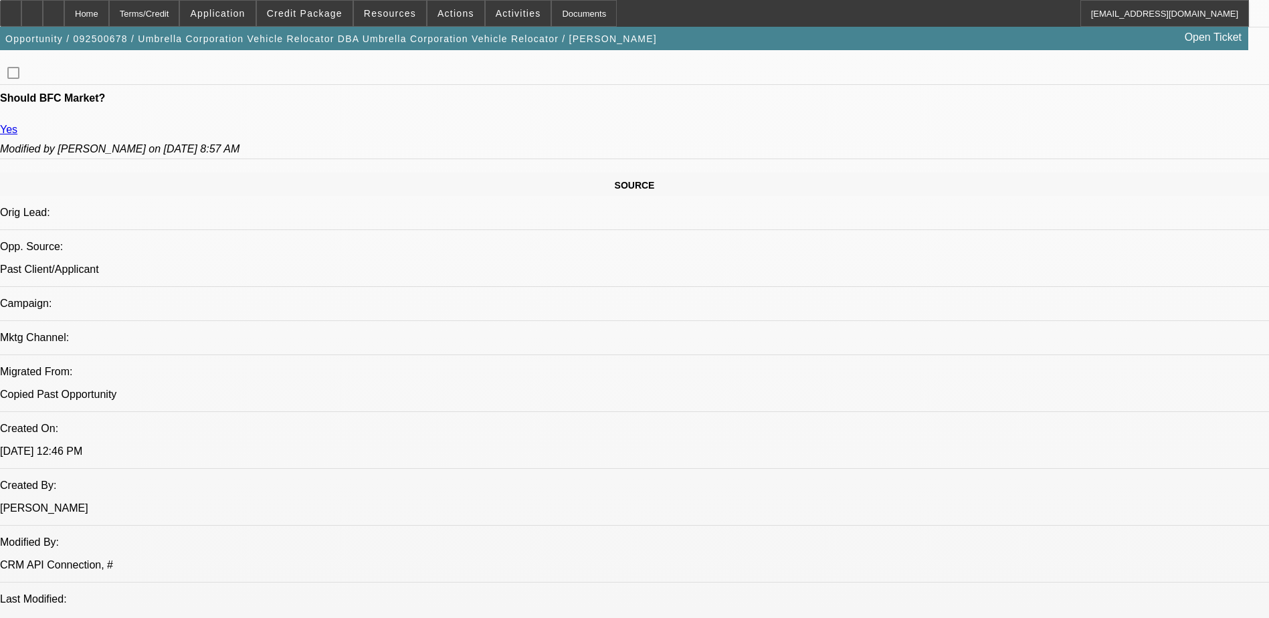
select select "0"
select select "2"
select select "0.1"
select select "1"
select select "2"
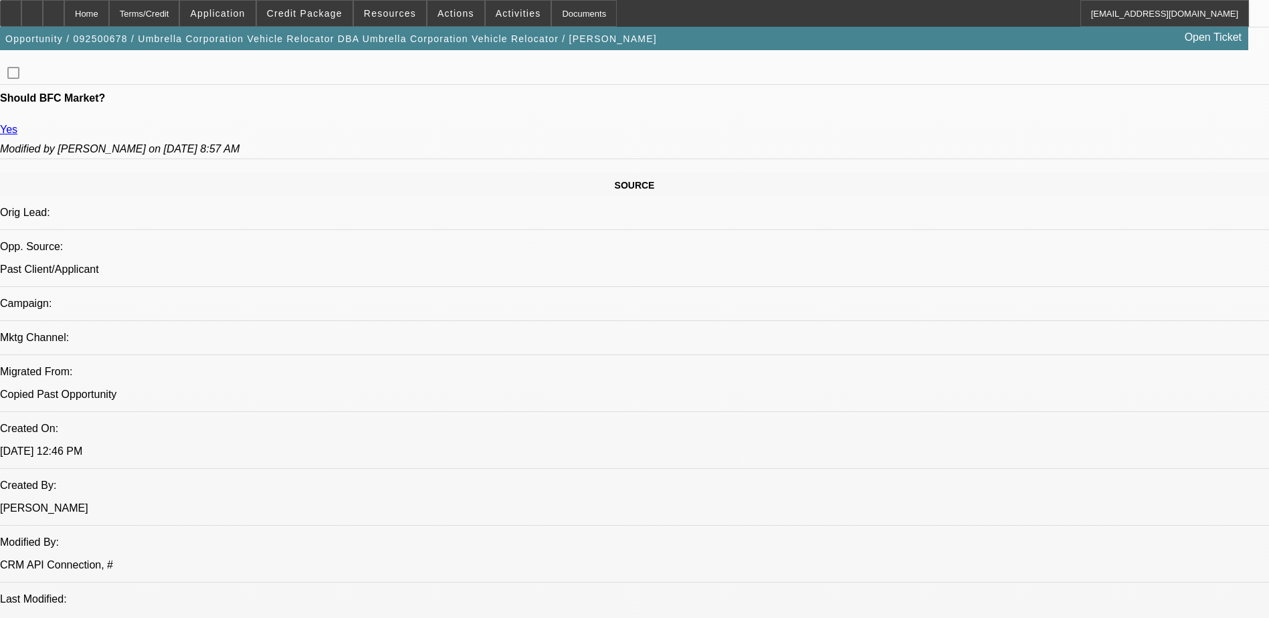
select select "4"
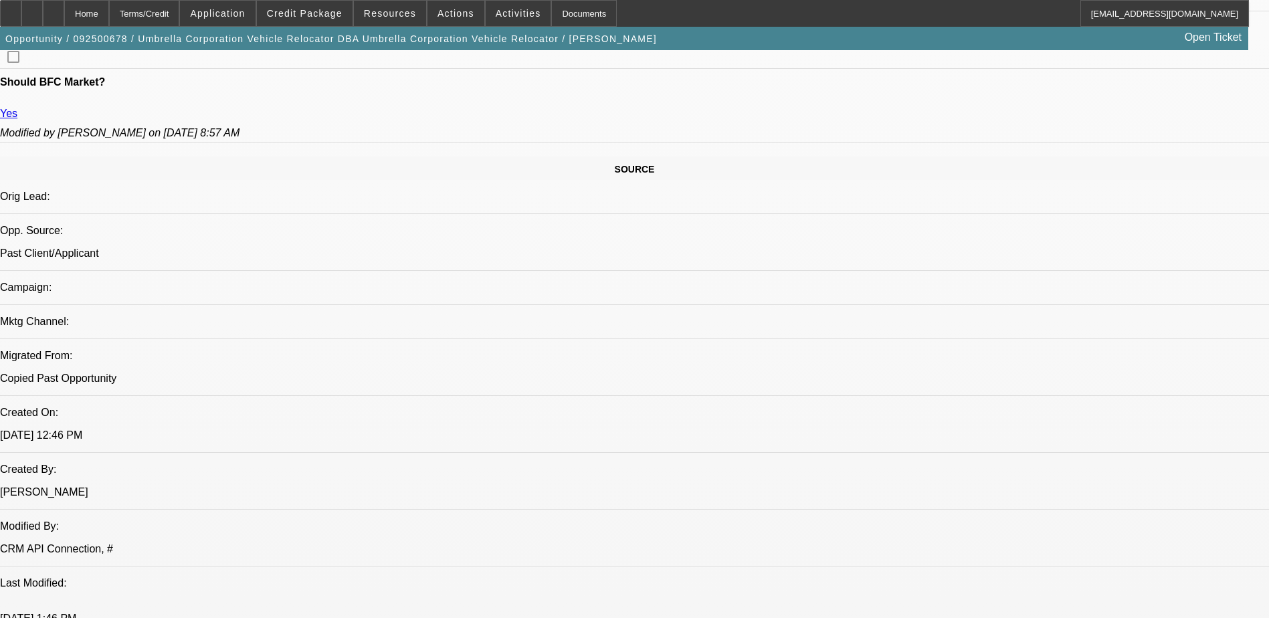
scroll to position [528, 0]
